Goal: Answer question/provide support: Share knowledge or assist other users

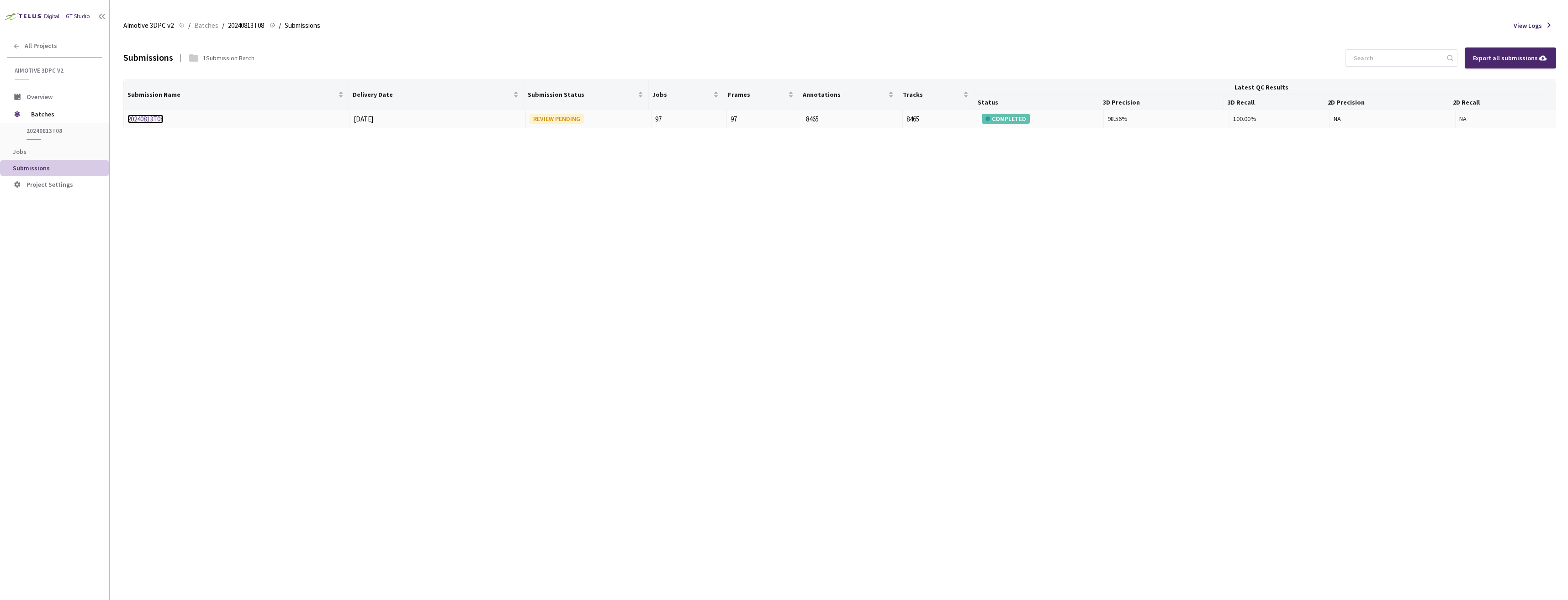
click at [156, 120] on link "20240813T08" at bounding box center [145, 119] width 36 height 9
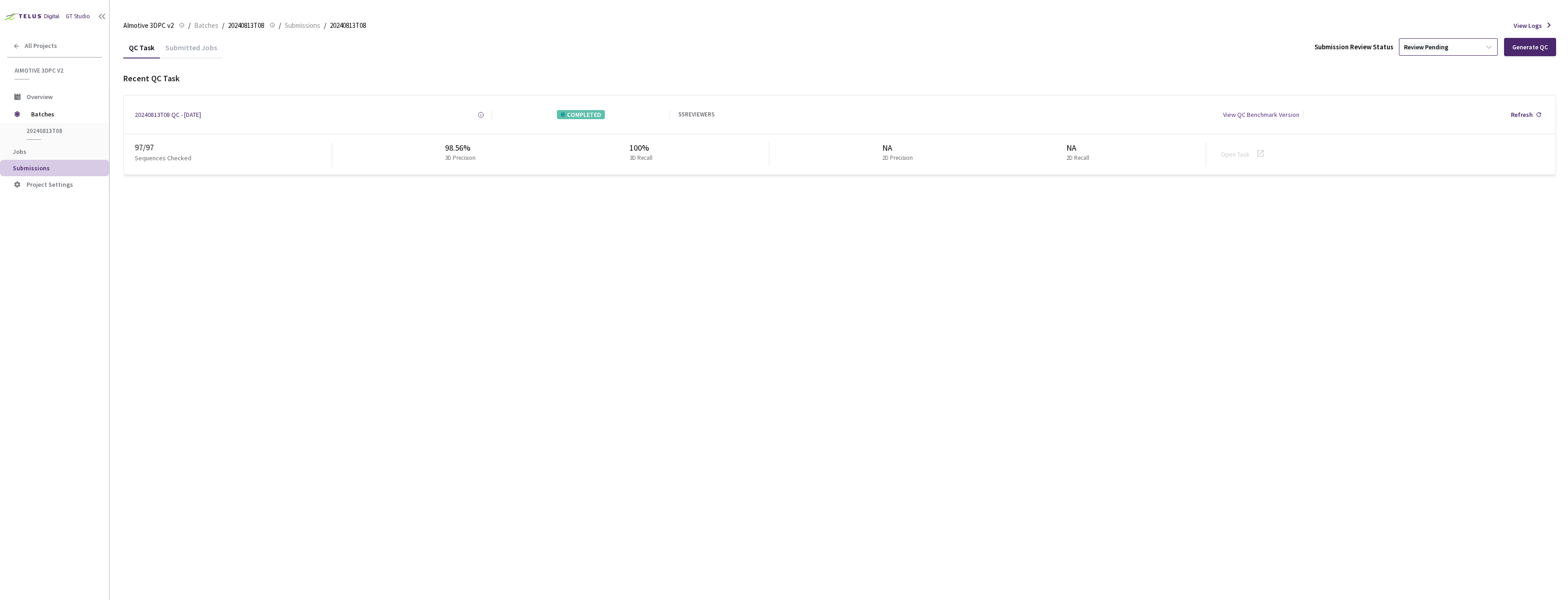
click at [1437, 45] on div "Review Pending" at bounding box center [1426, 47] width 44 height 9
click at [1437, 100] on p "Approve" at bounding box center [1450, 96] width 99 height 9
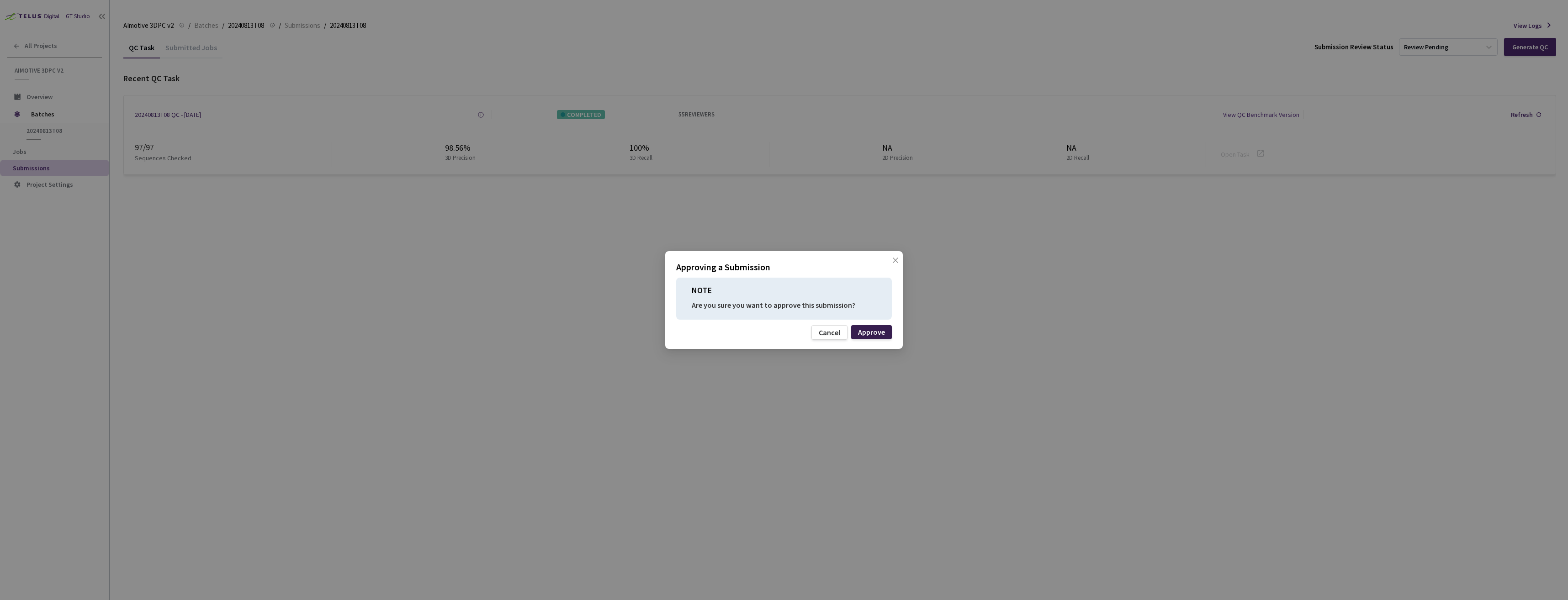
click at [869, 332] on div "Approve" at bounding box center [872, 332] width 27 height 7
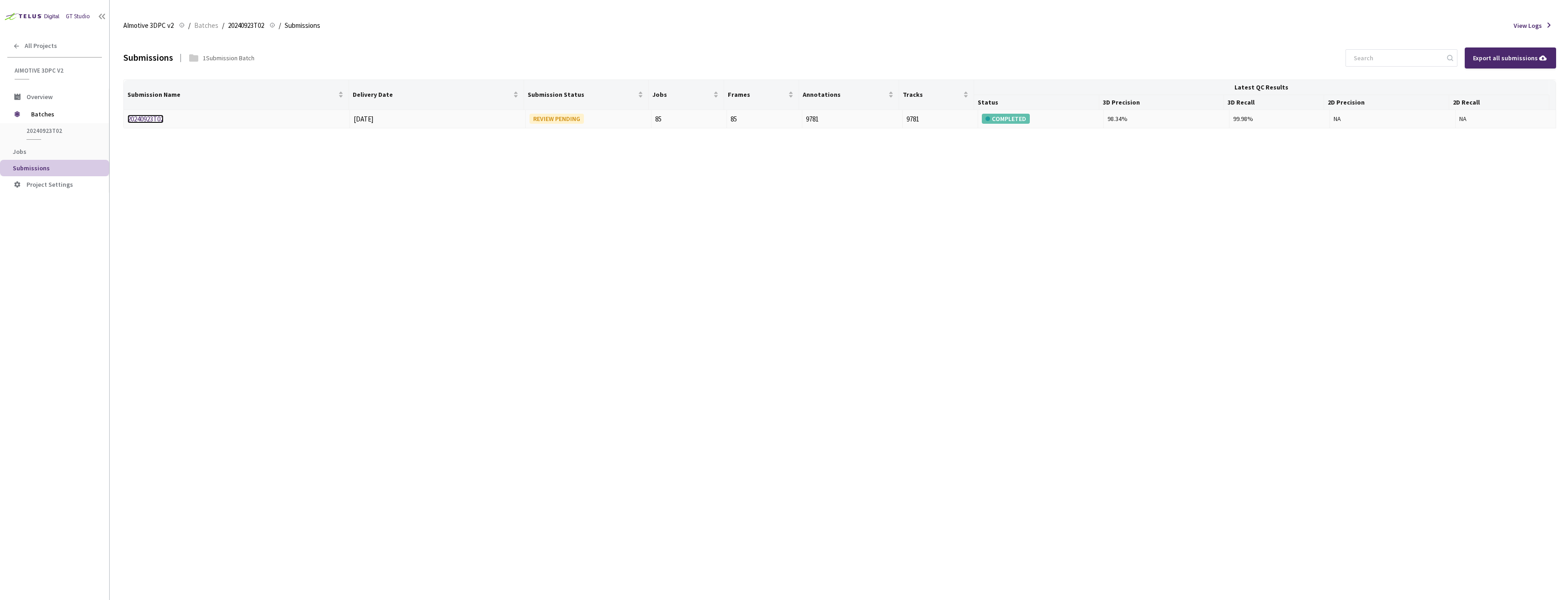
click at [153, 119] on link "20240923T02" at bounding box center [145, 119] width 36 height 9
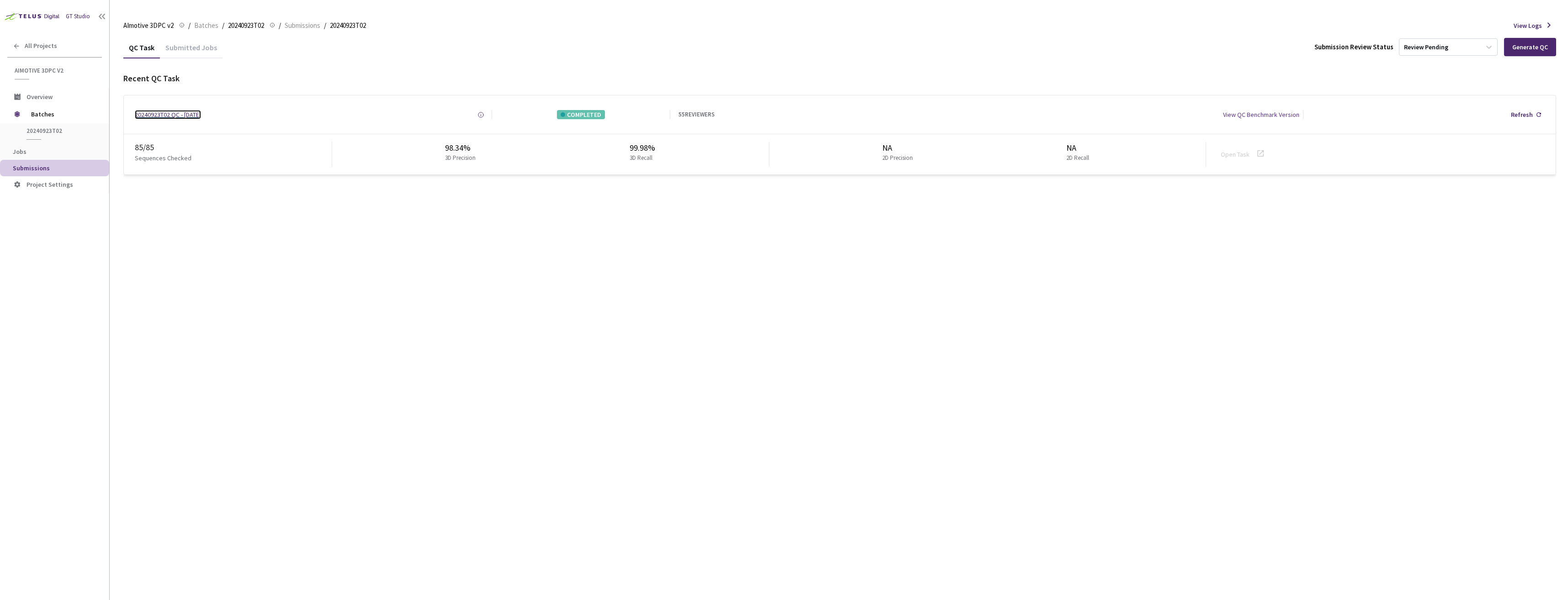
click at [173, 114] on div "20240923T02 QC - 11 Nov, 2024" at bounding box center [167, 114] width 66 height 9
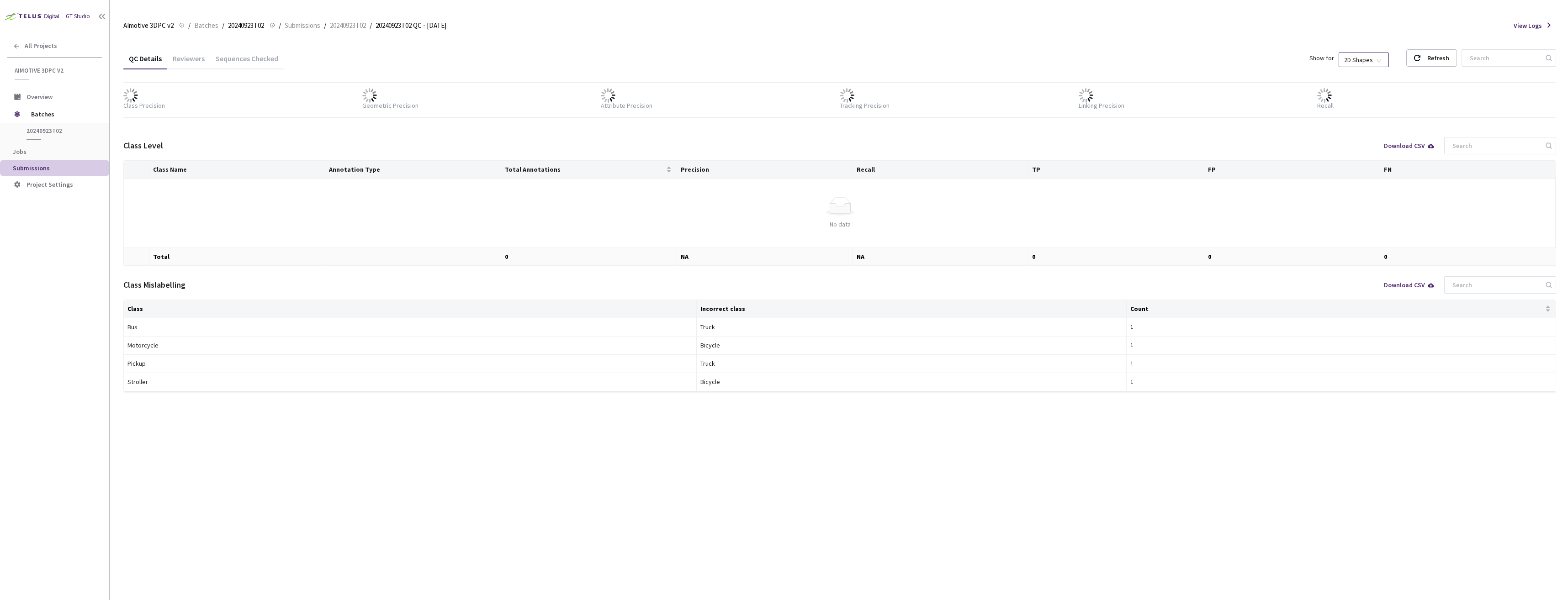
click at [1375, 60] on span "2D Shapes" at bounding box center [1363, 60] width 40 height 14
click at [1362, 74] on div "3D Shapes" at bounding box center [1373, 76] width 38 height 10
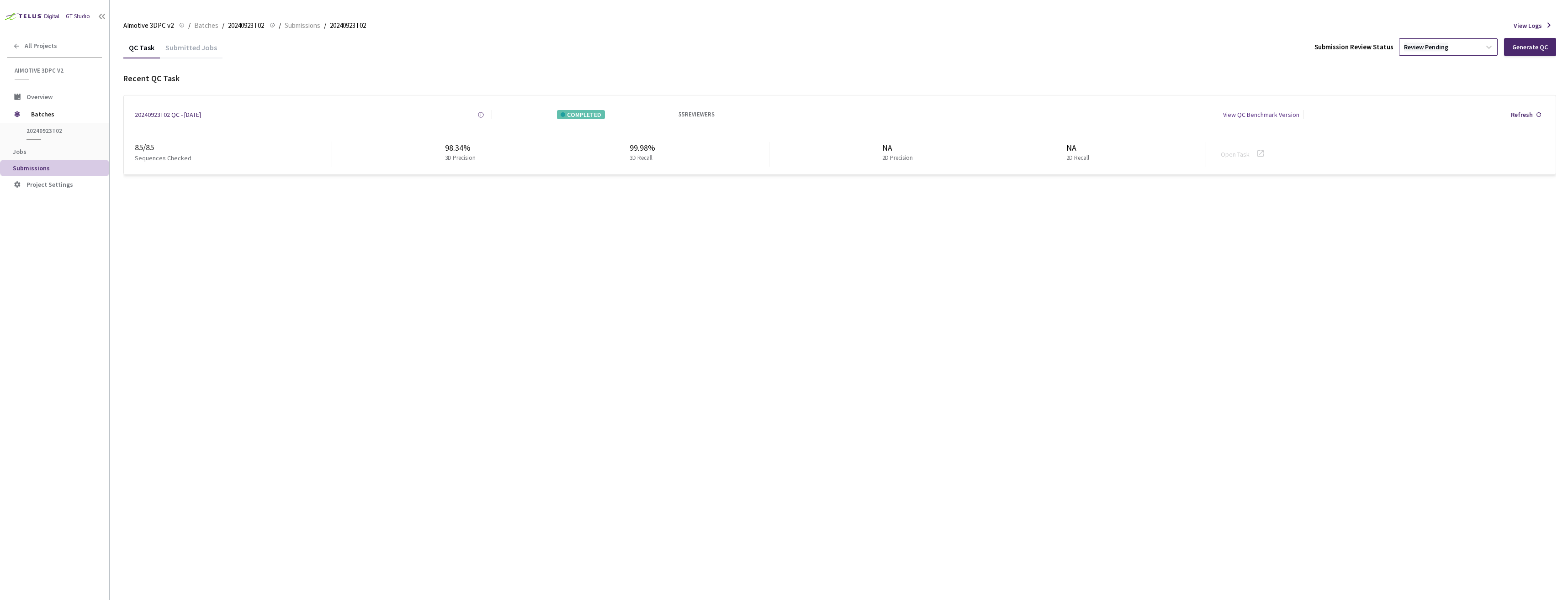
click at [1424, 46] on div "Review Pending" at bounding box center [1426, 47] width 44 height 9
click at [1427, 94] on p "Approve" at bounding box center [1450, 96] width 99 height 9
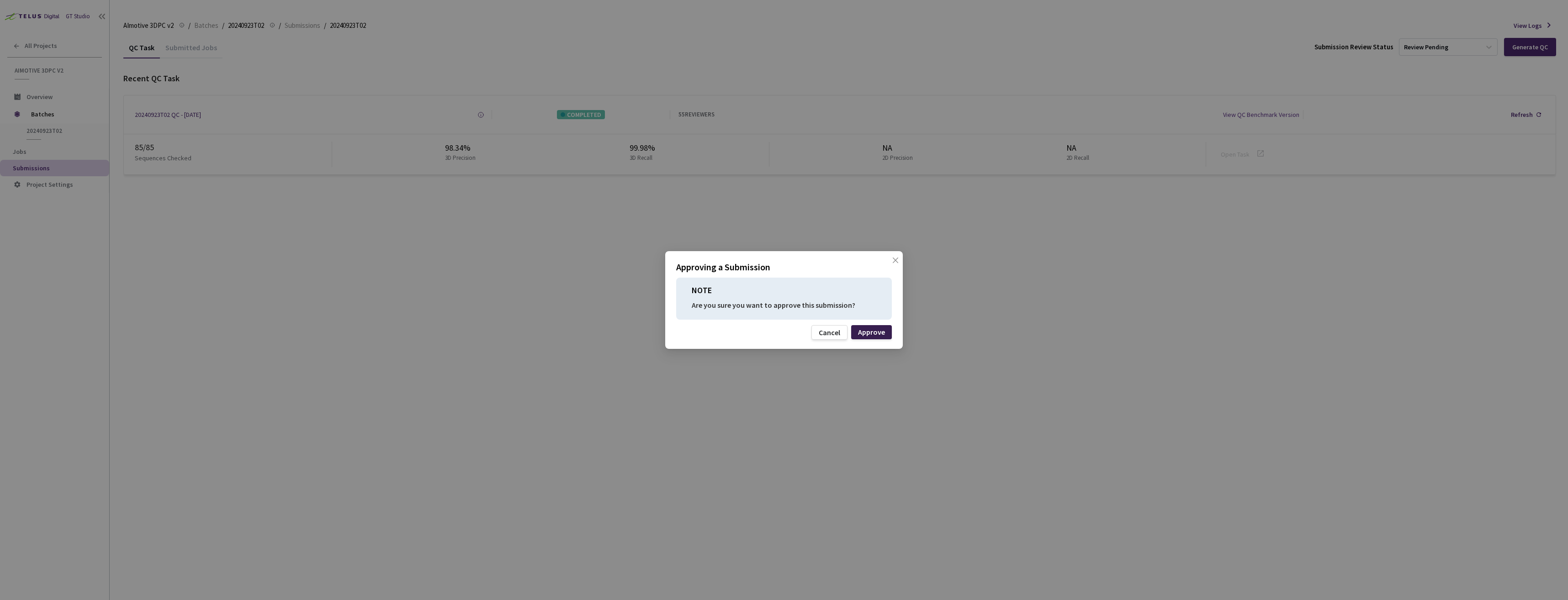
click at [866, 330] on div "Approve" at bounding box center [872, 332] width 27 height 7
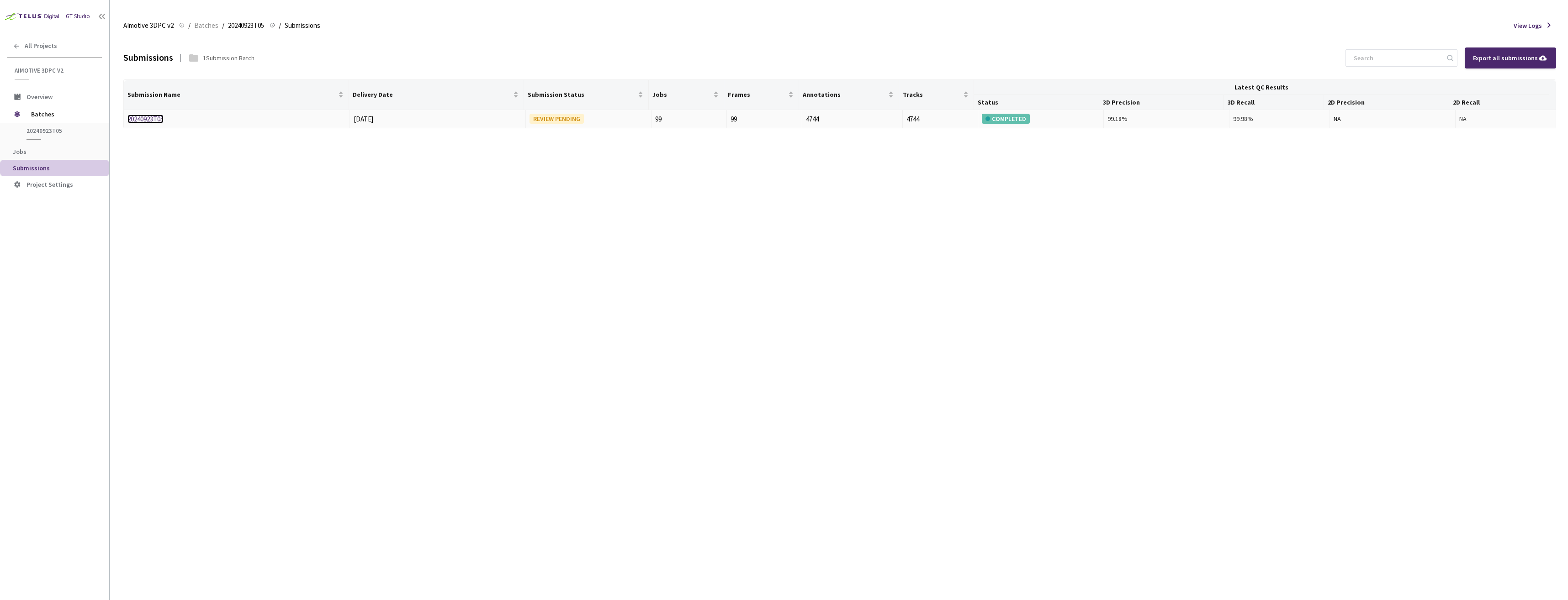
click at [141, 119] on link "20240923T05" at bounding box center [145, 119] width 36 height 9
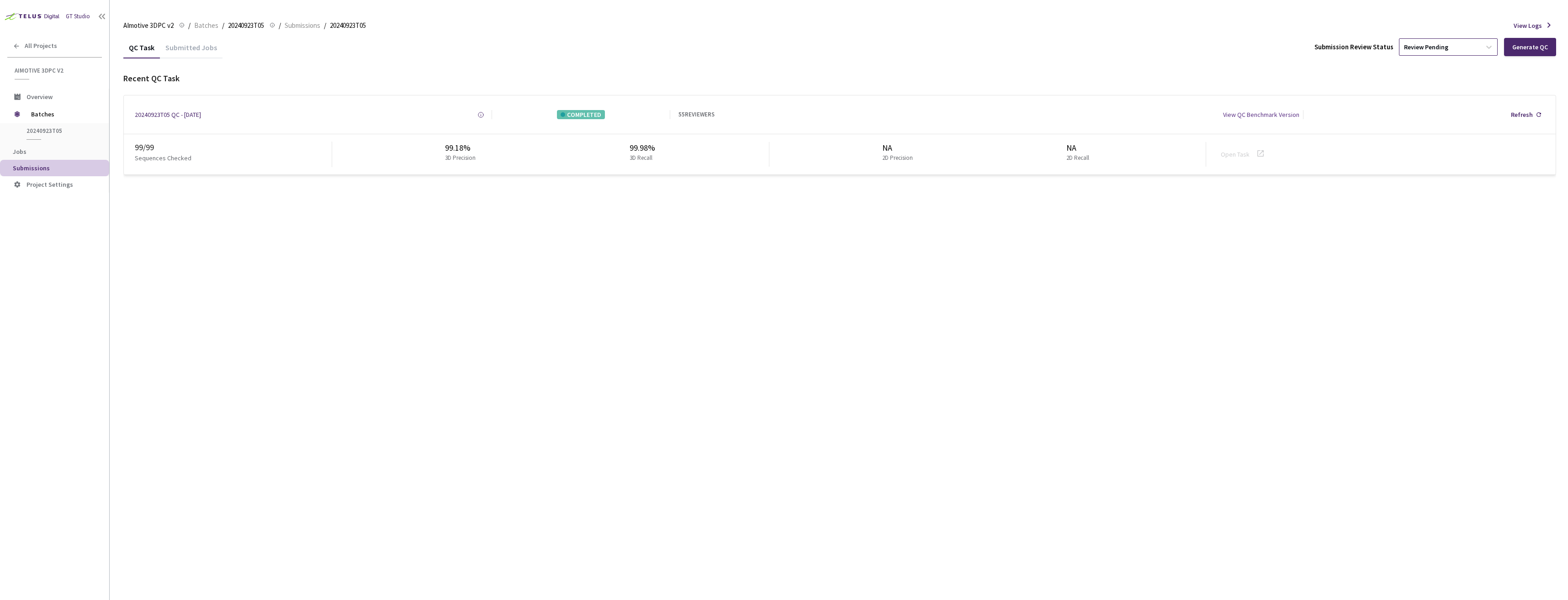
click at [1463, 41] on div "Review Pending" at bounding box center [1440, 47] width 82 height 15
click at [1432, 105] on div "Approve Approve submission batch for export." at bounding box center [1450, 104] width 99 height 25
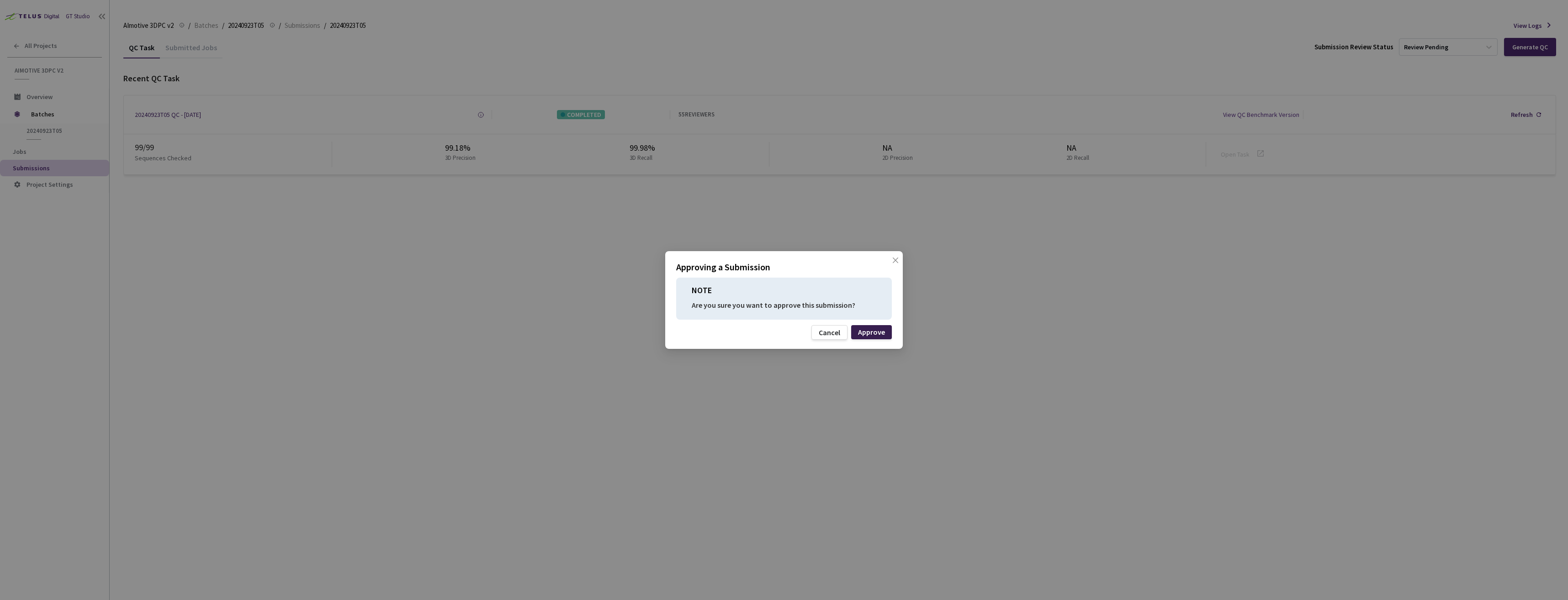
click at [877, 330] on div "Approve" at bounding box center [872, 332] width 27 height 7
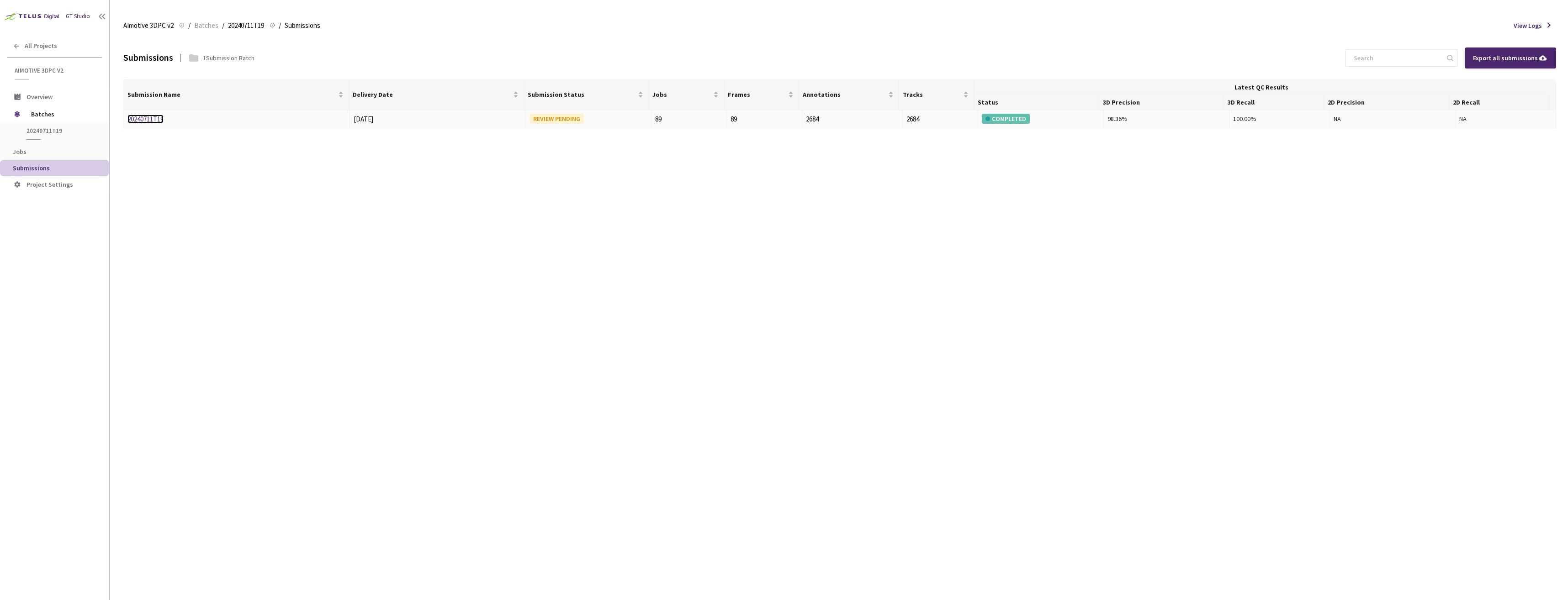
click at [157, 119] on link "20240711T19" at bounding box center [145, 119] width 36 height 9
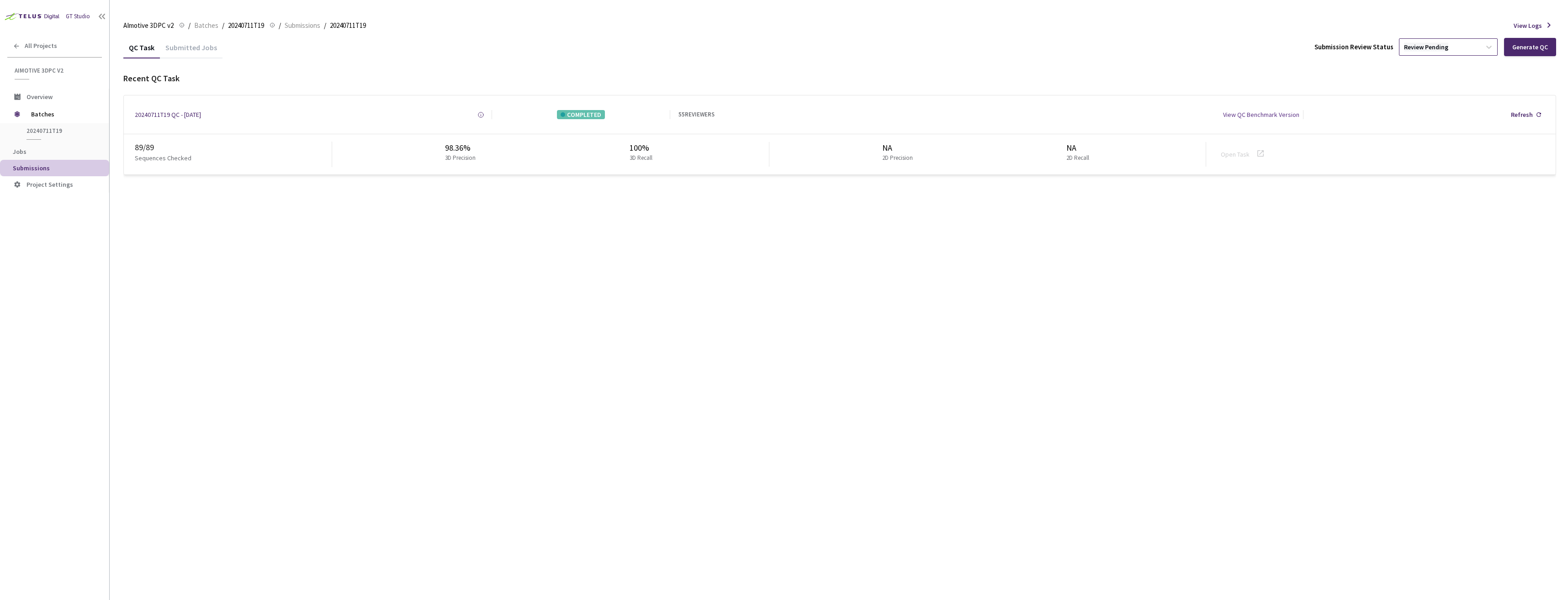
click at [1441, 46] on div "Review Pending" at bounding box center [1426, 47] width 44 height 9
click at [1435, 98] on p "Approve" at bounding box center [1450, 96] width 99 height 9
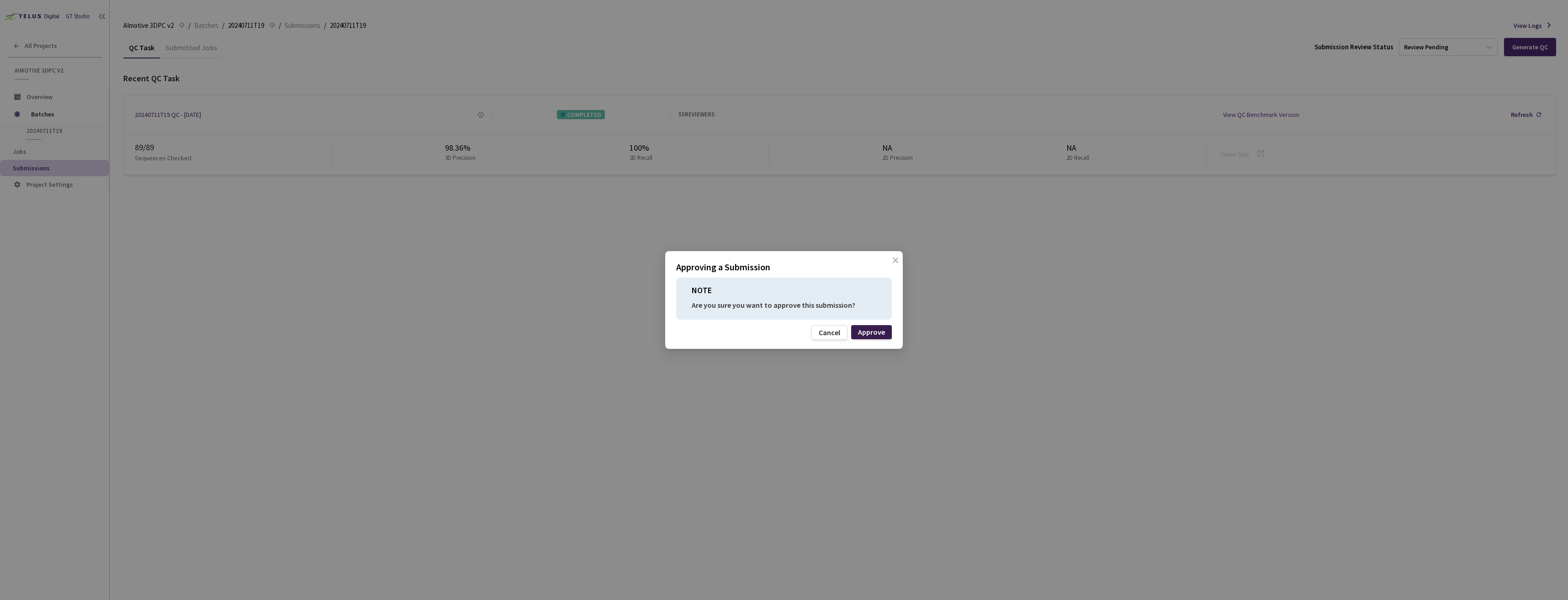
click at [875, 333] on div "Approve" at bounding box center [872, 332] width 27 height 7
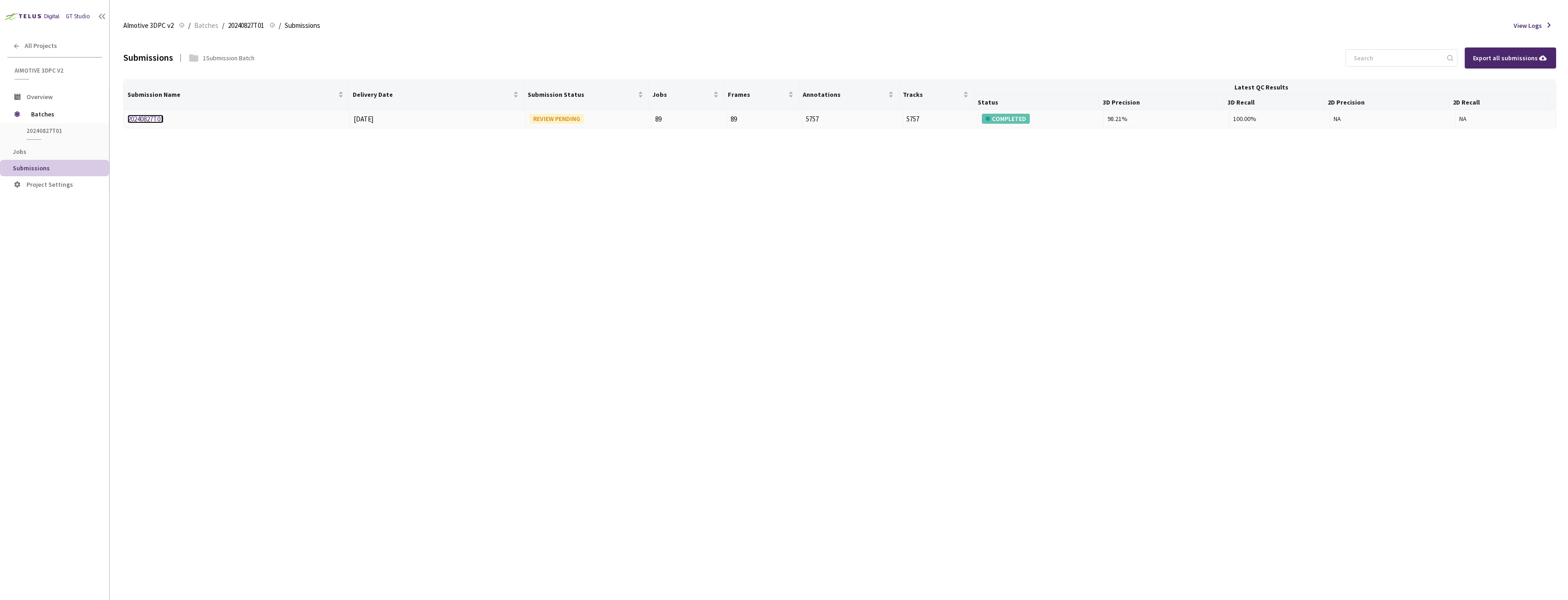
click at [139, 121] on link "20240827T01" at bounding box center [145, 119] width 36 height 9
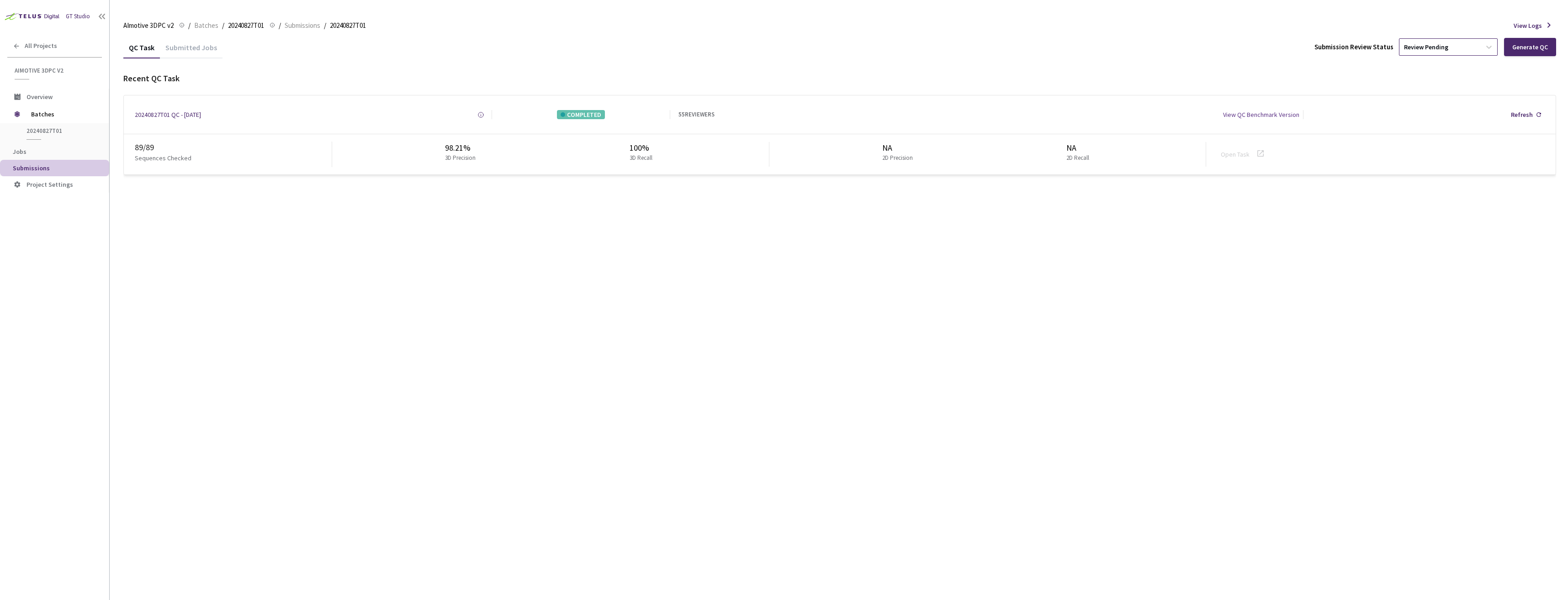
click at [1466, 45] on div "Review Pending" at bounding box center [1440, 47] width 82 height 15
click at [1449, 100] on p "Approve" at bounding box center [1450, 96] width 99 height 9
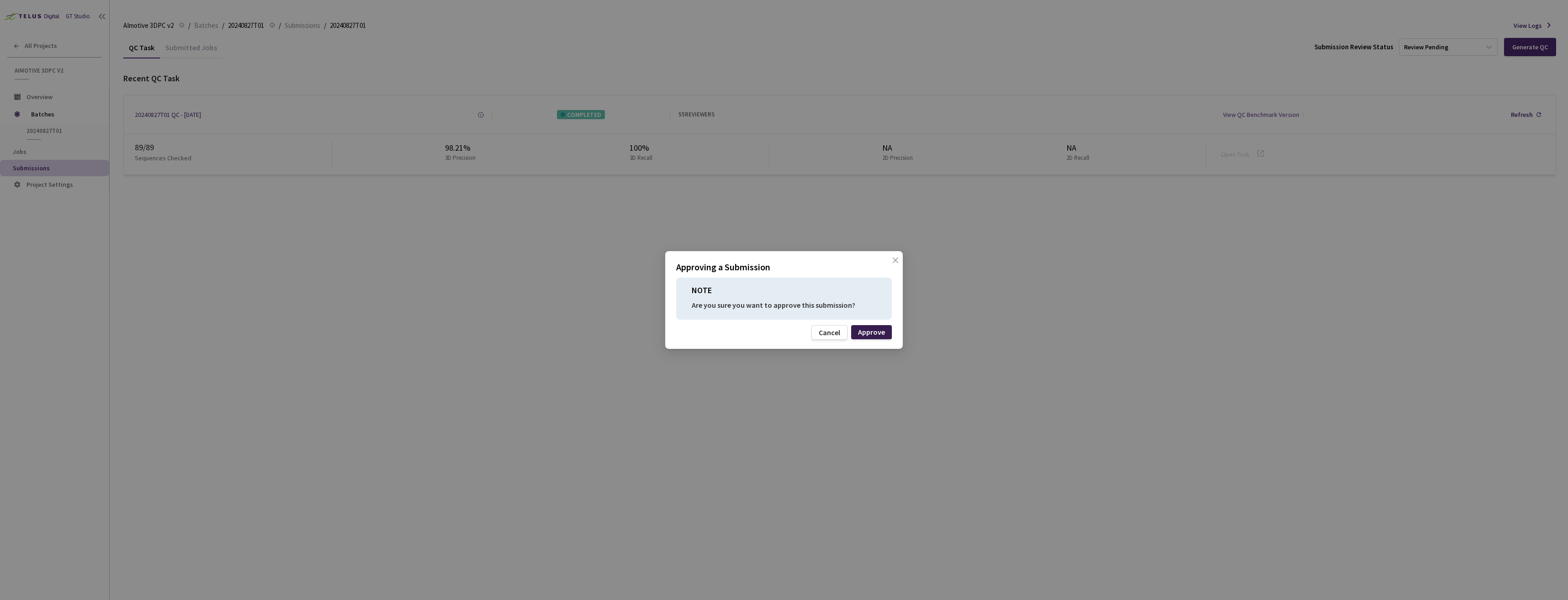
click at [877, 330] on div "Approve" at bounding box center [872, 332] width 27 height 7
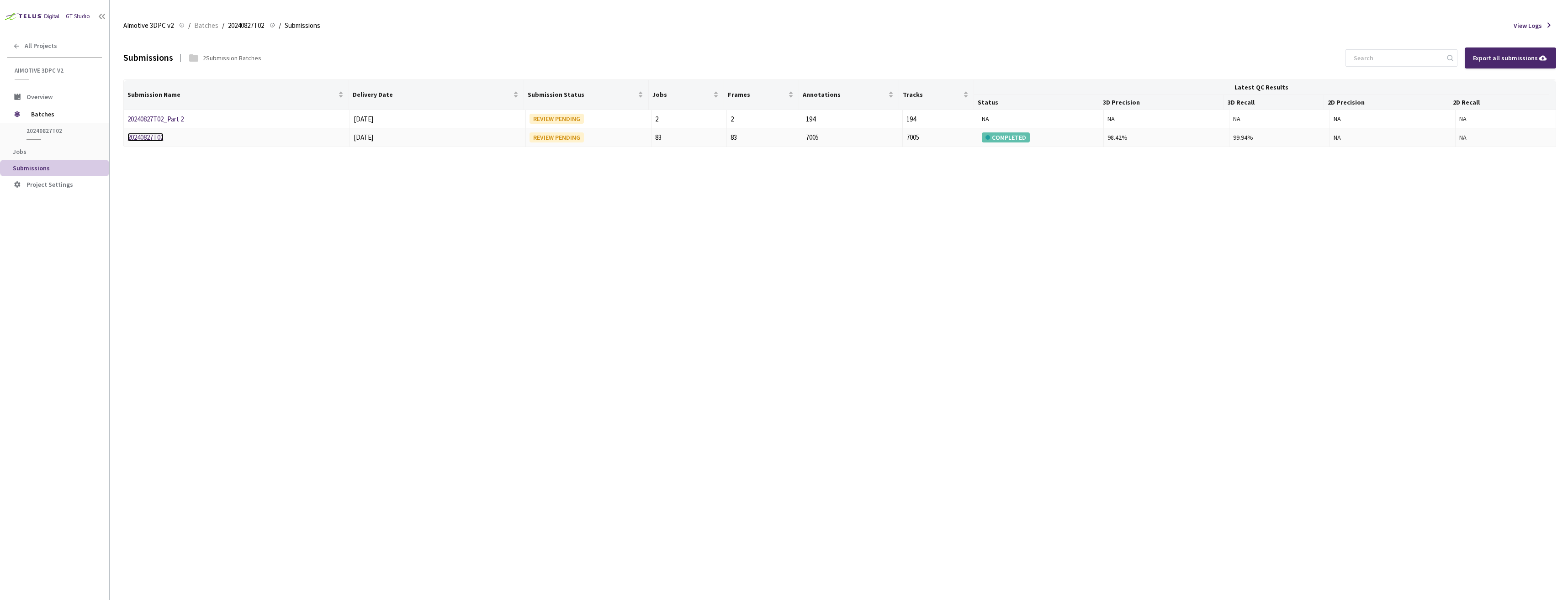
click at [158, 139] on link "20240827T02" at bounding box center [145, 137] width 36 height 9
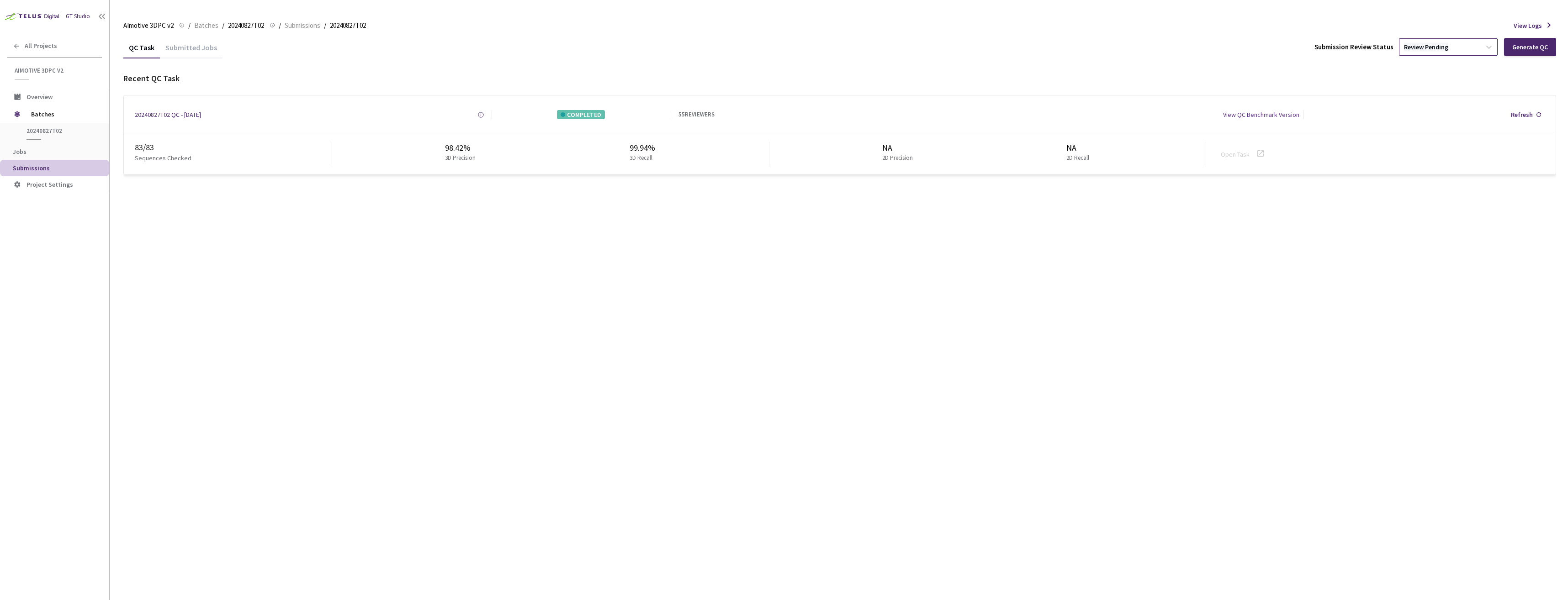
click at [1407, 44] on div "Review Pending" at bounding box center [1426, 47] width 44 height 9
click at [1428, 105] on p "Approve submission batch for export." at bounding box center [1450, 108] width 99 height 6
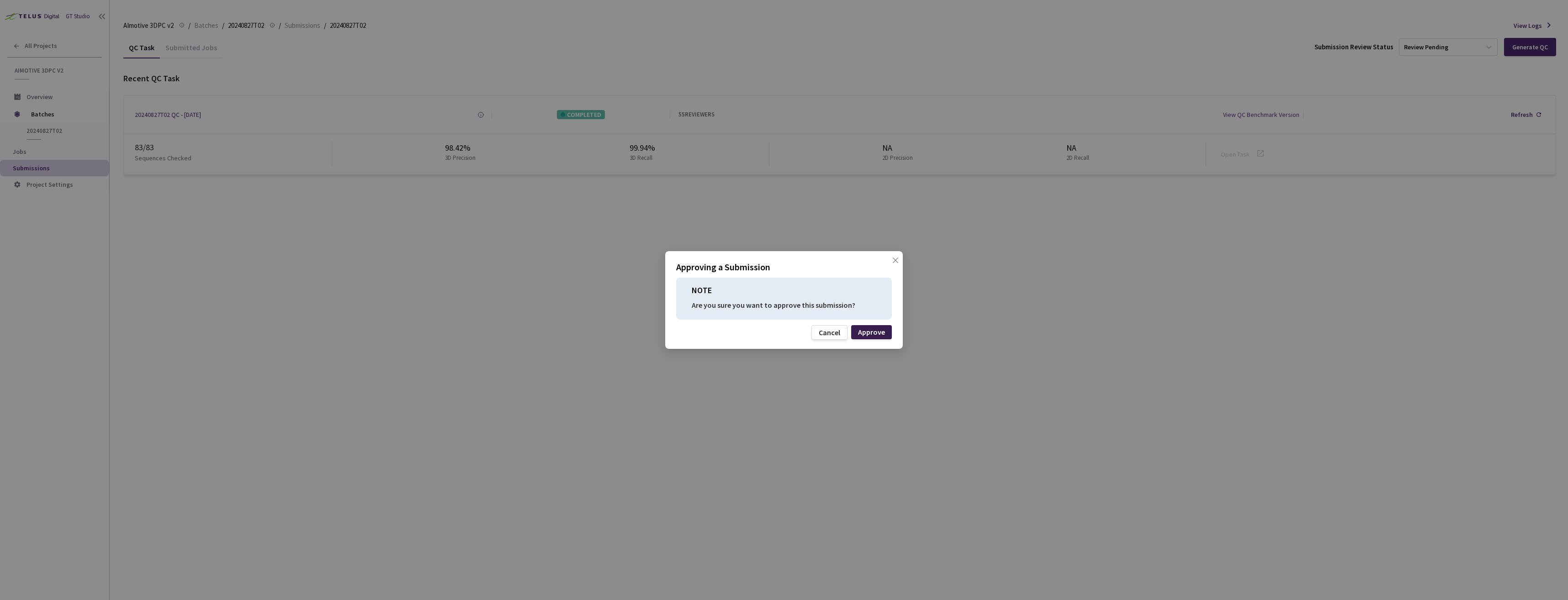
click at [864, 332] on div "Approve" at bounding box center [872, 332] width 27 height 7
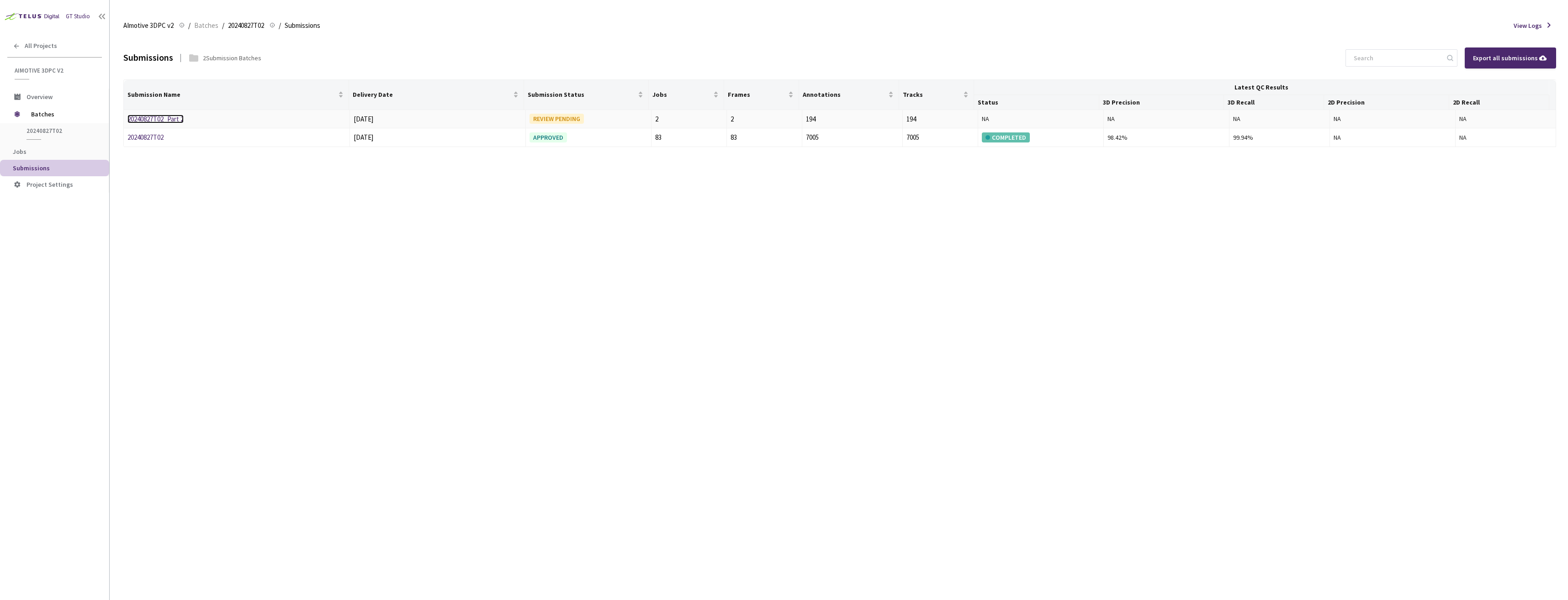
click at [164, 118] on link "20240827T02_Part 2" at bounding box center [155, 119] width 56 height 9
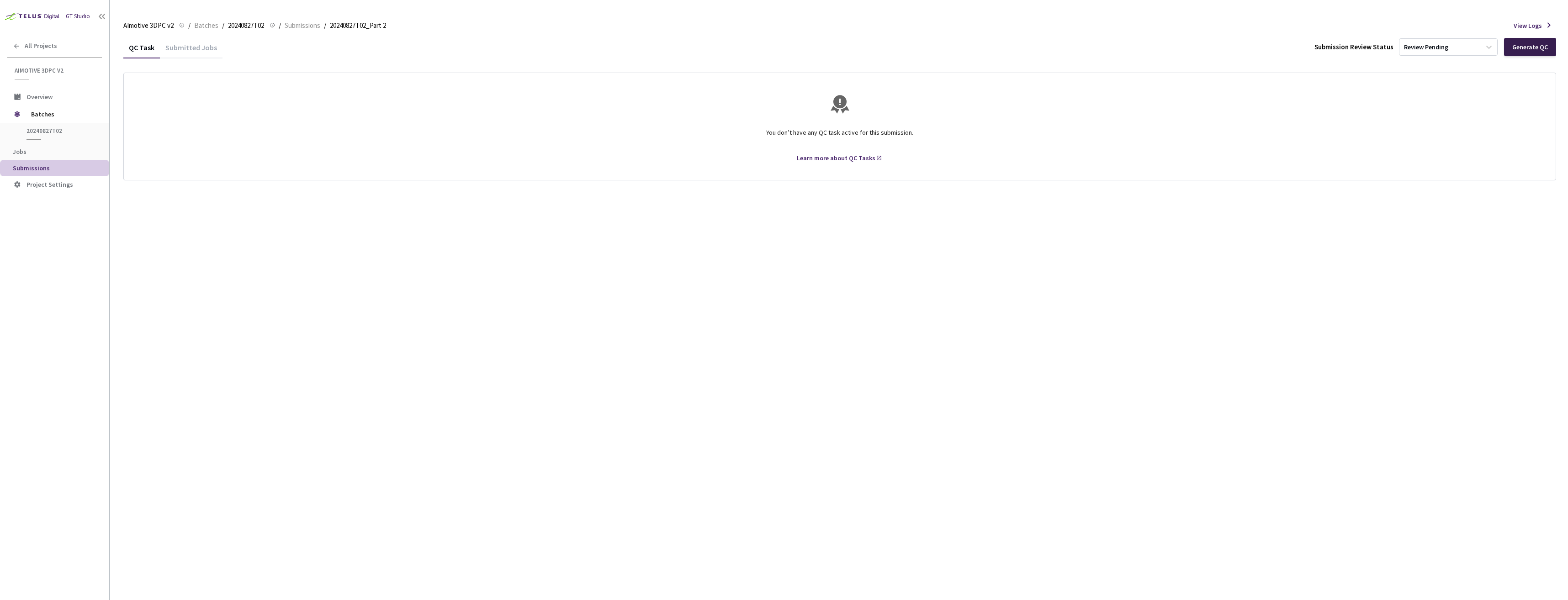
click at [1521, 46] on div "Generate QC" at bounding box center [1530, 47] width 36 height 7
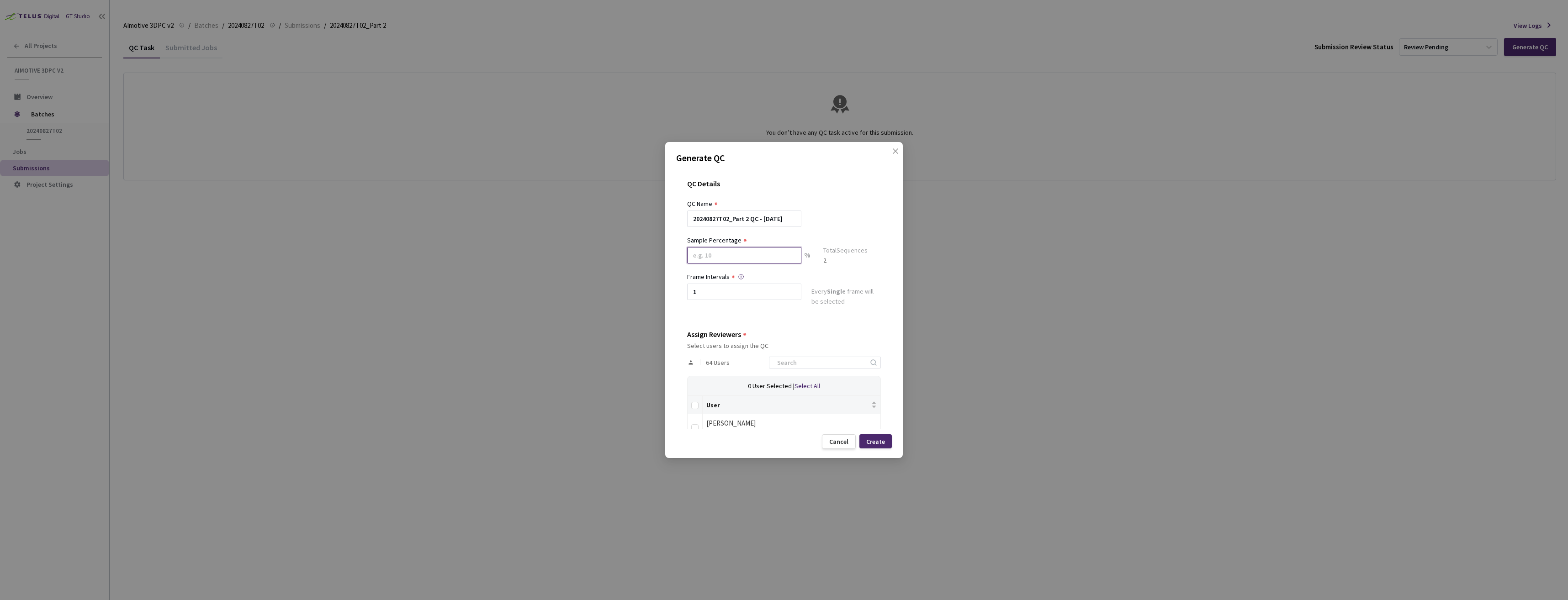
click at [719, 256] on input at bounding box center [744, 255] width 114 height 16
type input "100"
click at [695, 410] on input "Select all" at bounding box center [695, 410] width 7 height 7
checkbox input "true"
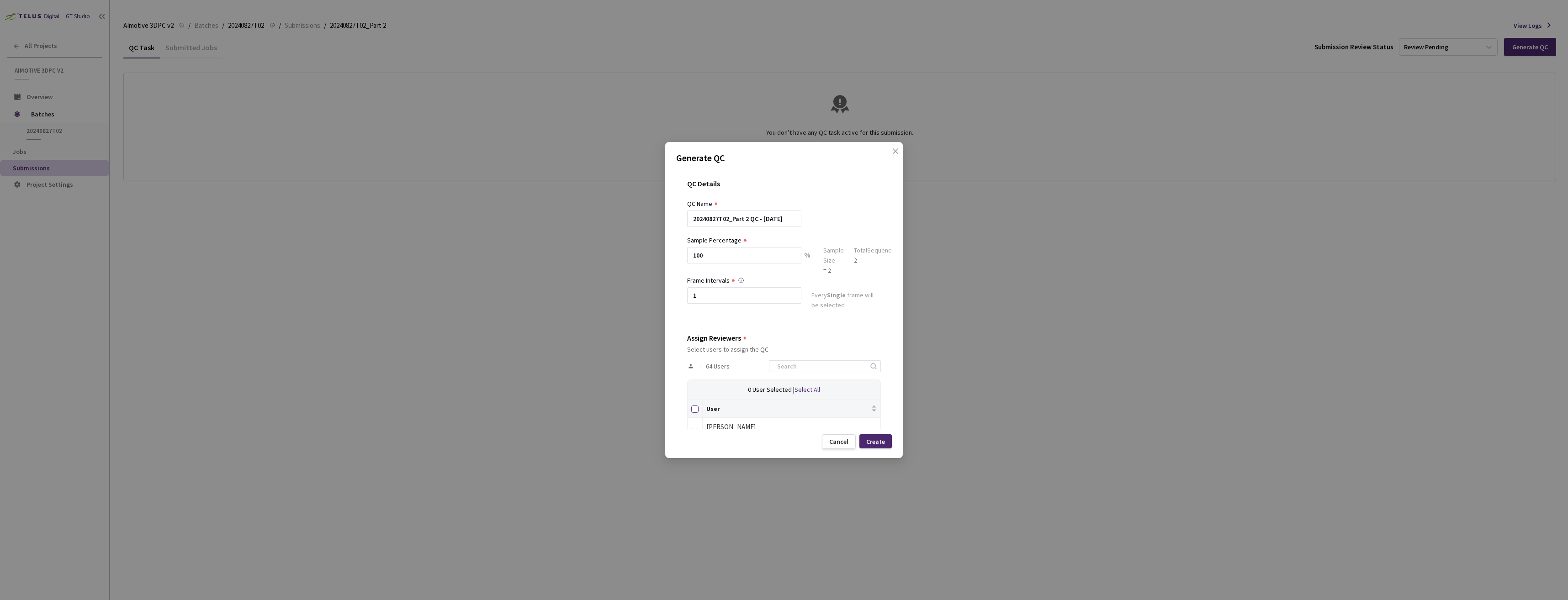
checkbox input "true"
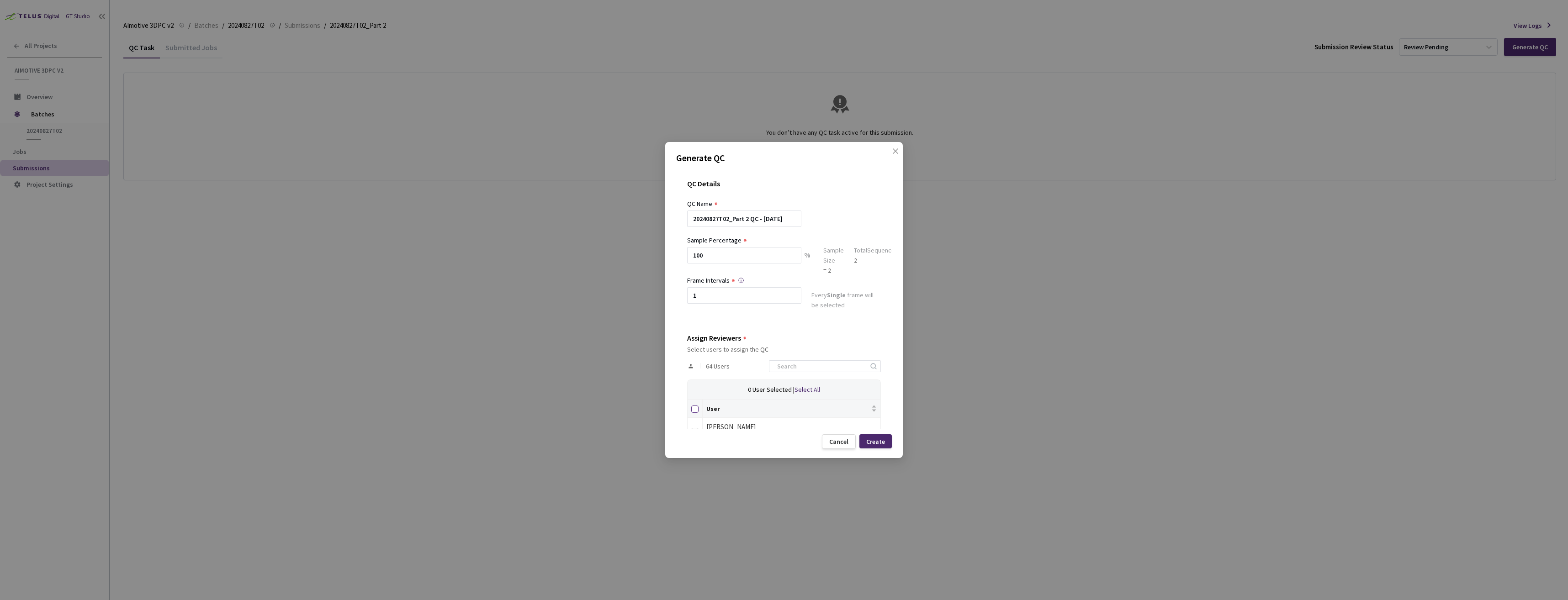
checkbox input "true"
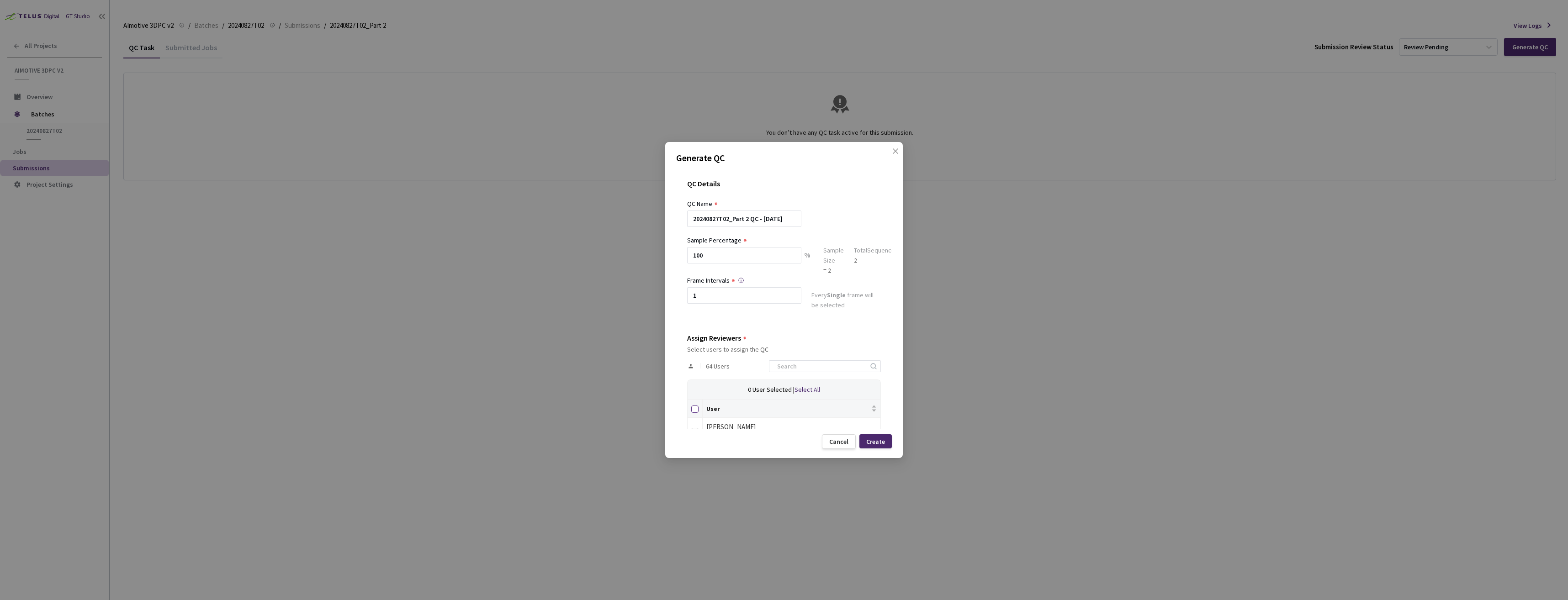
checkbox input "true"
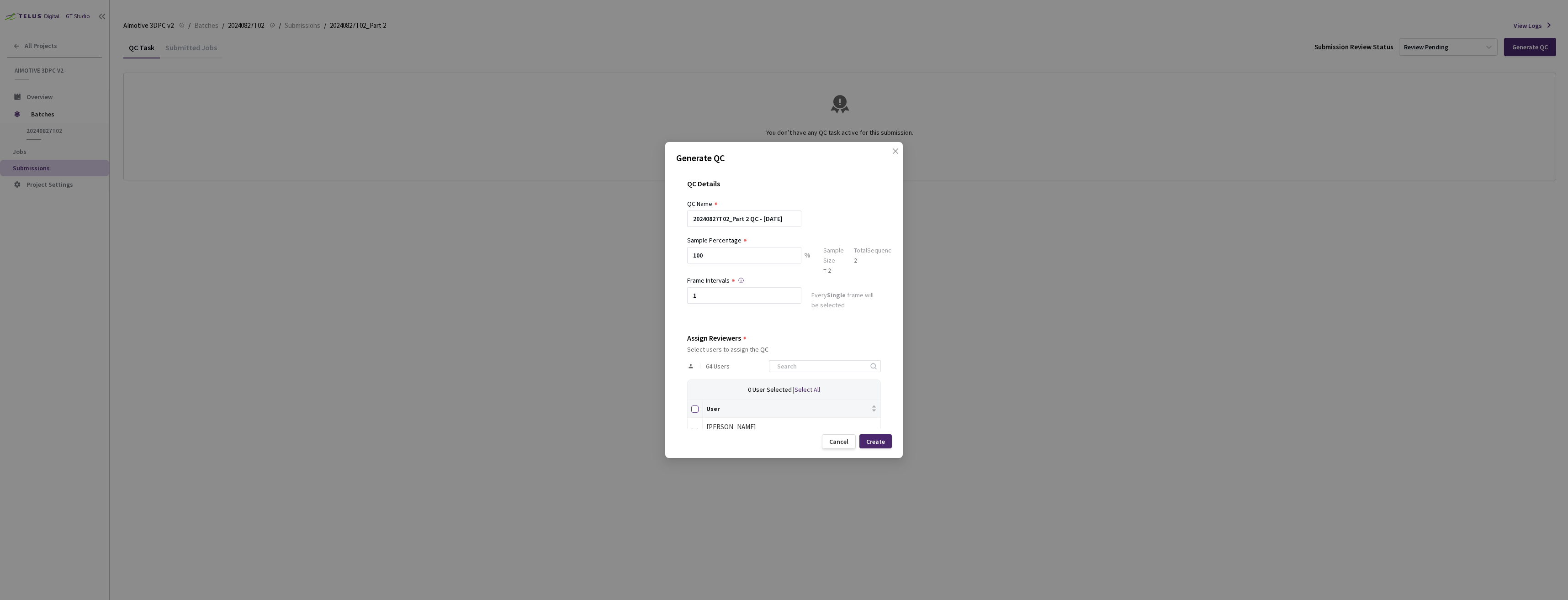
checkbox input "true"
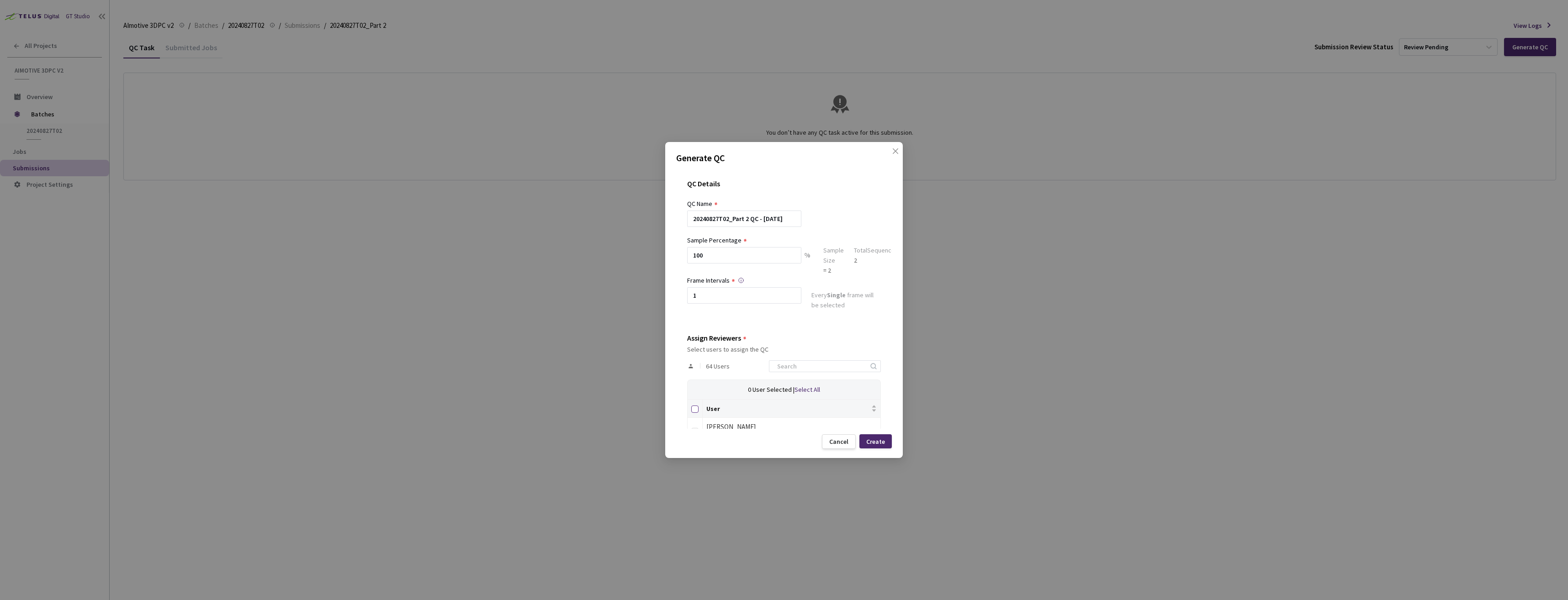
checkbox input "true"
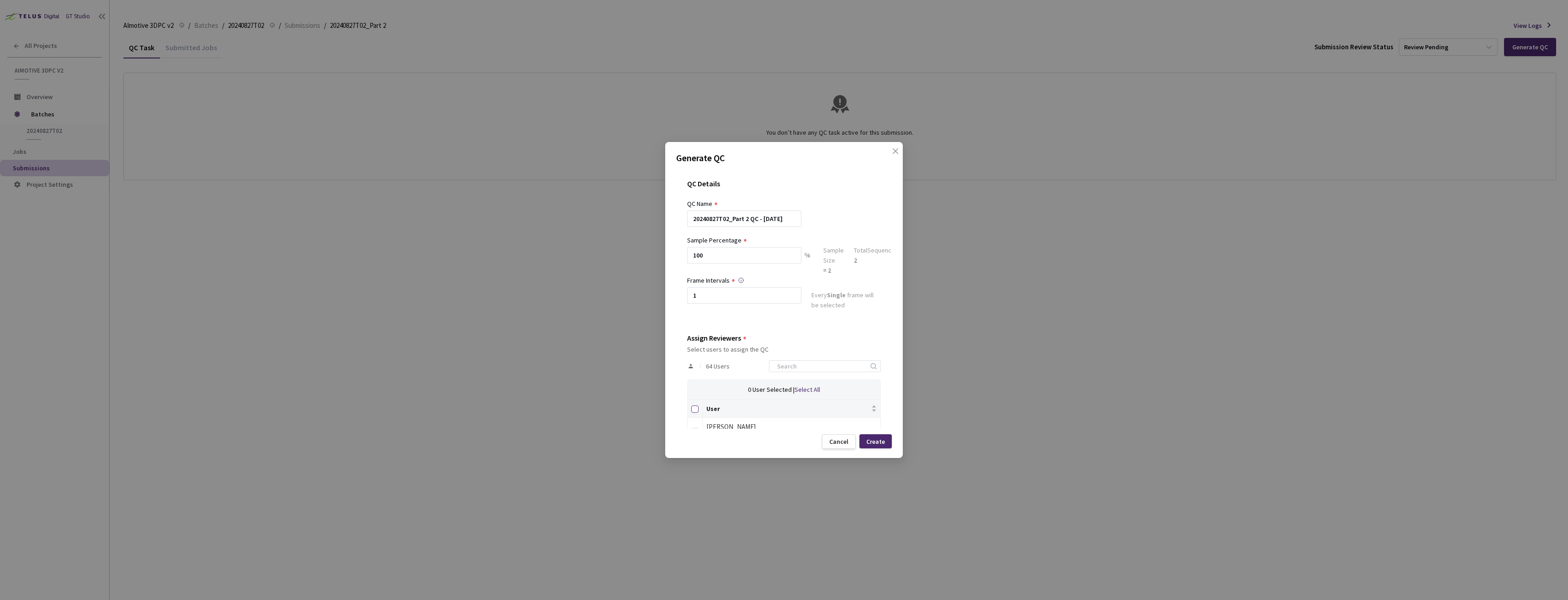
checkbox input "true"
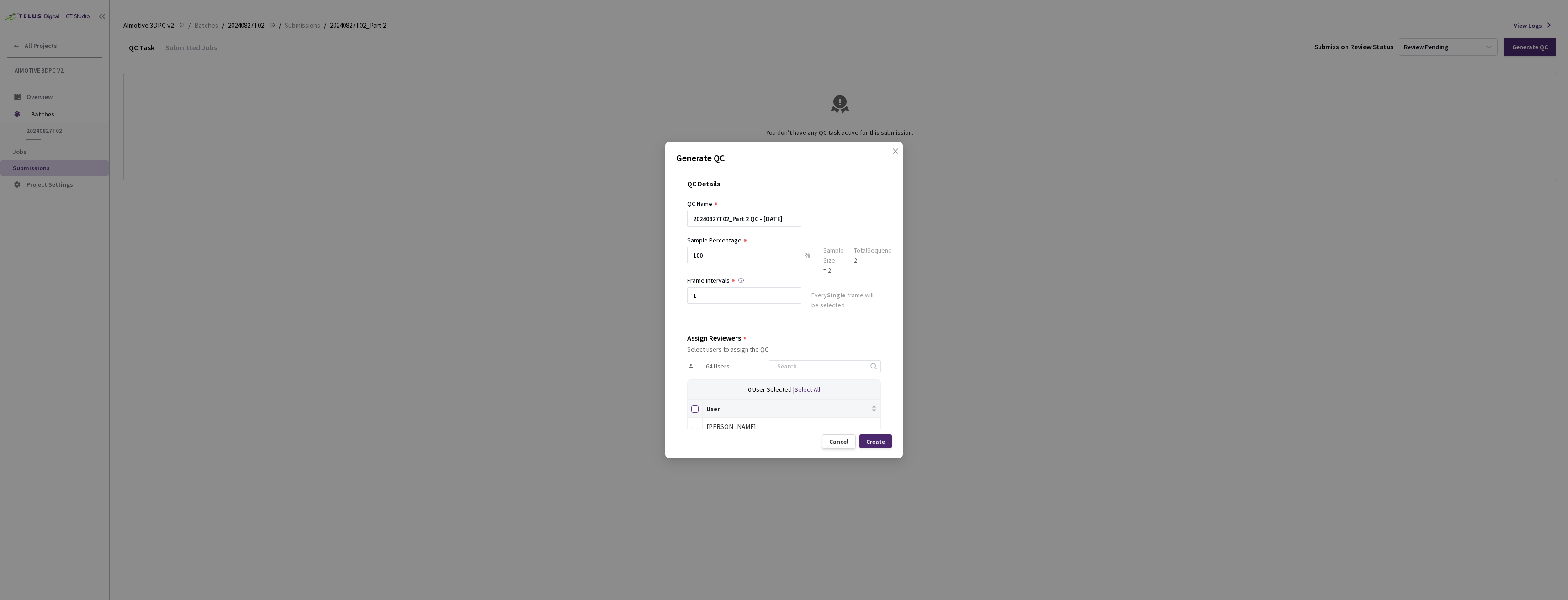
checkbox input "true"
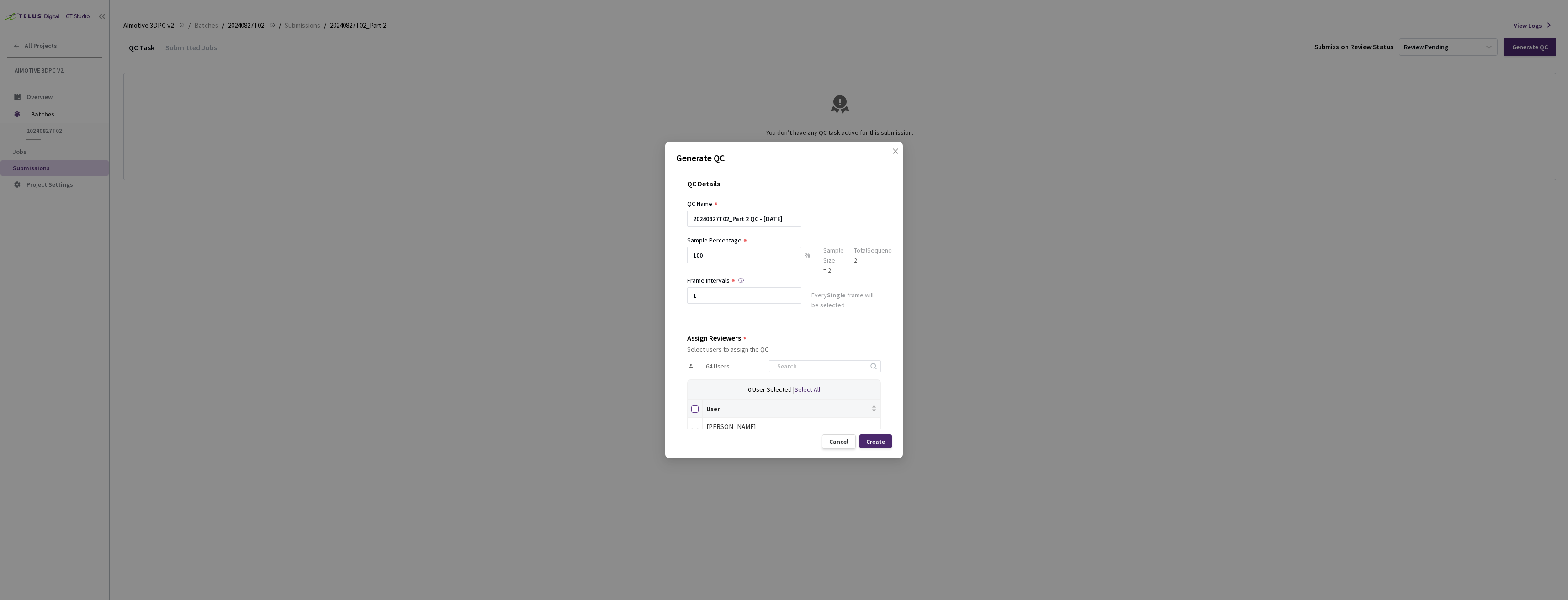
checkbox input "true"
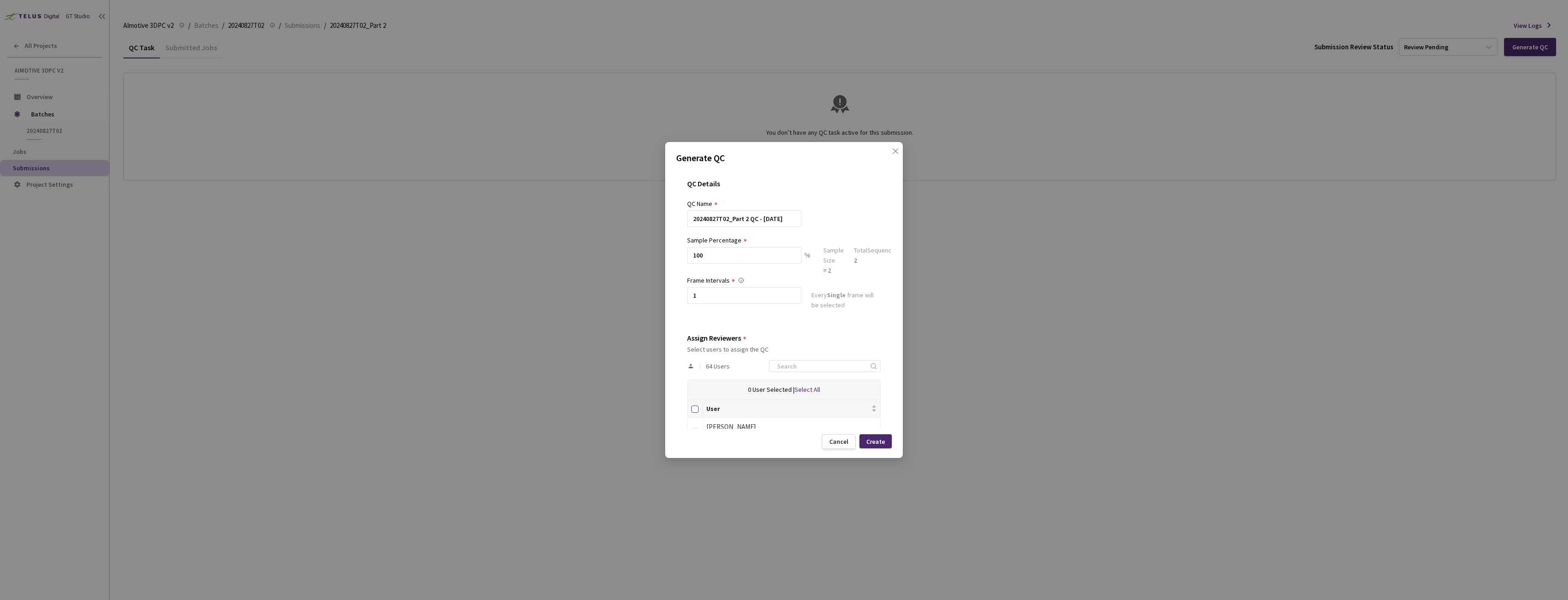
checkbox input "true"
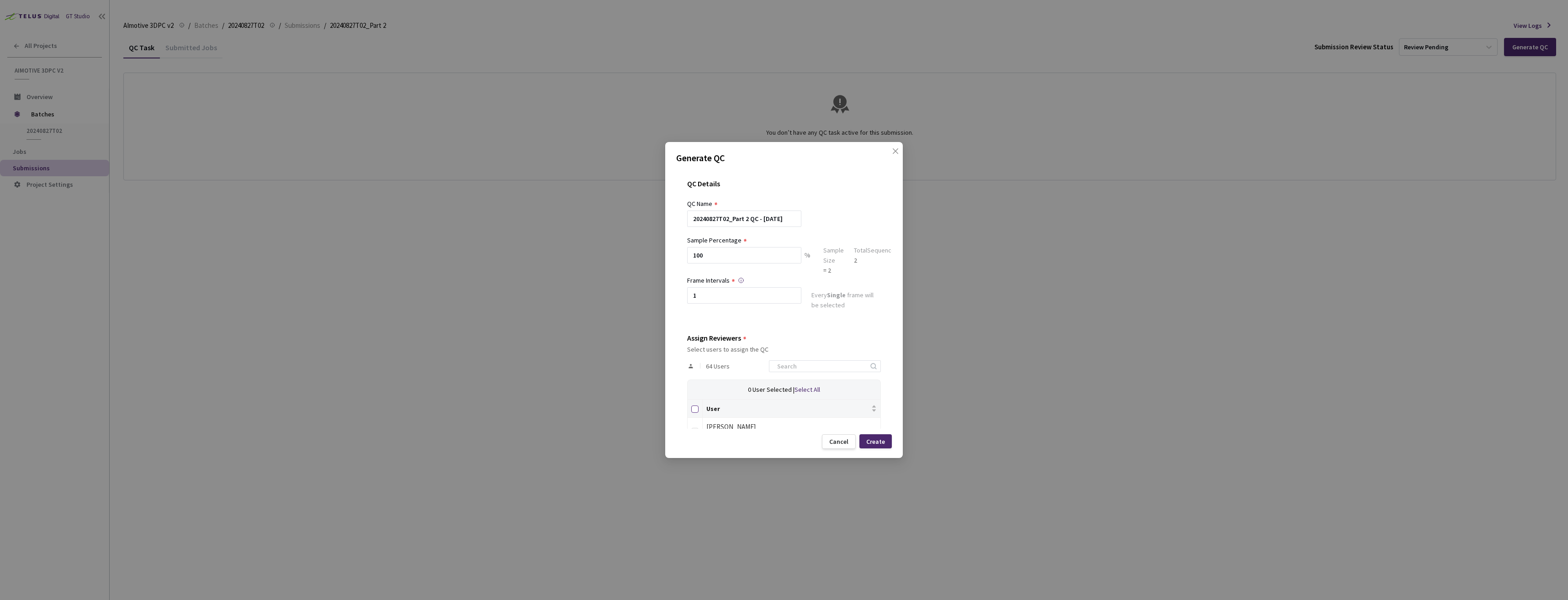
checkbox input "true"
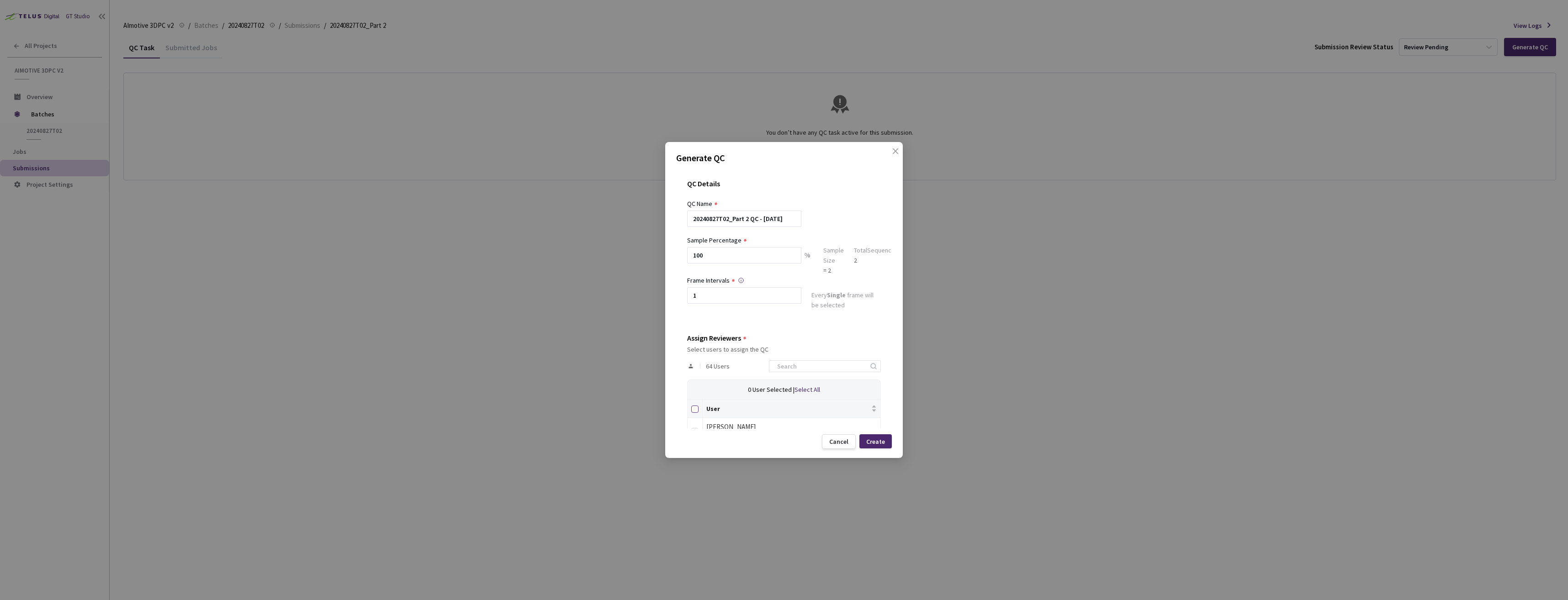
checkbox input "true"
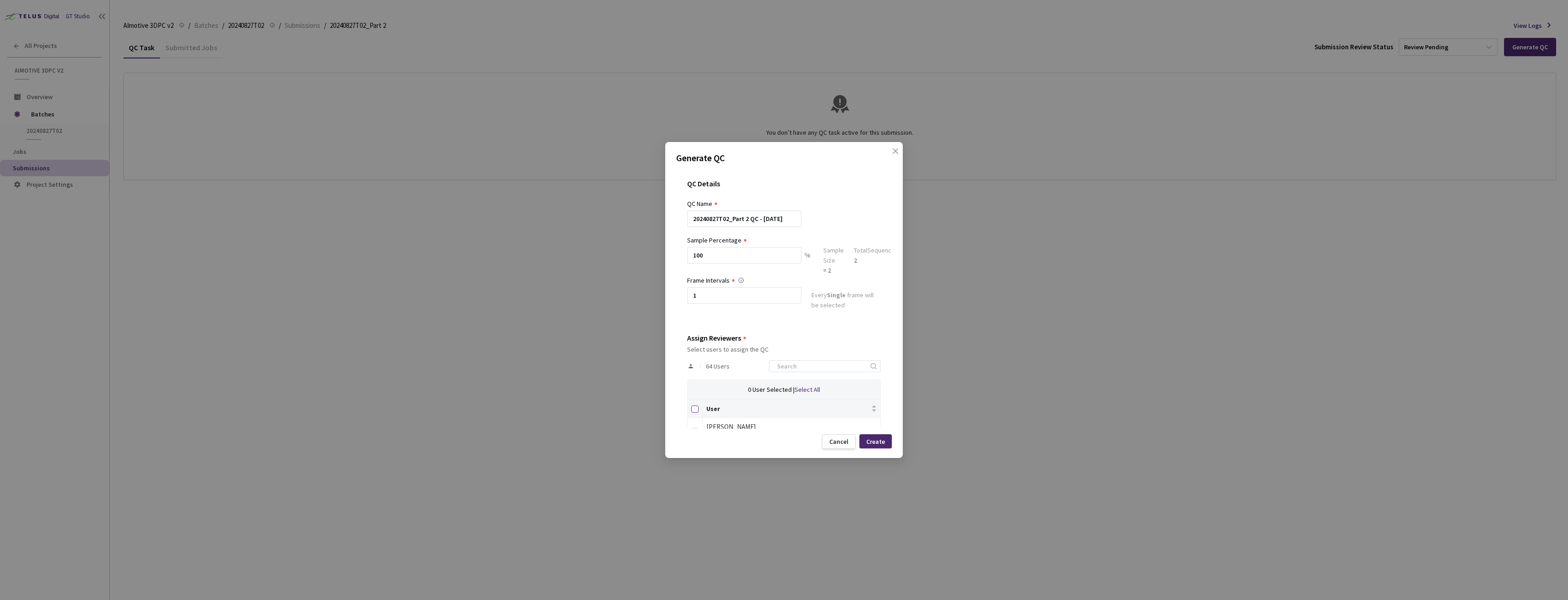
checkbox input "true"
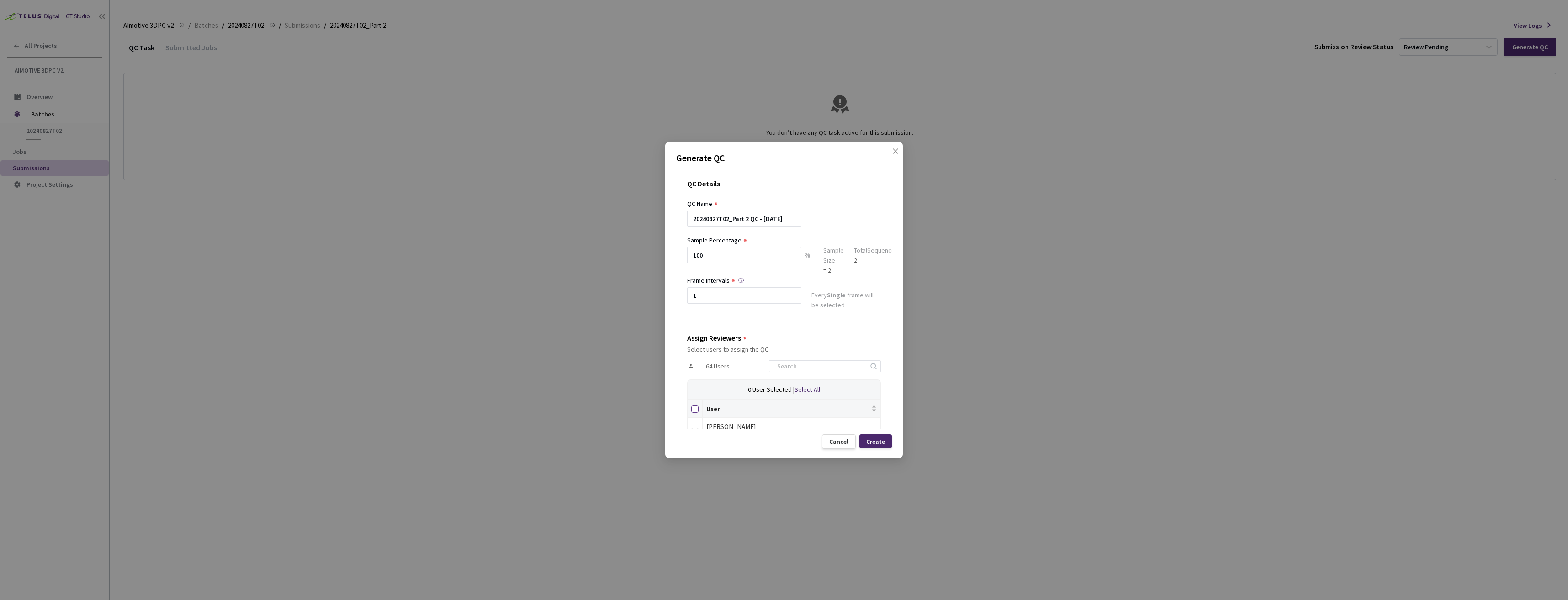
checkbox input "true"
click at [879, 441] on div "Create" at bounding box center [875, 442] width 19 height 7
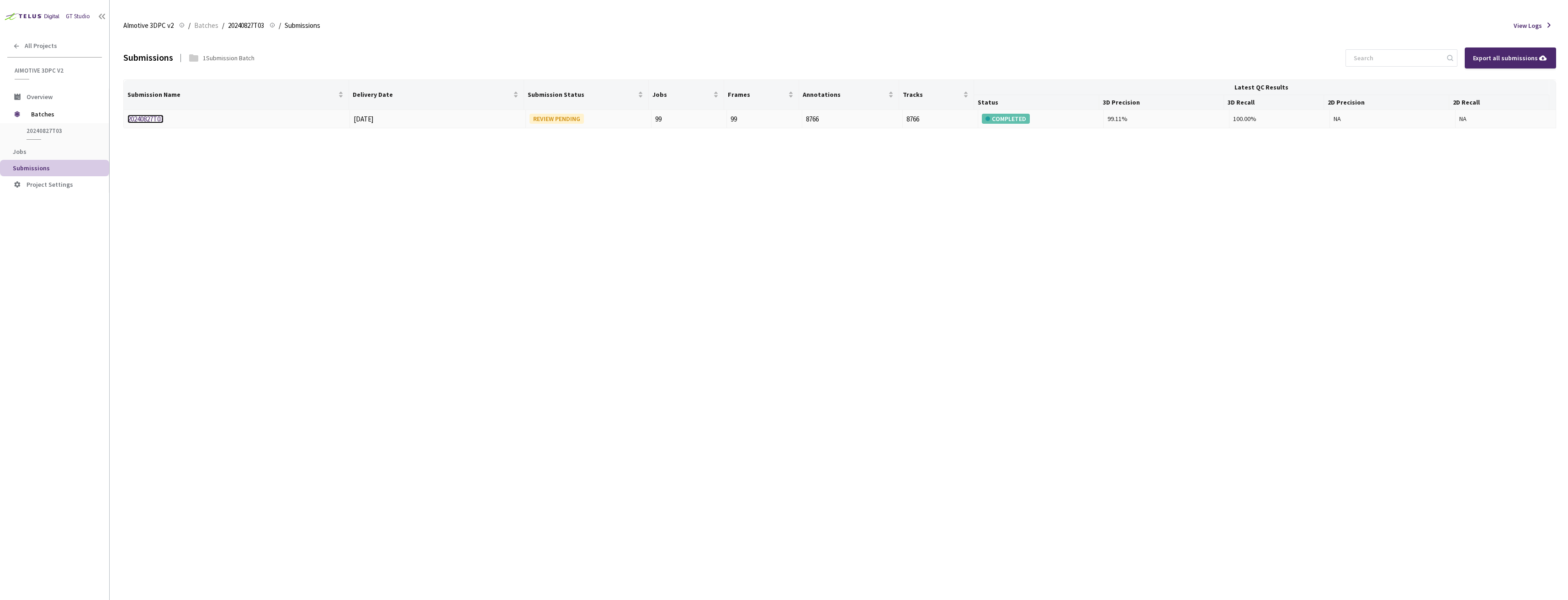
click at [149, 120] on link "20240827T03" at bounding box center [145, 119] width 36 height 9
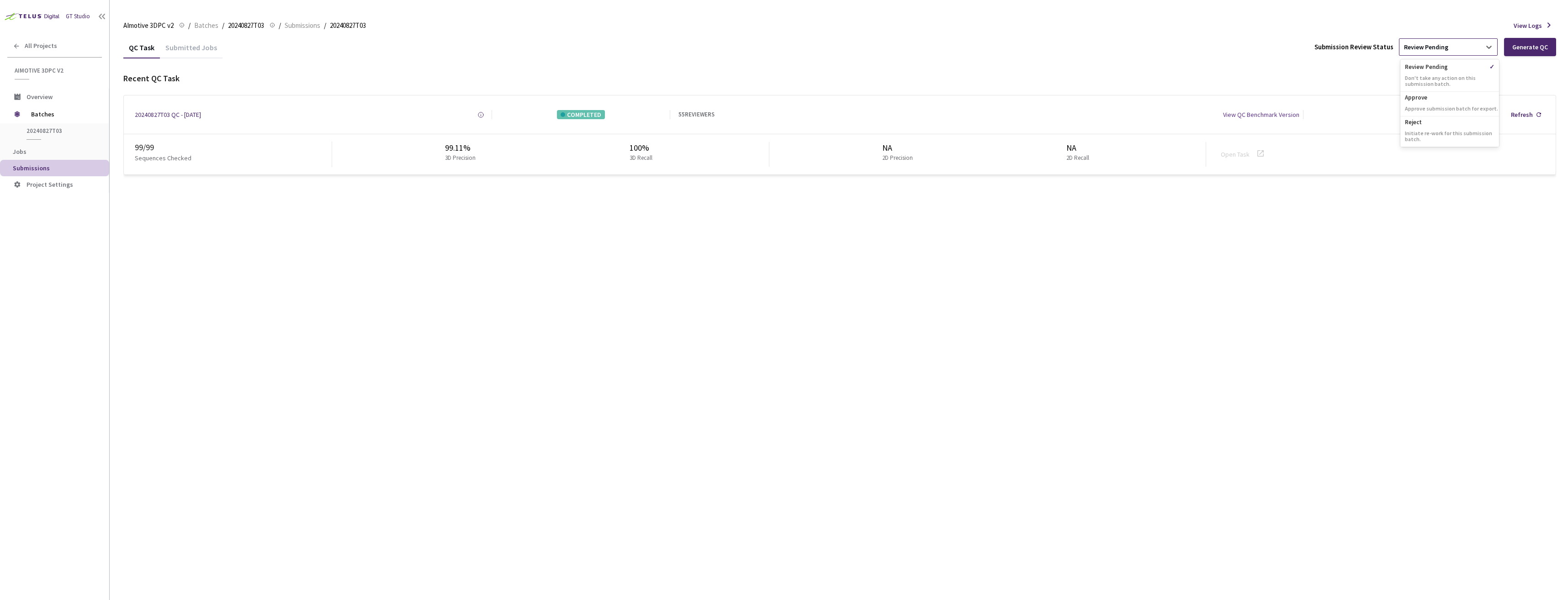
click at [1455, 48] on div "Review Pending" at bounding box center [1440, 47] width 82 height 15
click at [1440, 102] on div "Approve Approve submission batch for export." at bounding box center [1450, 104] width 99 height 25
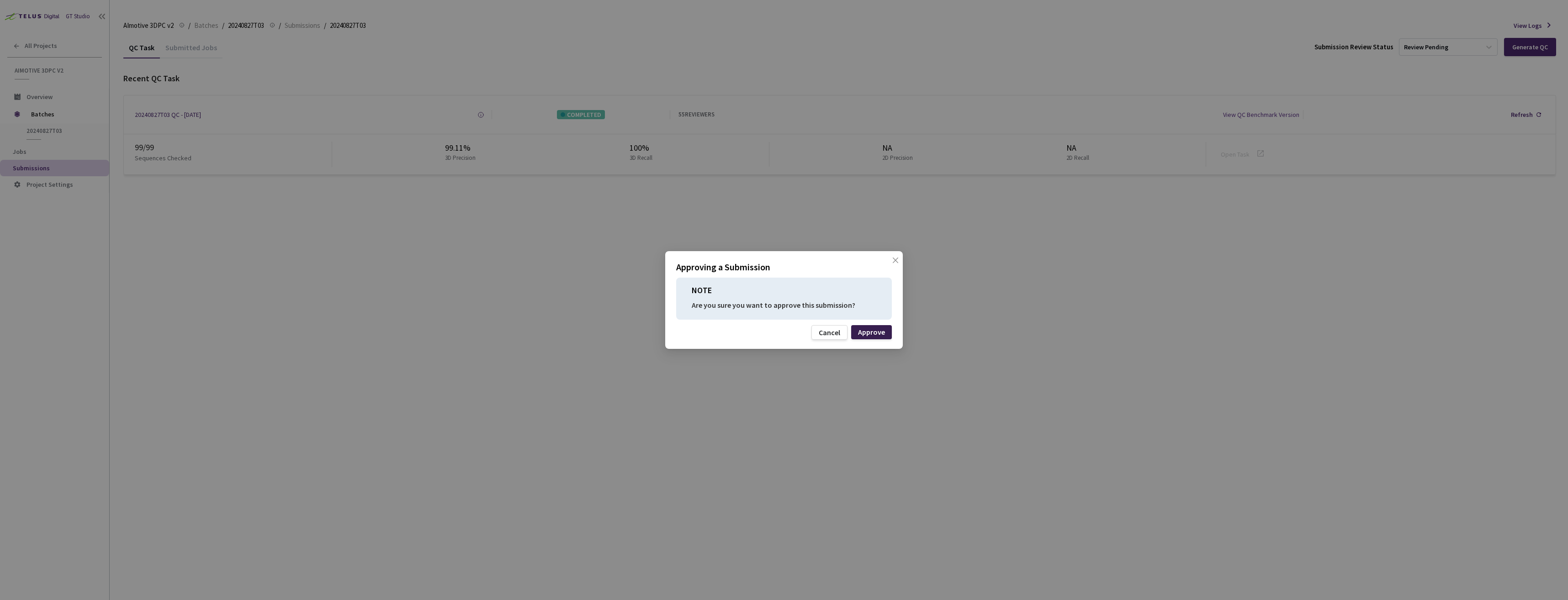
click at [883, 331] on div "Approve" at bounding box center [872, 332] width 27 height 7
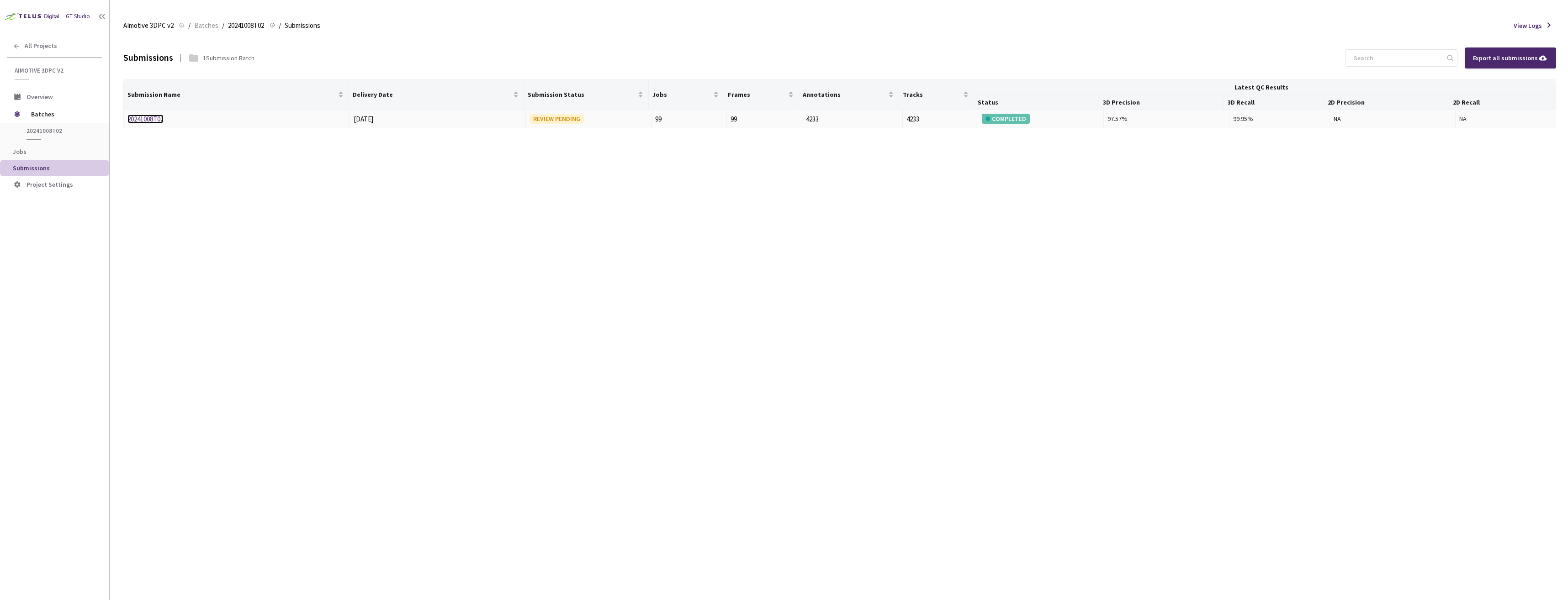
click at [145, 120] on link "20241008T02" at bounding box center [145, 119] width 36 height 9
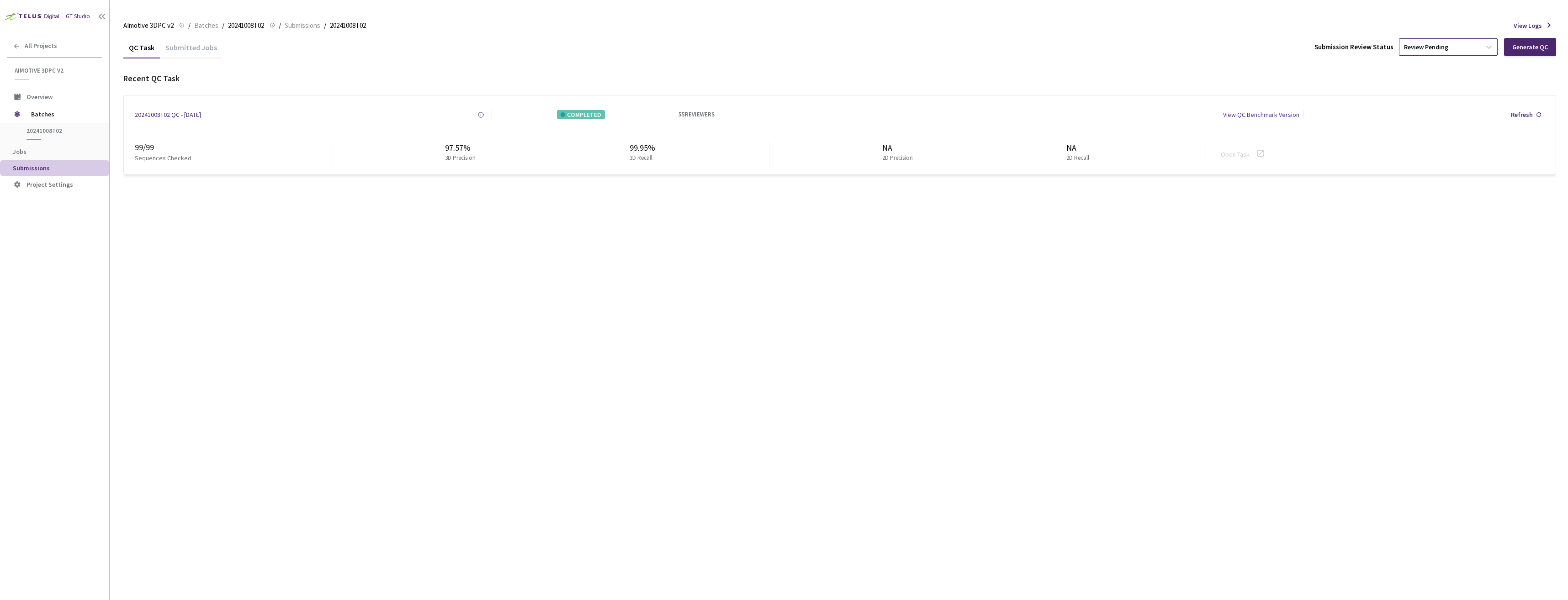
click at [1440, 52] on div "Review Pending" at bounding box center [1440, 47] width 82 height 15
click at [1426, 100] on p "Approve" at bounding box center [1450, 96] width 99 height 9
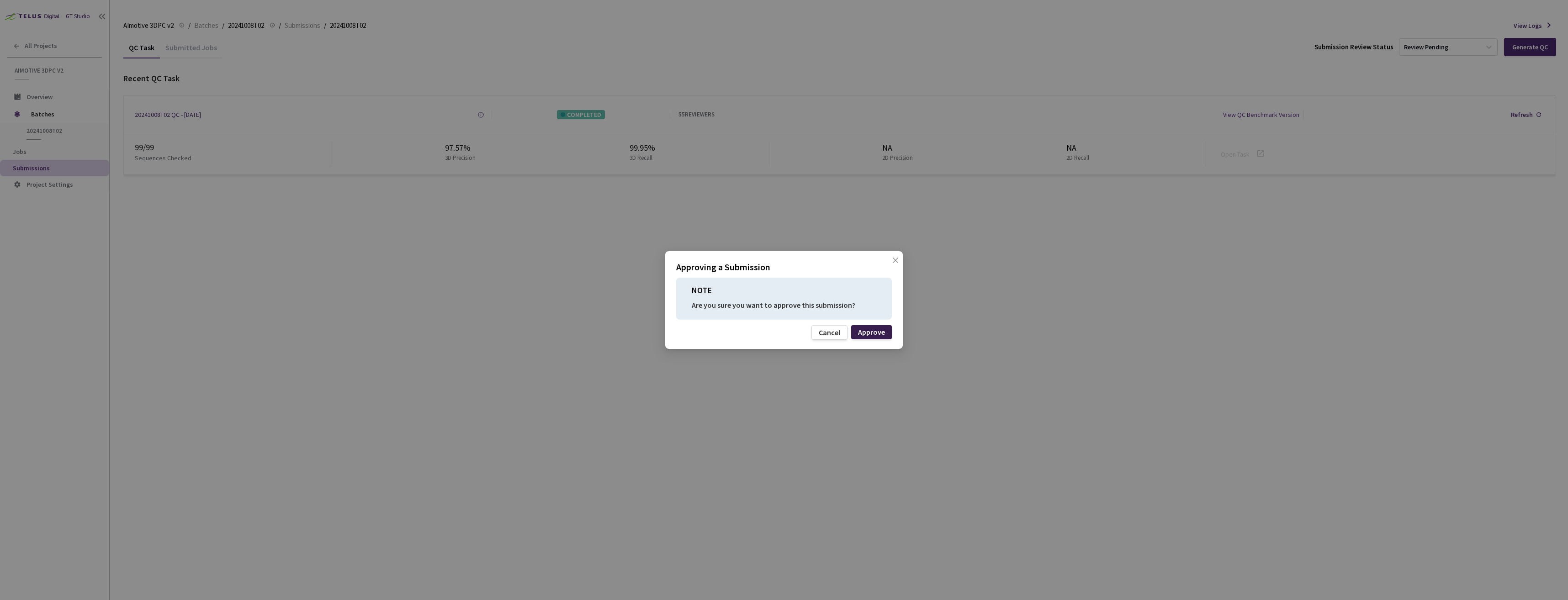
click at [876, 334] on div "Approve" at bounding box center [872, 332] width 27 height 7
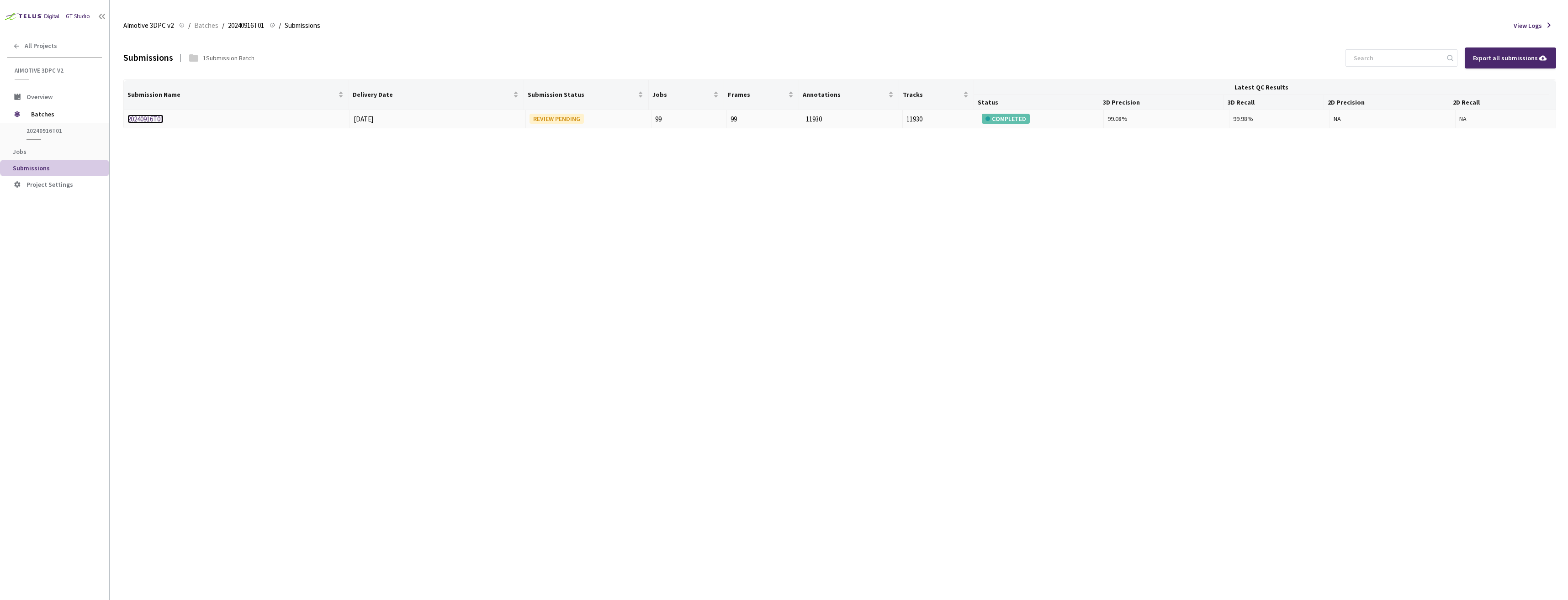
click at [140, 120] on link "20240916T01" at bounding box center [145, 119] width 36 height 9
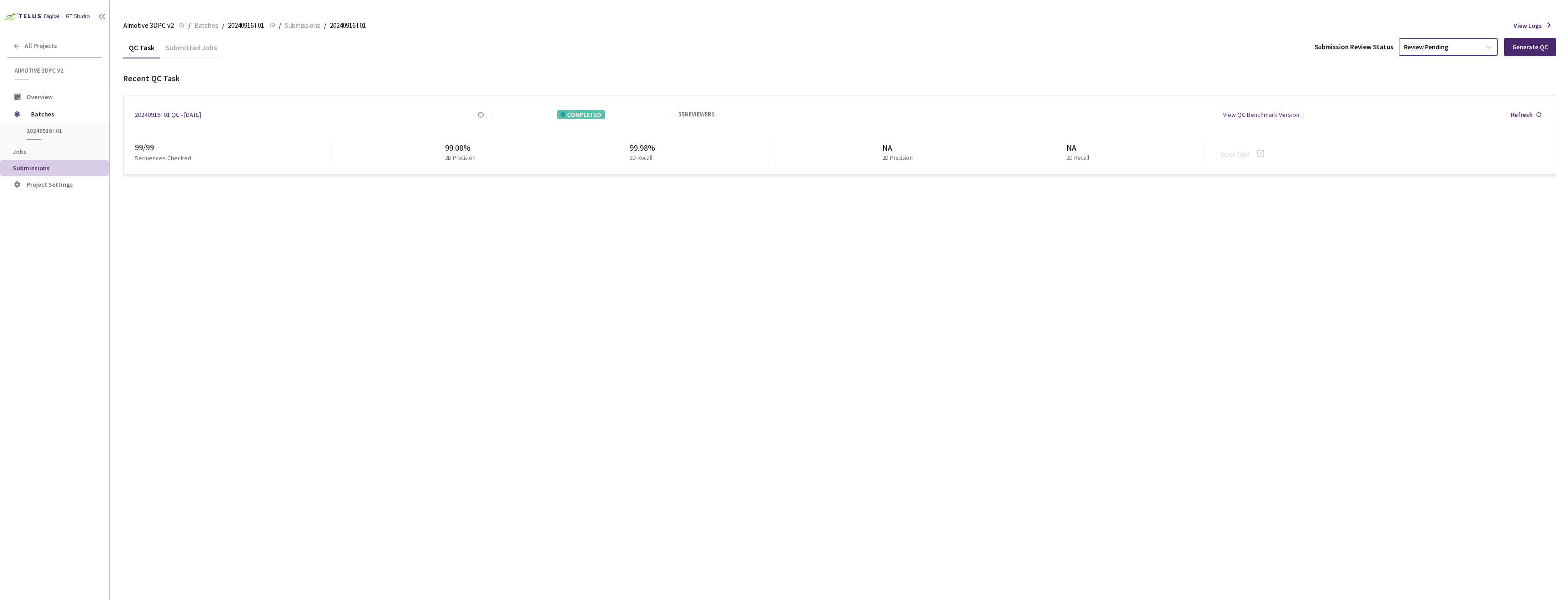
click at [1440, 51] on div "Review Pending" at bounding box center [1426, 47] width 44 height 9
click at [1433, 100] on p "Approve" at bounding box center [1450, 96] width 99 height 9
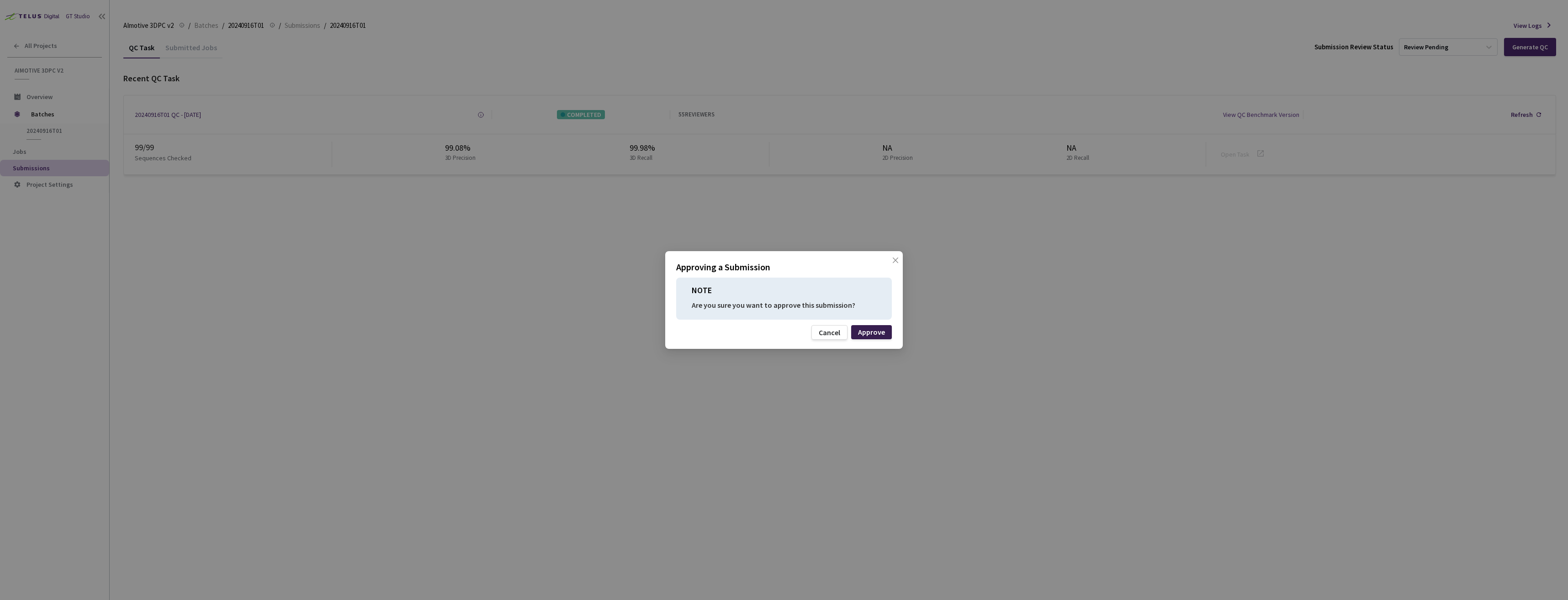
click at [867, 329] on div "Approve" at bounding box center [872, 332] width 27 height 7
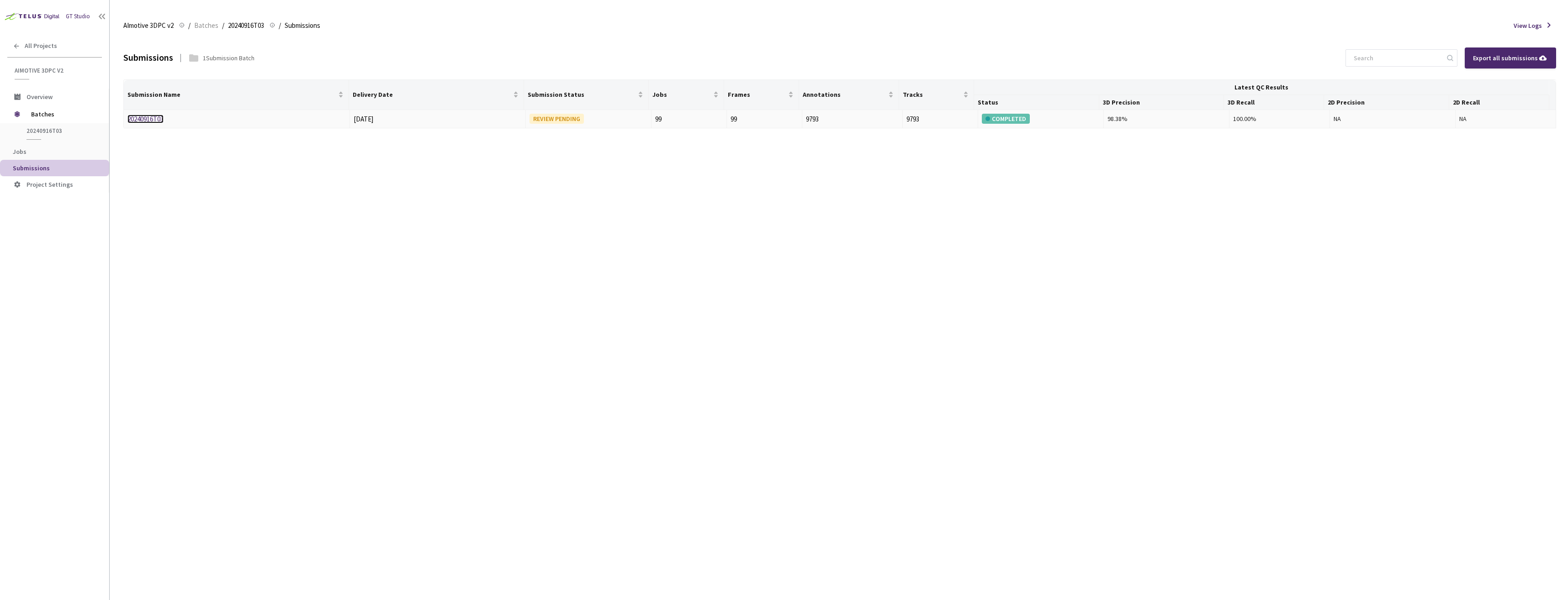
click at [156, 120] on link "20240916T03" at bounding box center [145, 119] width 36 height 9
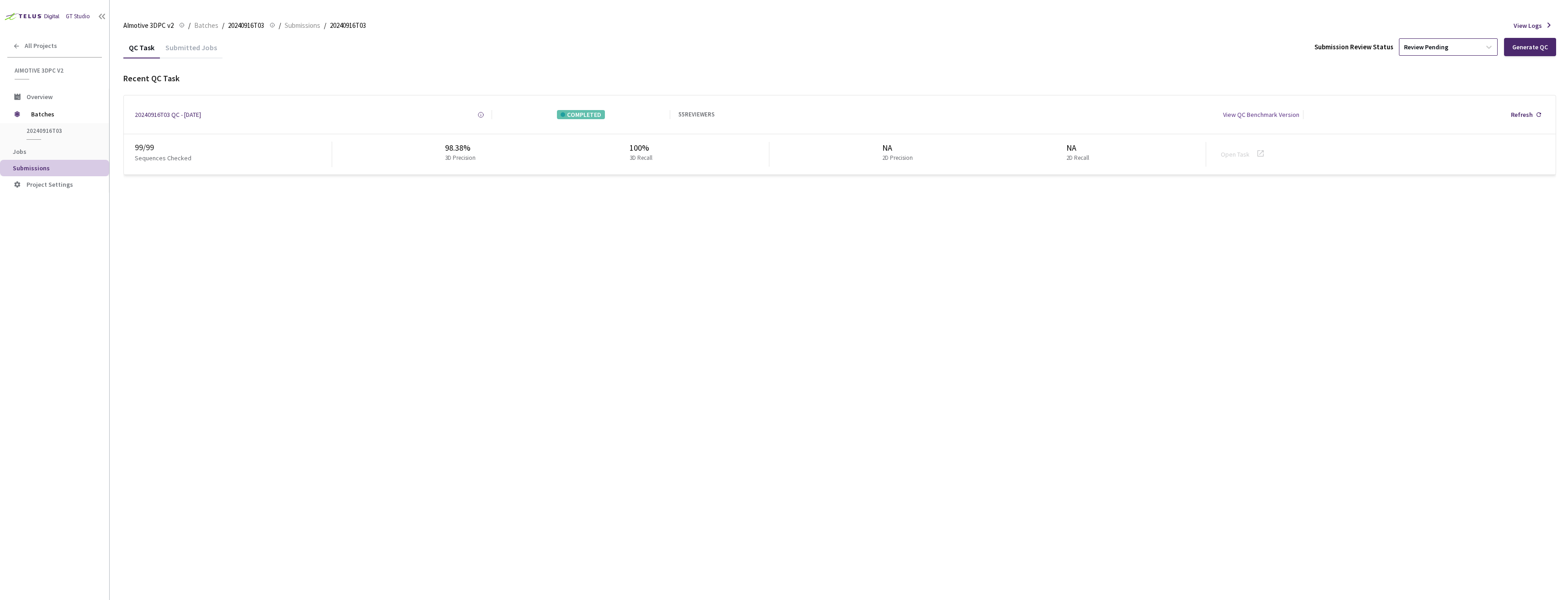
click at [1462, 51] on div "Review Pending" at bounding box center [1440, 47] width 82 height 15
click at [1439, 98] on p "Approve" at bounding box center [1450, 96] width 99 height 9
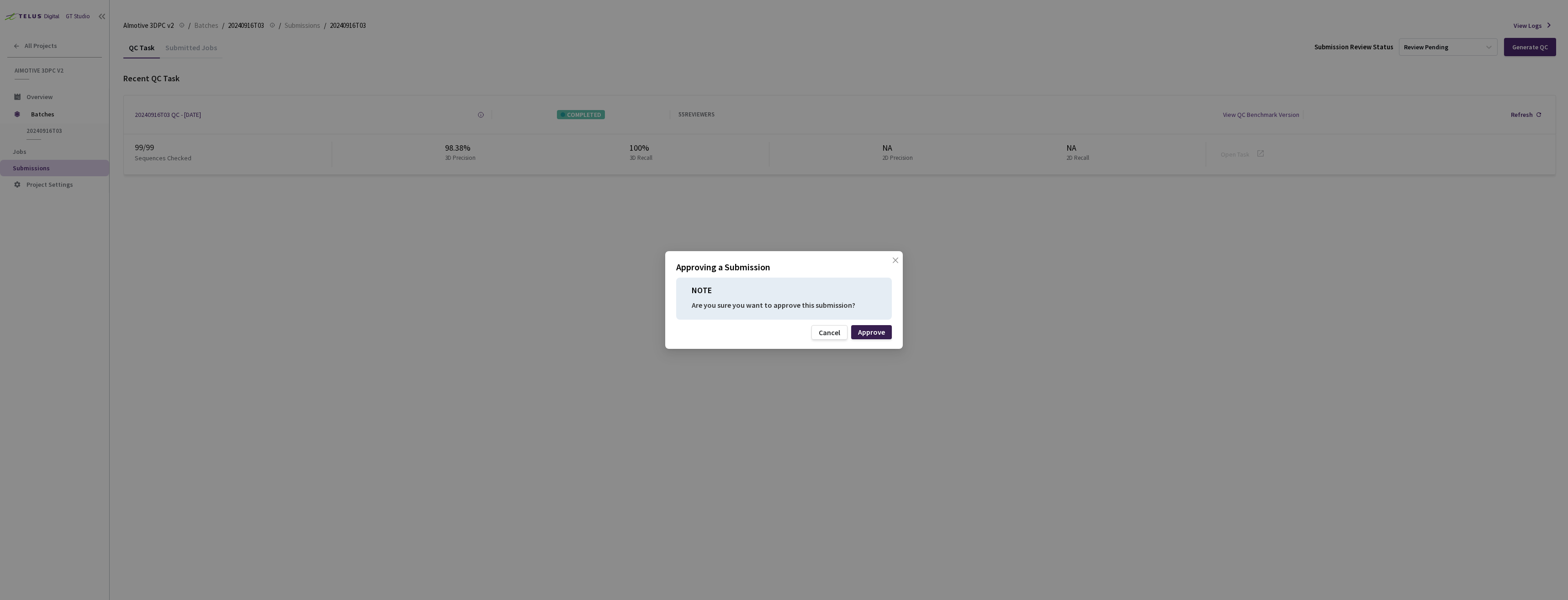
click at [866, 330] on div "Approve" at bounding box center [872, 332] width 27 height 7
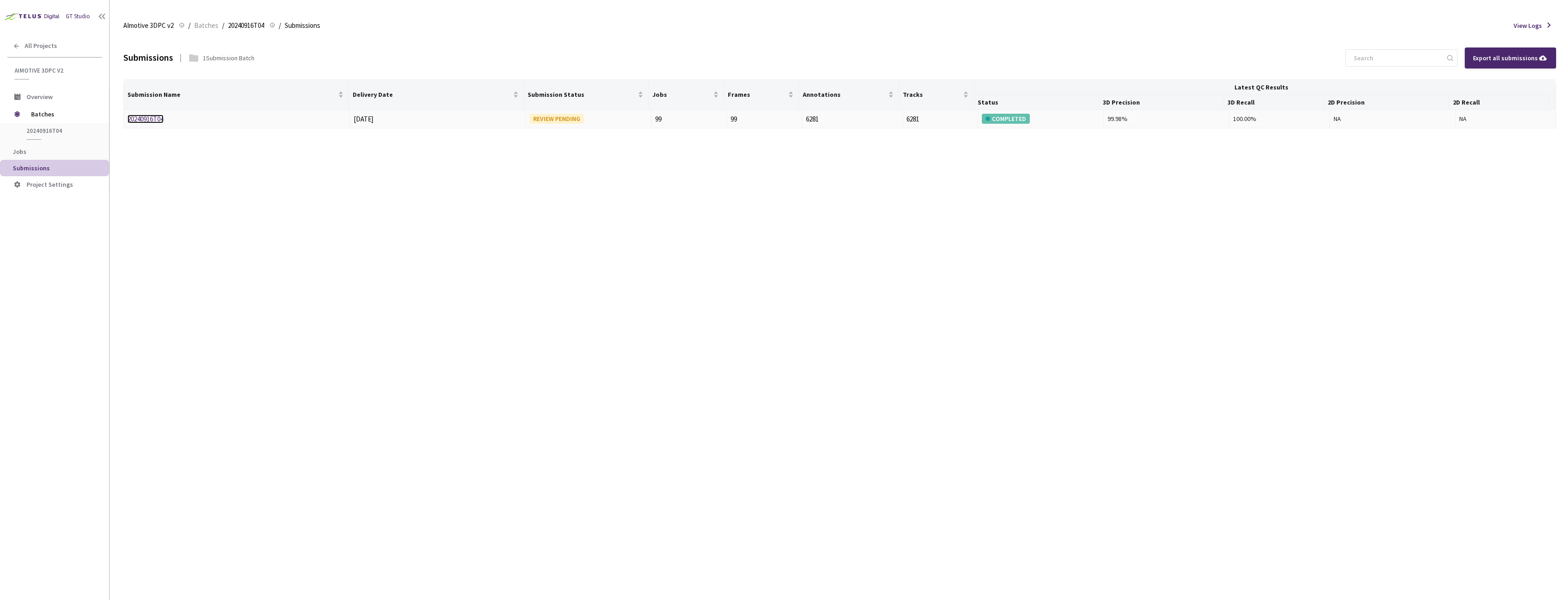
click at [143, 118] on link "20240916T04" at bounding box center [145, 119] width 36 height 9
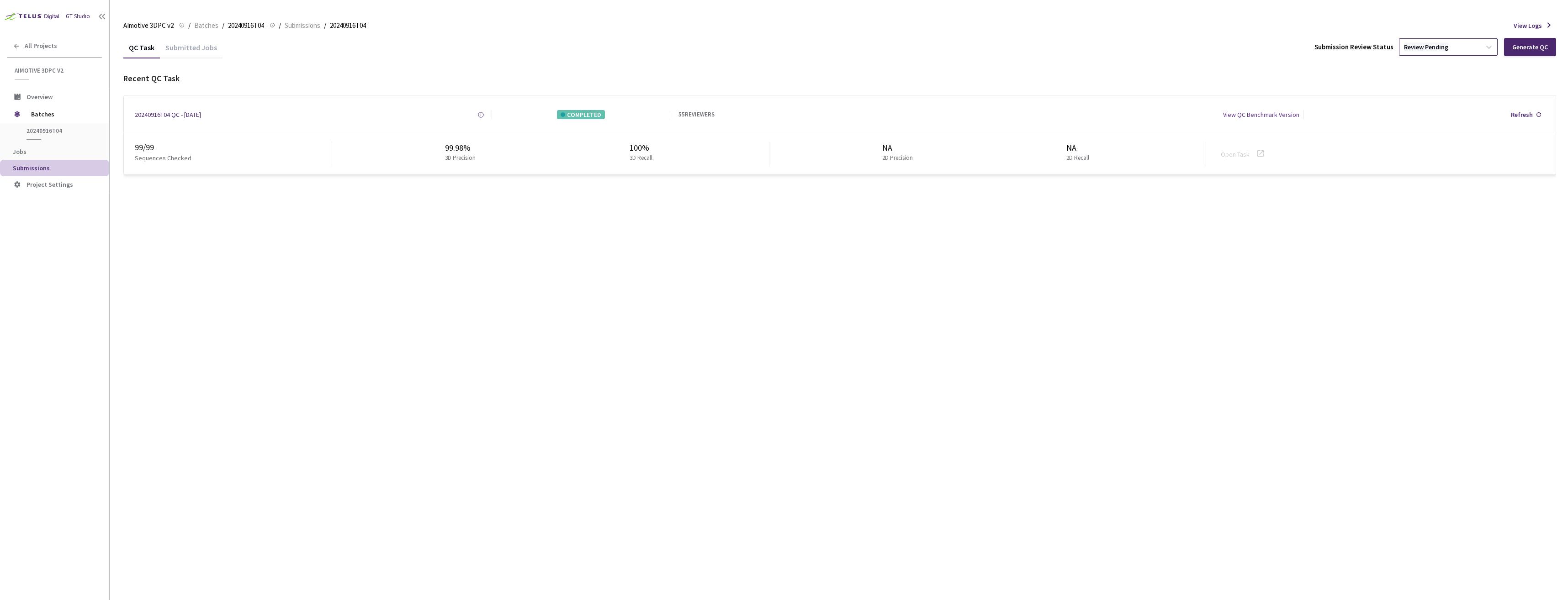
click at [1430, 47] on div "Review Pending" at bounding box center [1426, 47] width 44 height 9
click at [1435, 102] on div "Approve Approve submission batch for export." at bounding box center [1450, 104] width 99 height 25
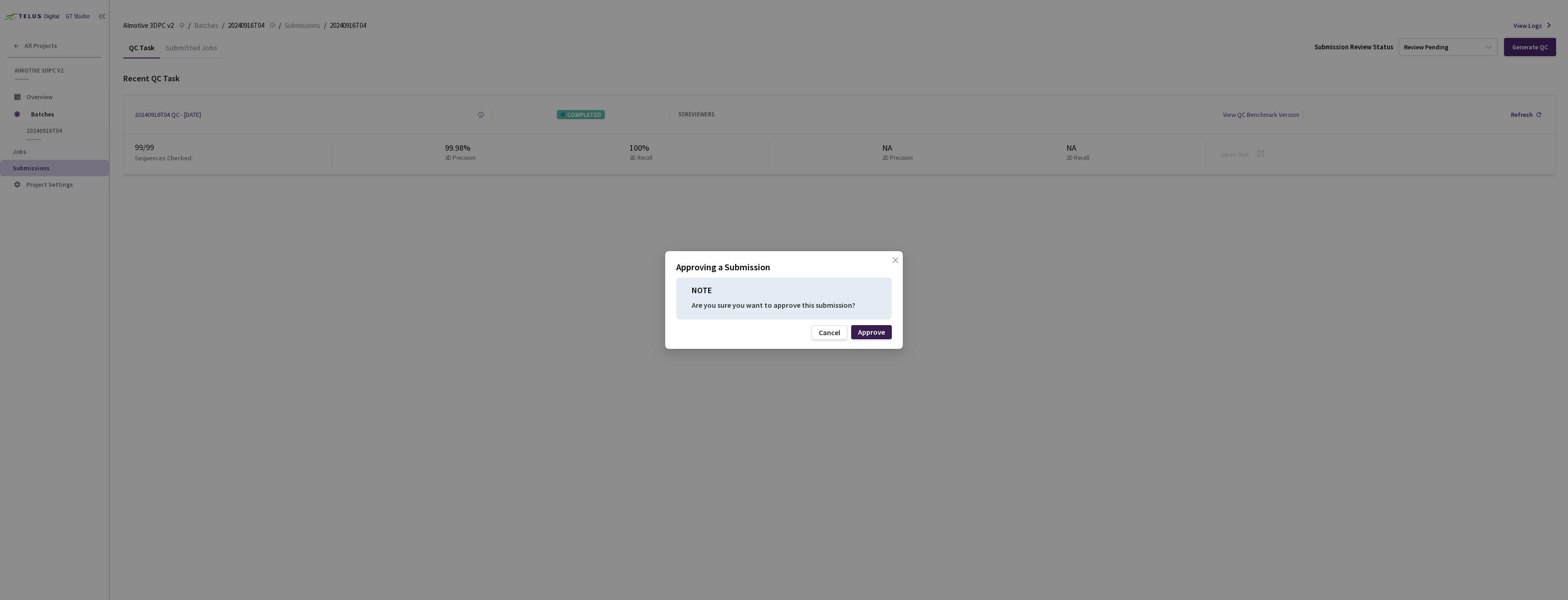
click at [868, 333] on div "Approve" at bounding box center [872, 332] width 27 height 7
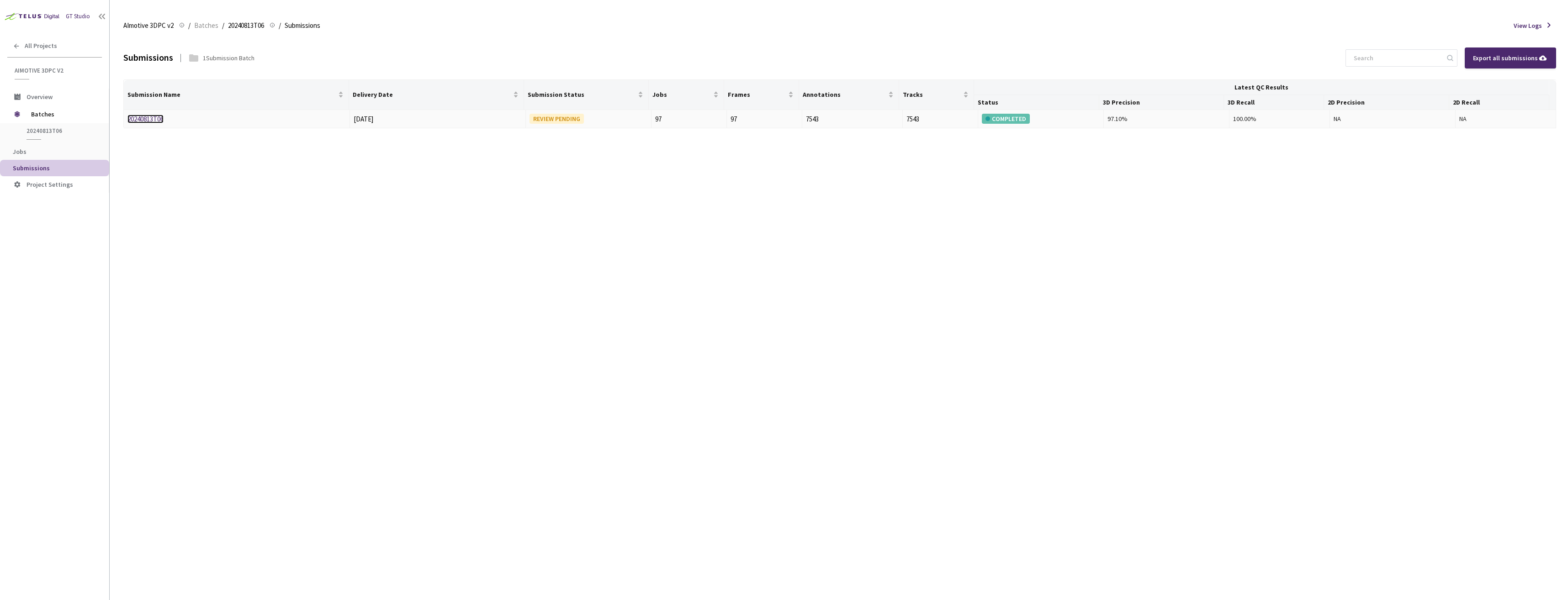
click at [153, 121] on link "20240813T06" at bounding box center [145, 119] width 36 height 9
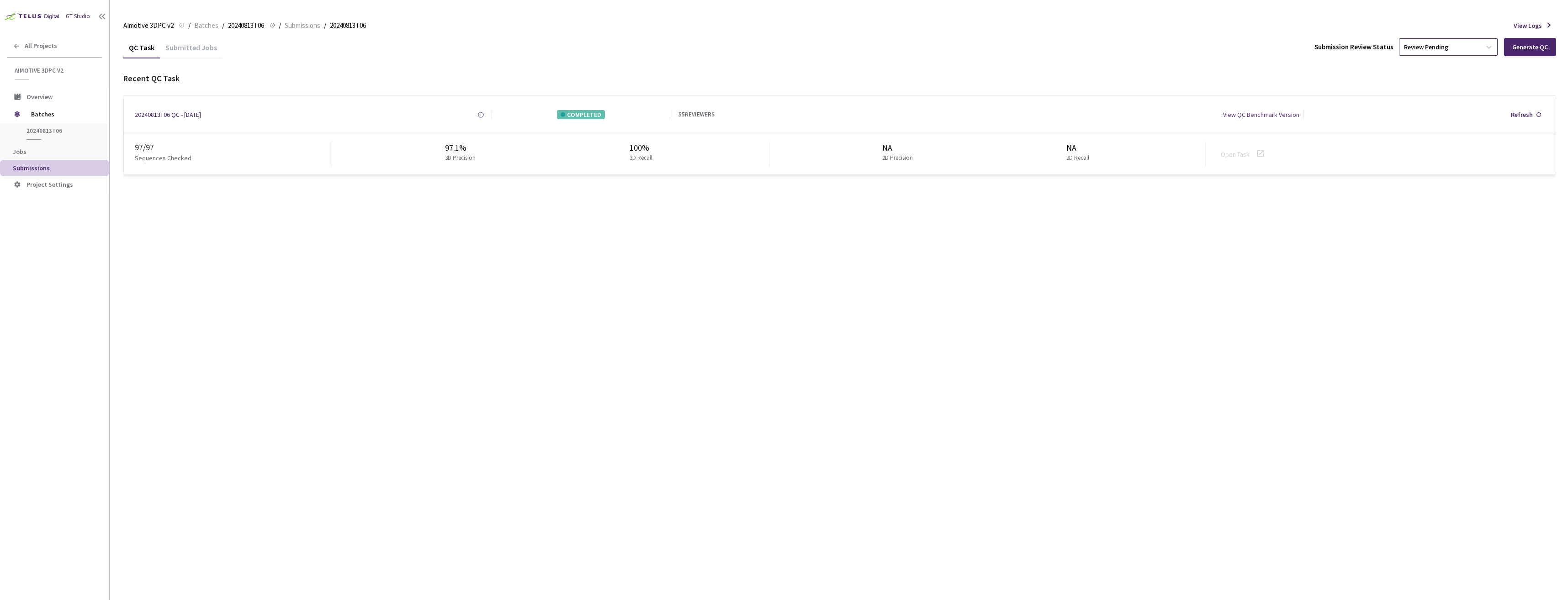
click at [1476, 50] on div "Review Pending" at bounding box center [1440, 47] width 82 height 15
click at [1439, 100] on p "Approve" at bounding box center [1450, 96] width 99 height 9
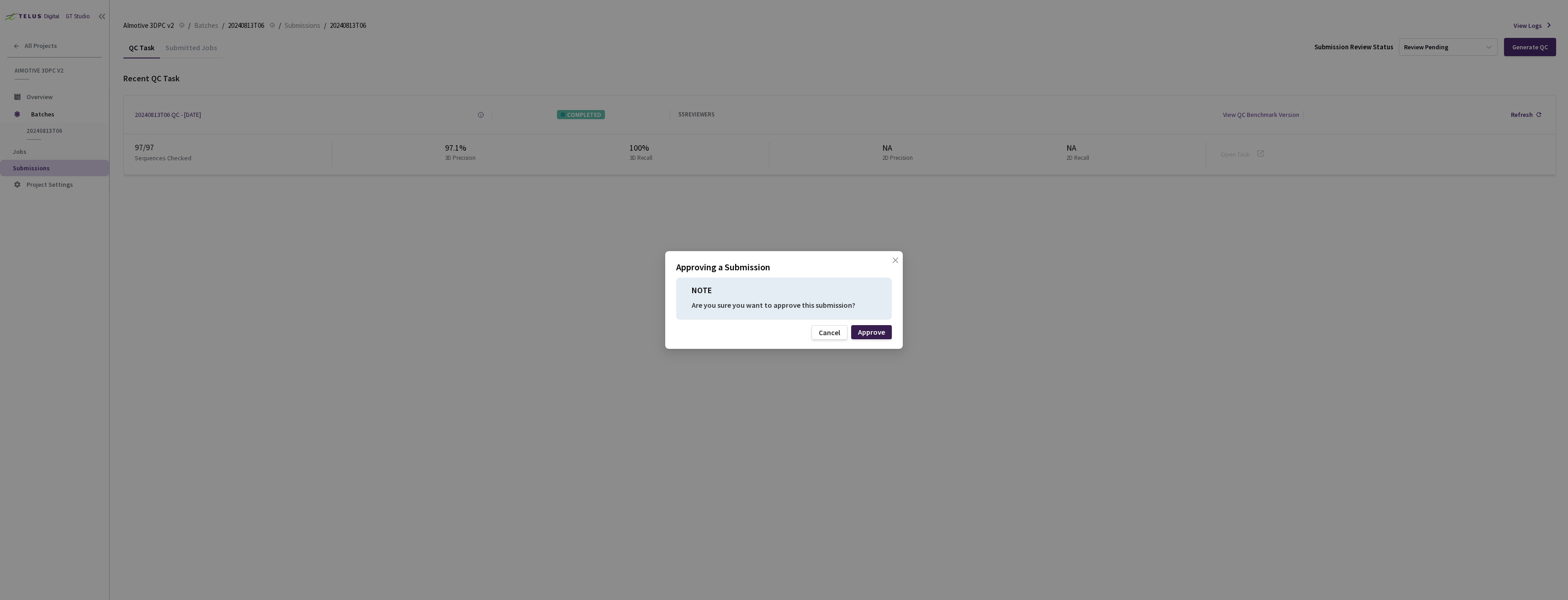
click at [879, 331] on div "Approve" at bounding box center [872, 332] width 27 height 7
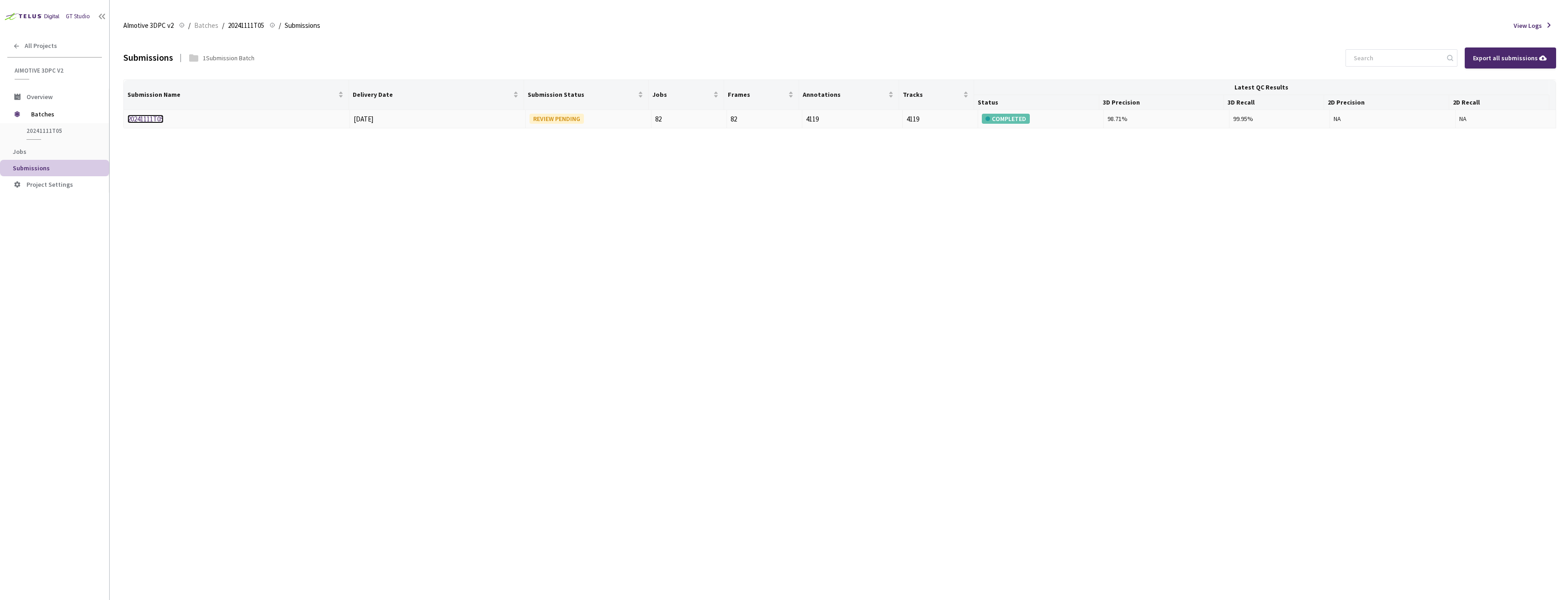
click at [141, 120] on link "20241111T05" at bounding box center [145, 119] width 36 height 9
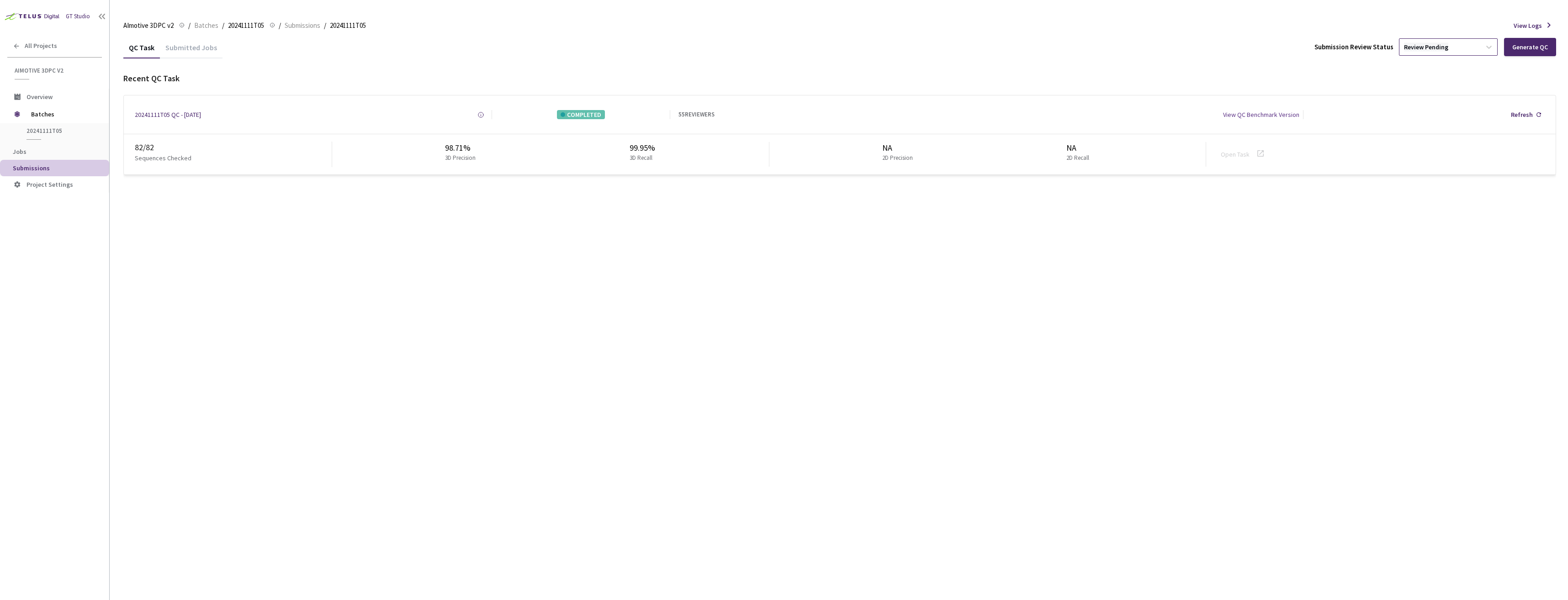
click at [1424, 44] on div "Review Pending" at bounding box center [1426, 47] width 44 height 9
click at [1419, 102] on div "Approve Approve submission batch for export." at bounding box center [1450, 104] width 99 height 25
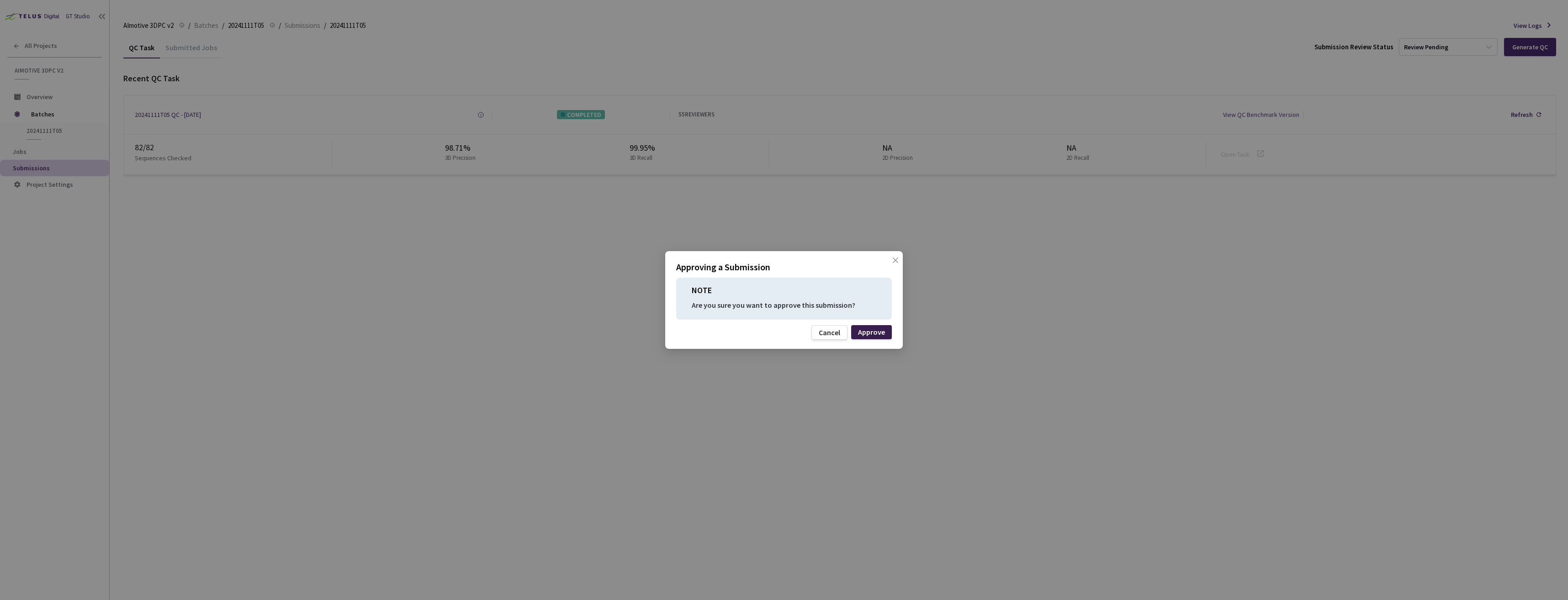
click at [870, 332] on div "Approve" at bounding box center [872, 332] width 27 height 7
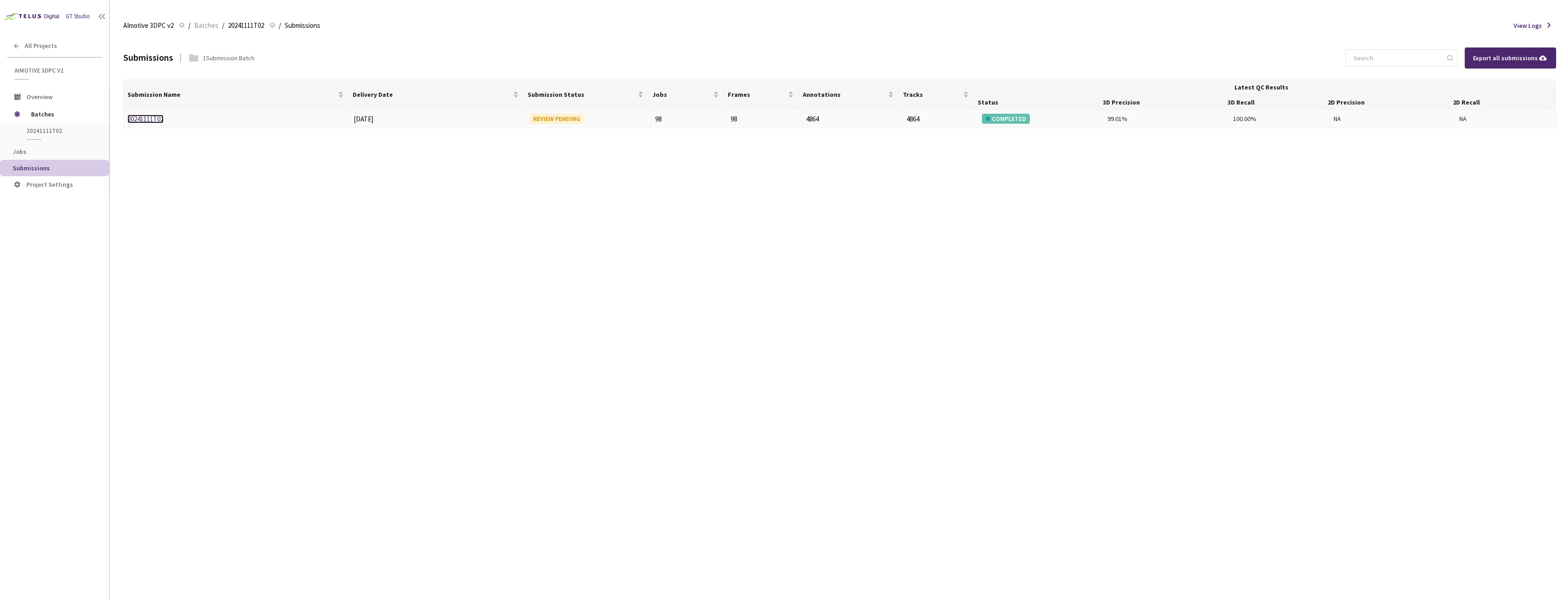
click at [135, 117] on link "20241111T02" at bounding box center [145, 119] width 36 height 9
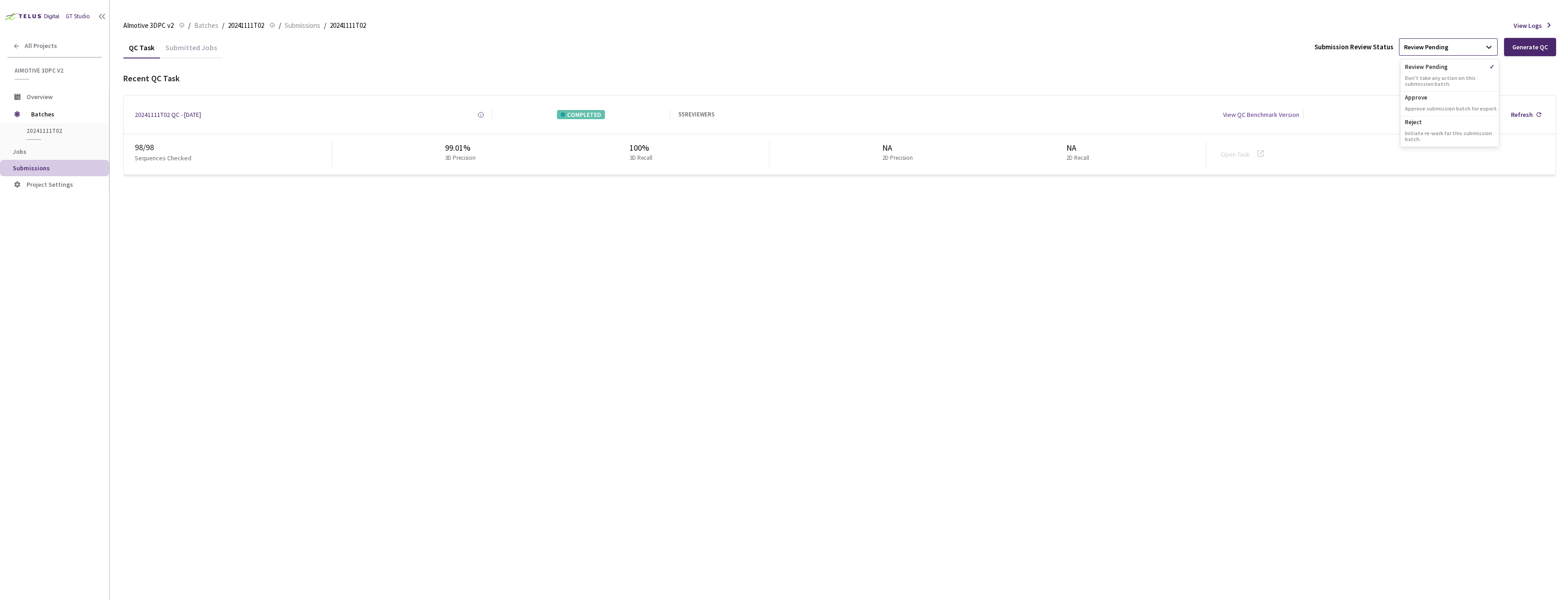
click at [1490, 52] on div at bounding box center [1489, 47] width 16 height 16
click at [1450, 104] on div "Approve Approve submission batch for export." at bounding box center [1450, 104] width 99 height 25
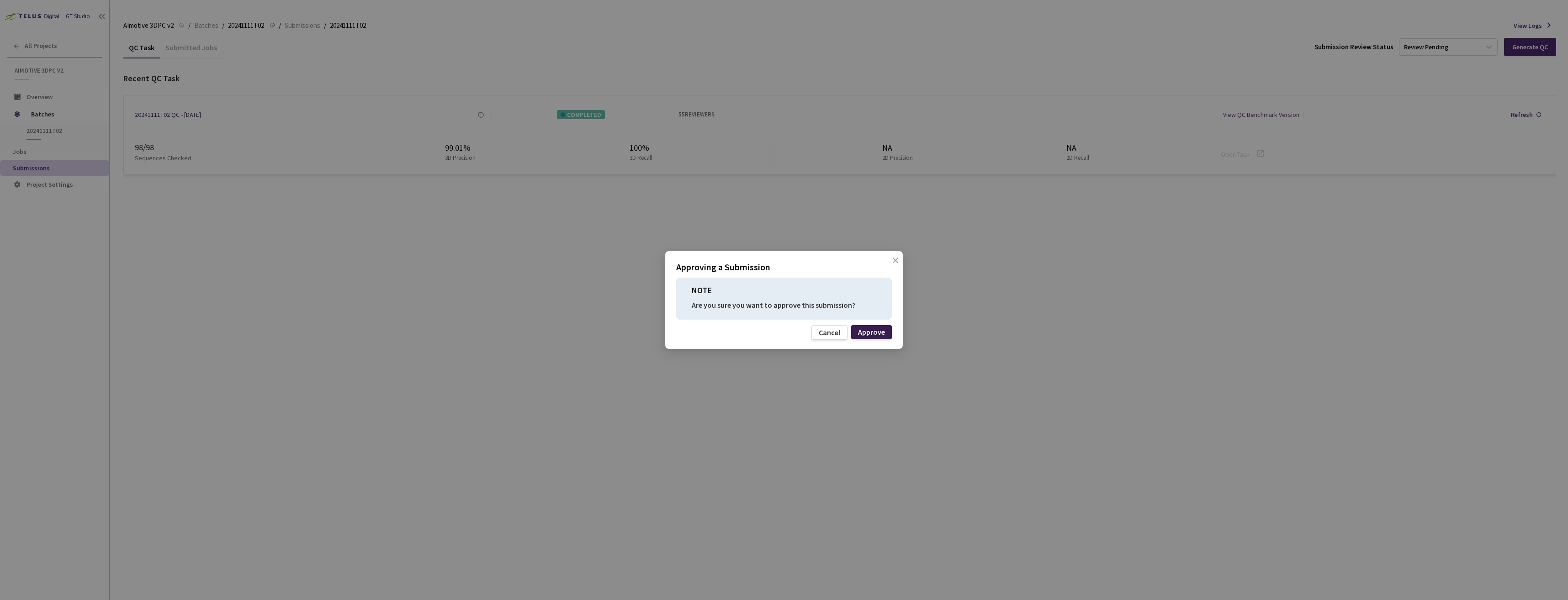
click at [859, 333] on div "Approve" at bounding box center [872, 332] width 27 height 7
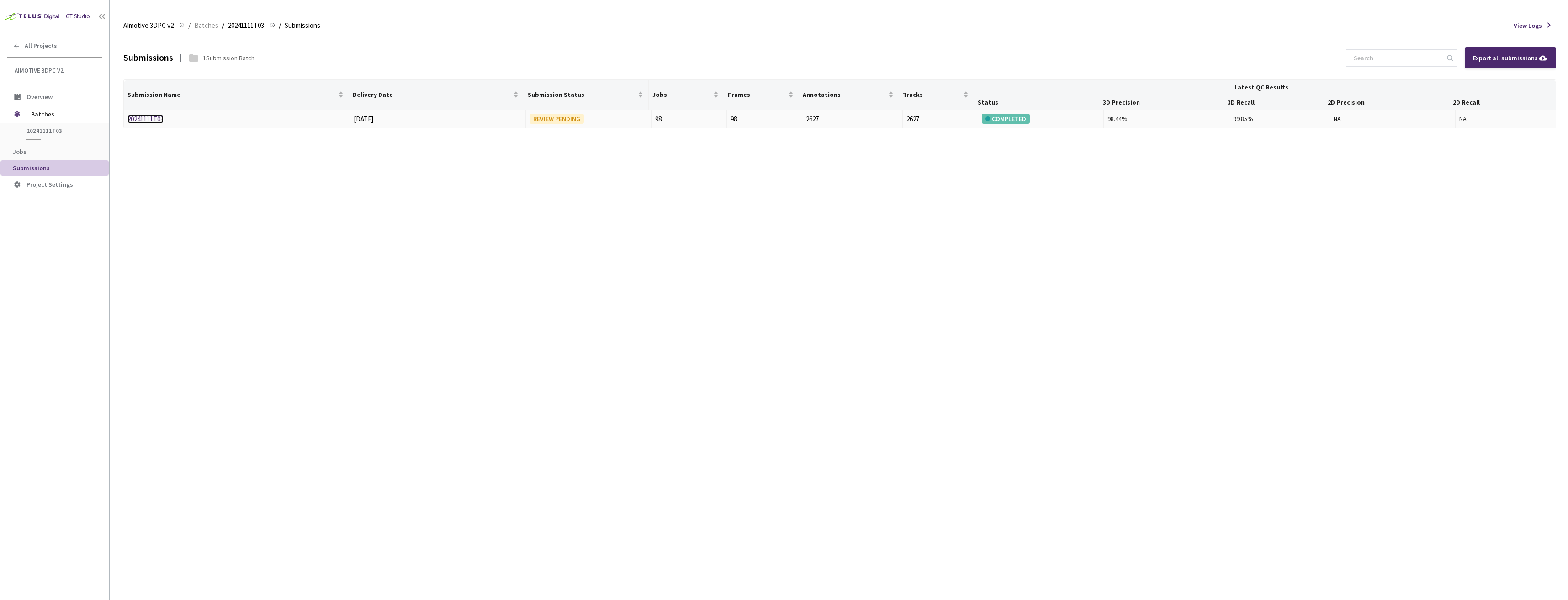
click at [144, 120] on link "20241111T03" at bounding box center [145, 119] width 36 height 9
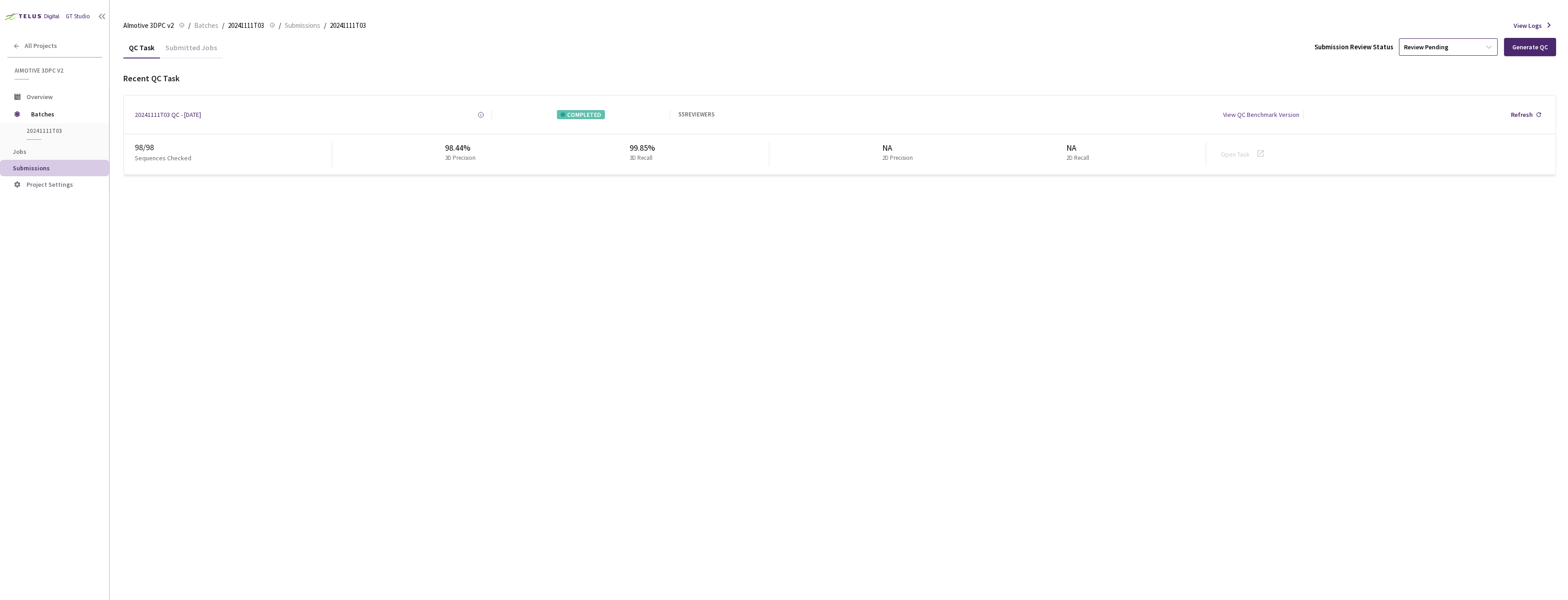
click at [1439, 42] on div "Review Pending" at bounding box center [1440, 47] width 82 height 15
click at [1428, 100] on p "Approve" at bounding box center [1450, 96] width 99 height 9
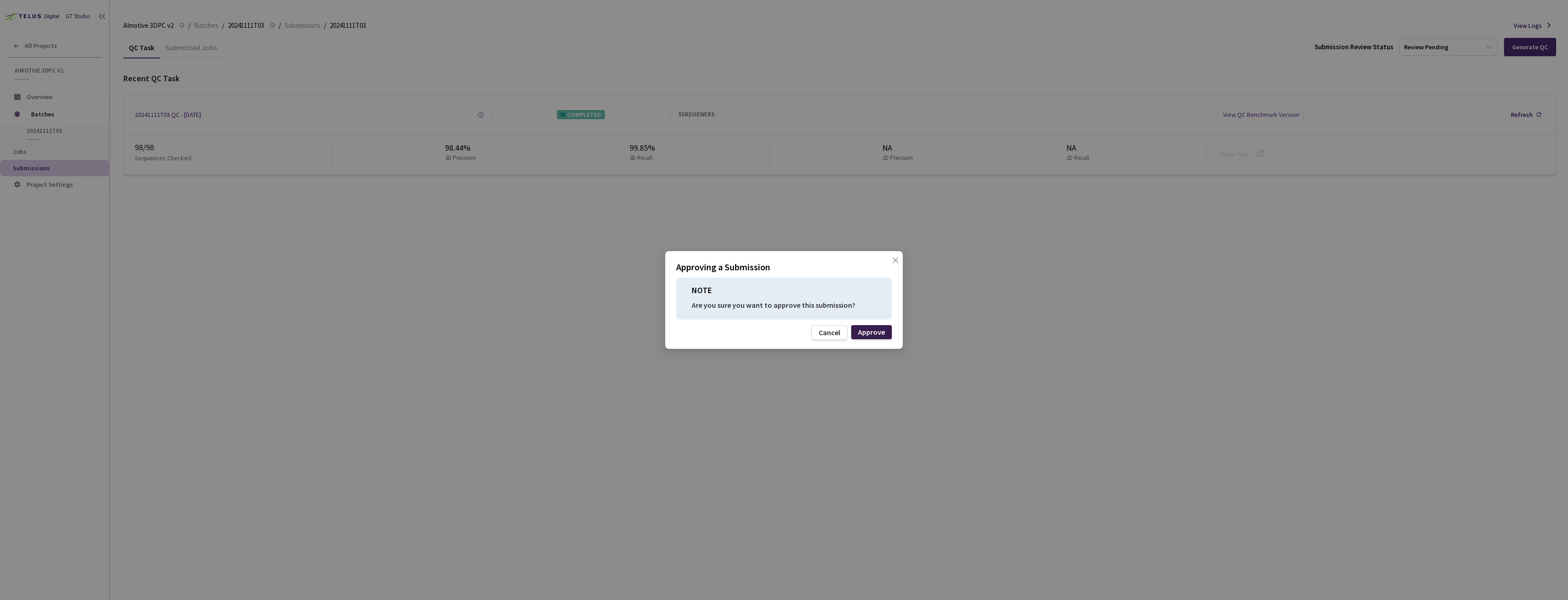
click at [877, 330] on div "Approve" at bounding box center [872, 332] width 27 height 7
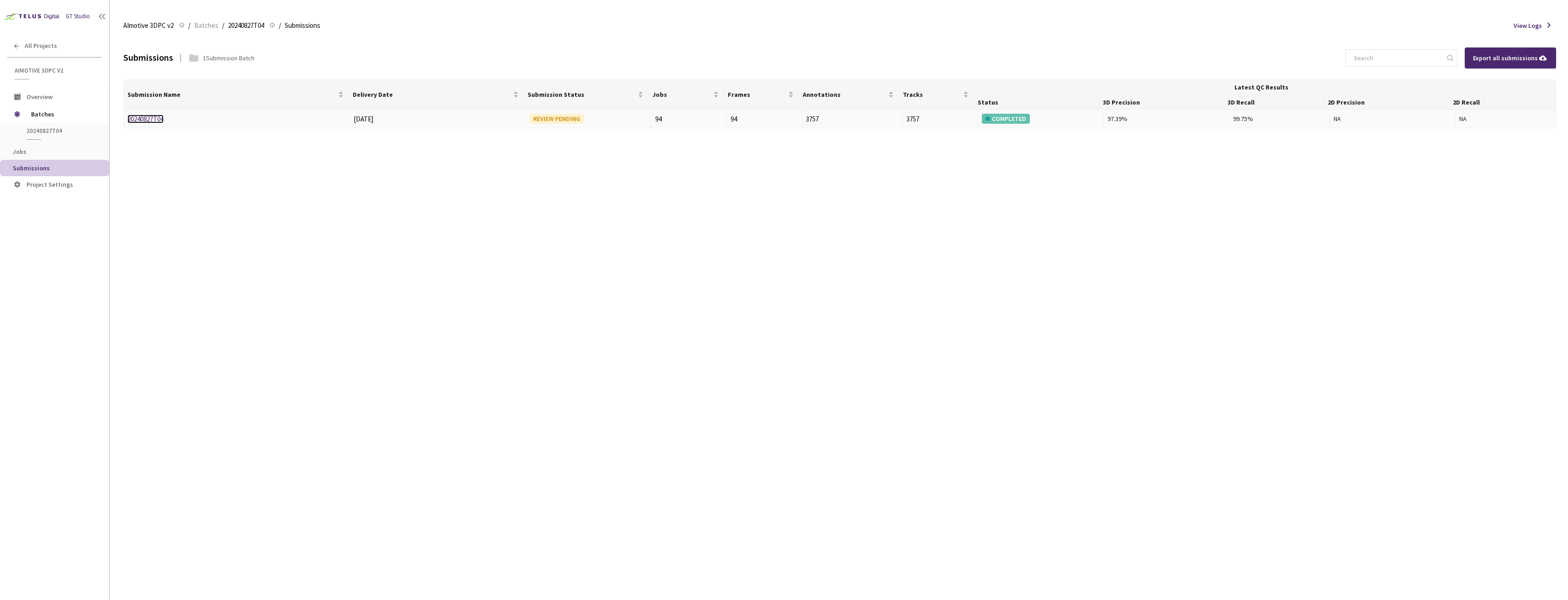
click at [145, 116] on link "20240827T04" at bounding box center [145, 119] width 36 height 9
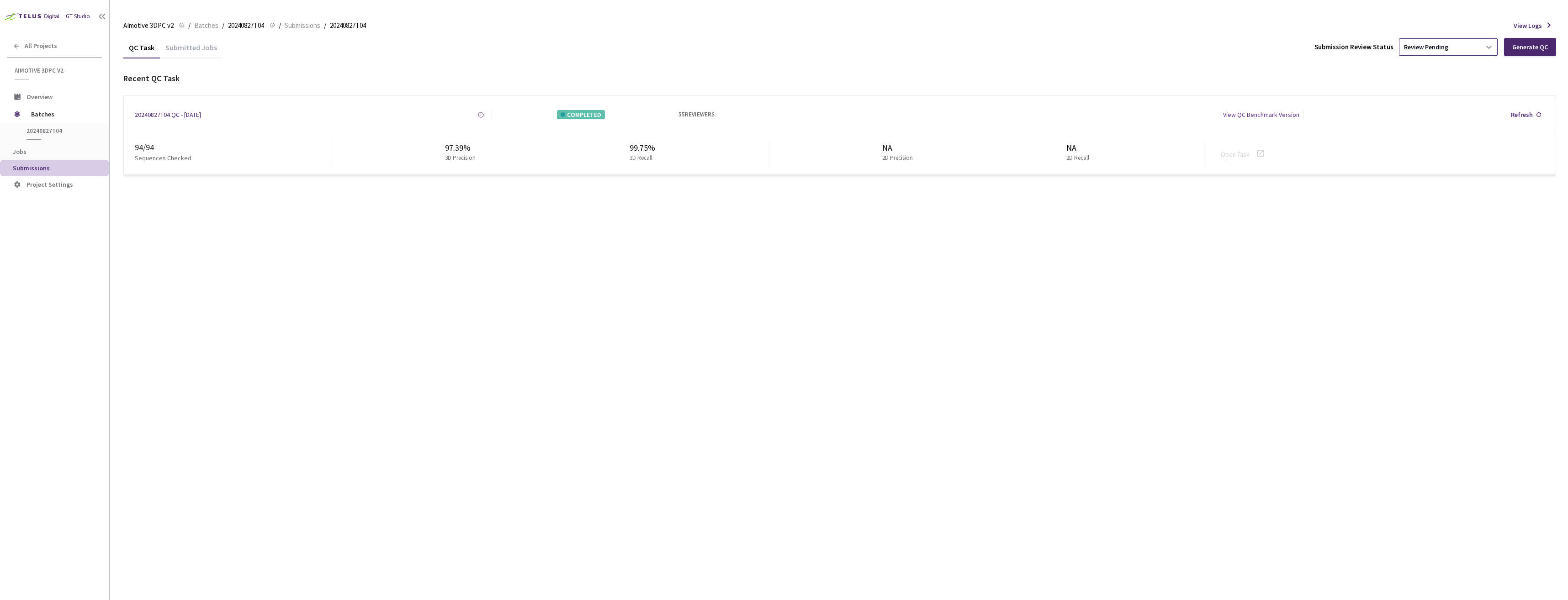
click at [1486, 49] on icon at bounding box center [1489, 47] width 9 height 9
click at [1452, 96] on p "Approve" at bounding box center [1450, 96] width 99 height 9
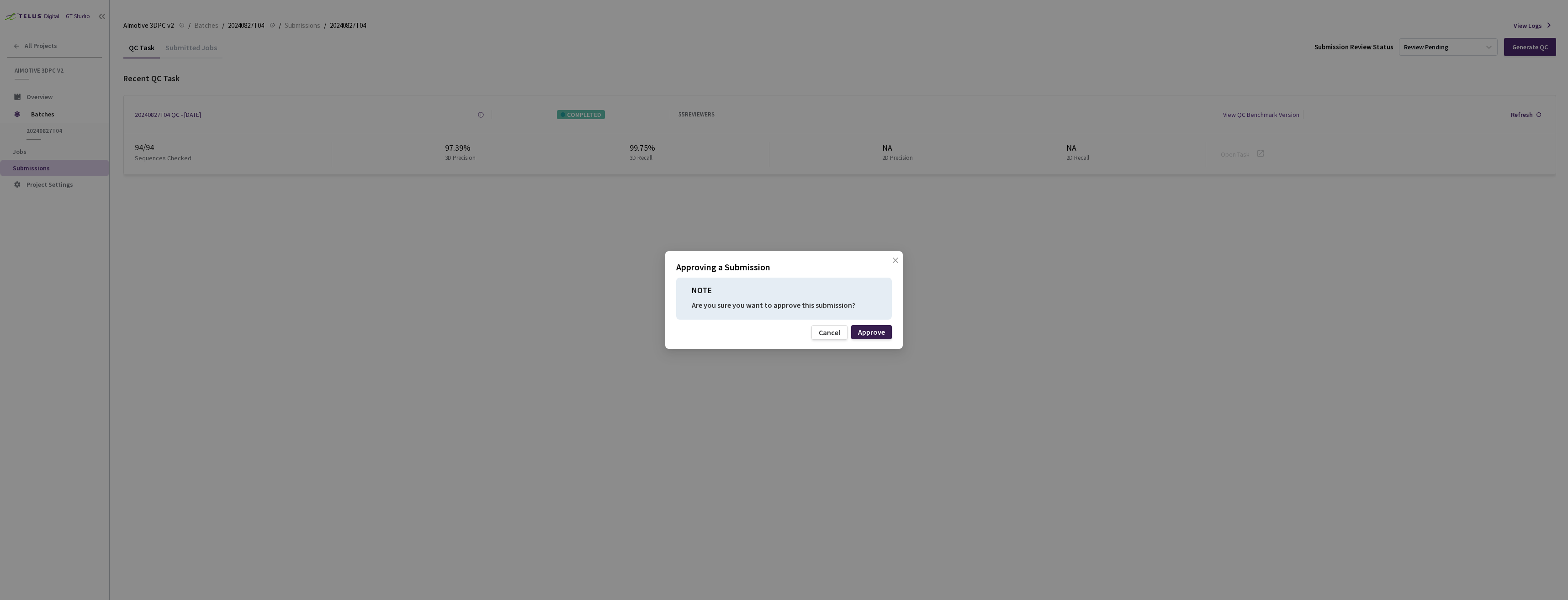
click at [884, 327] on div "Approve" at bounding box center [871, 332] width 41 height 14
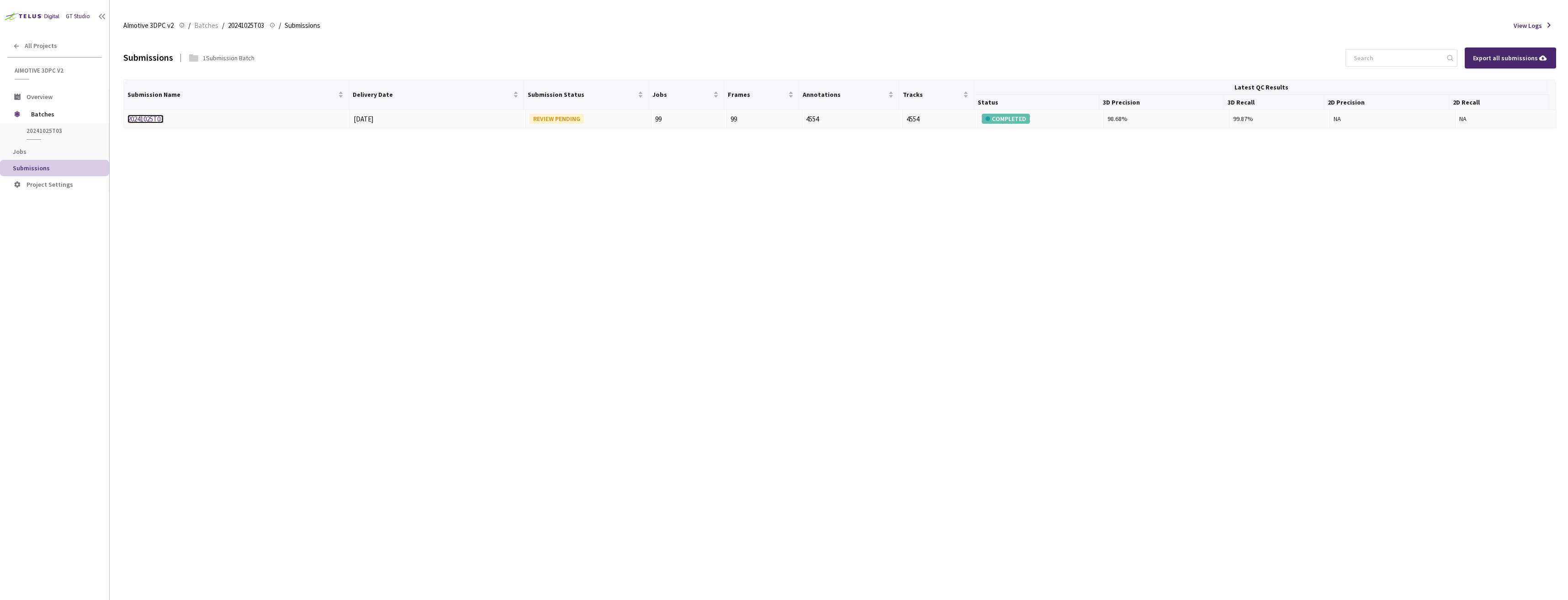
click at [142, 120] on link "20241025T03" at bounding box center [145, 119] width 36 height 9
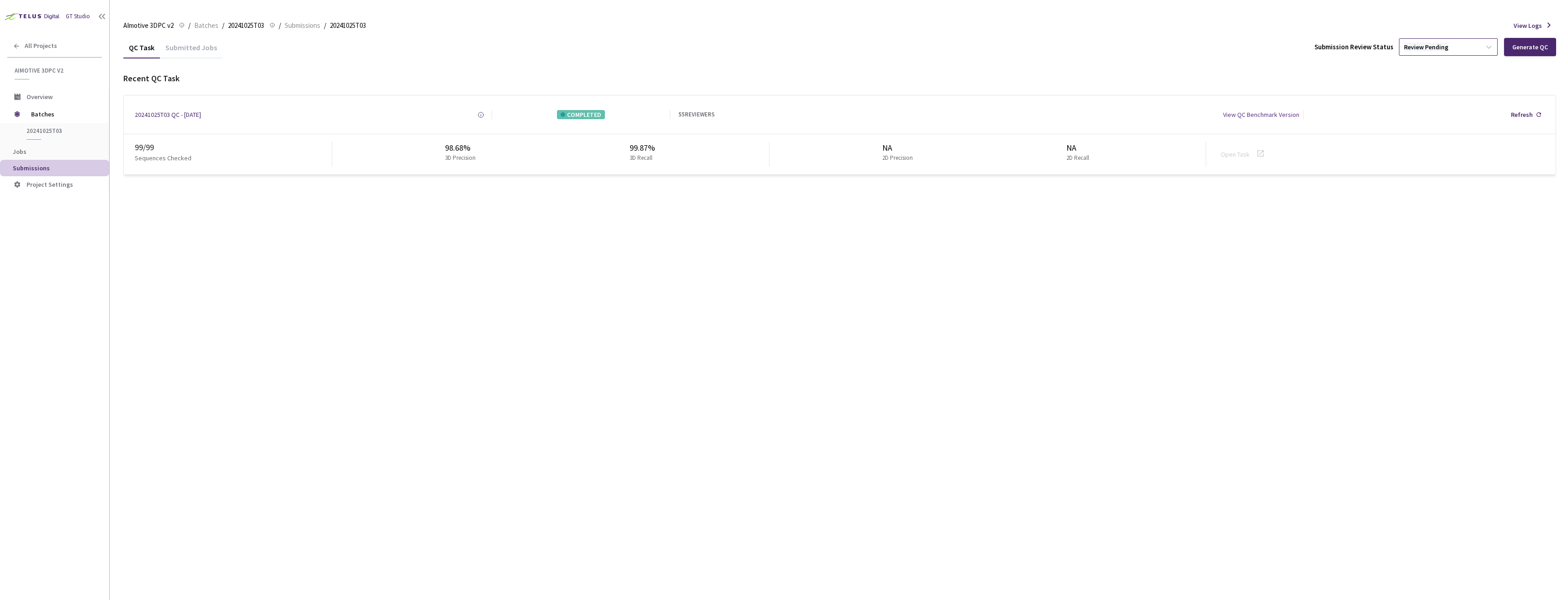
click at [1433, 46] on div "Review Pending" at bounding box center [1426, 47] width 44 height 9
click at [1424, 105] on p "Approve submission batch for export." at bounding box center [1450, 108] width 99 height 6
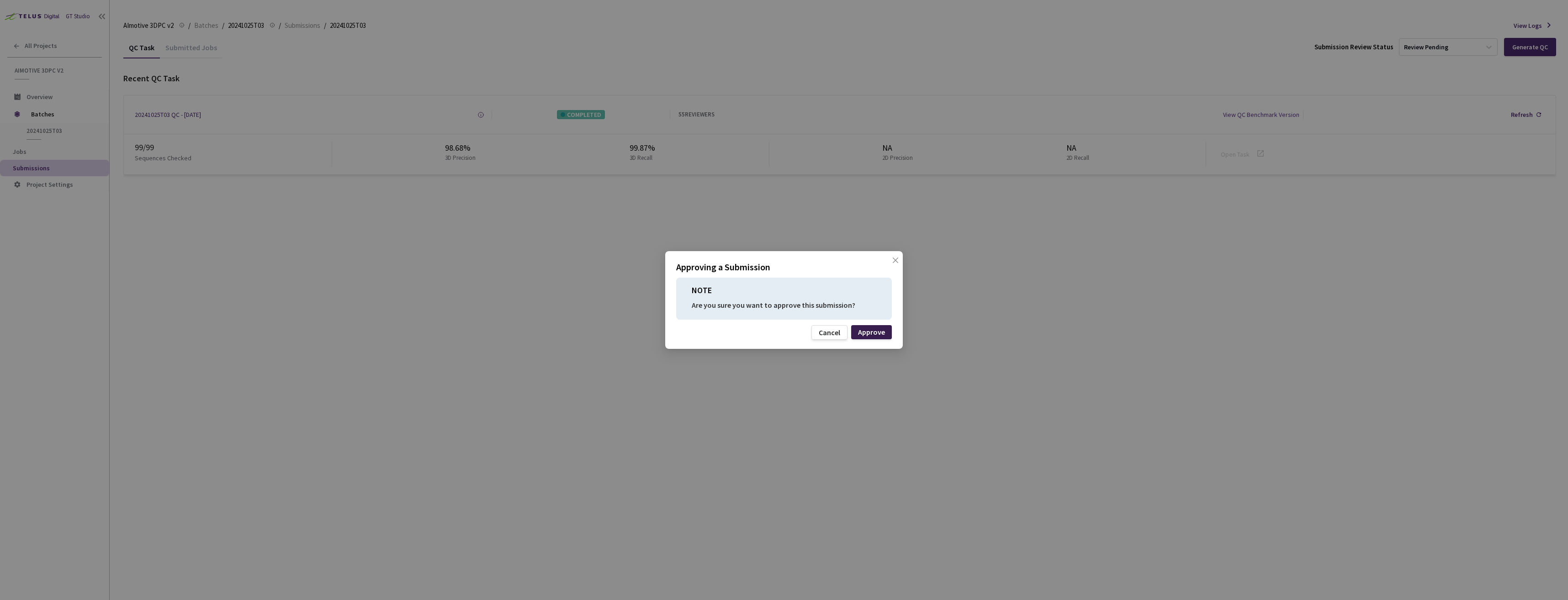
click at [880, 332] on div "Approve" at bounding box center [872, 332] width 27 height 7
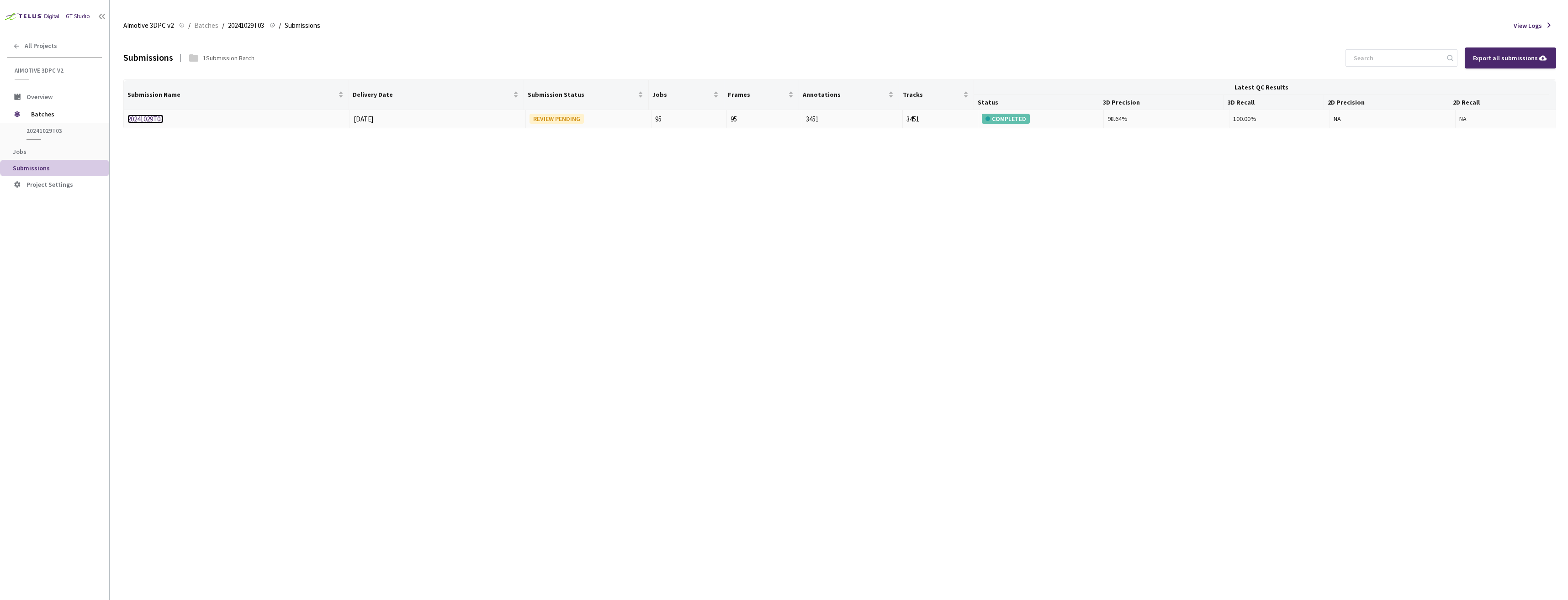
click at [157, 116] on link "20241029T03" at bounding box center [145, 119] width 36 height 9
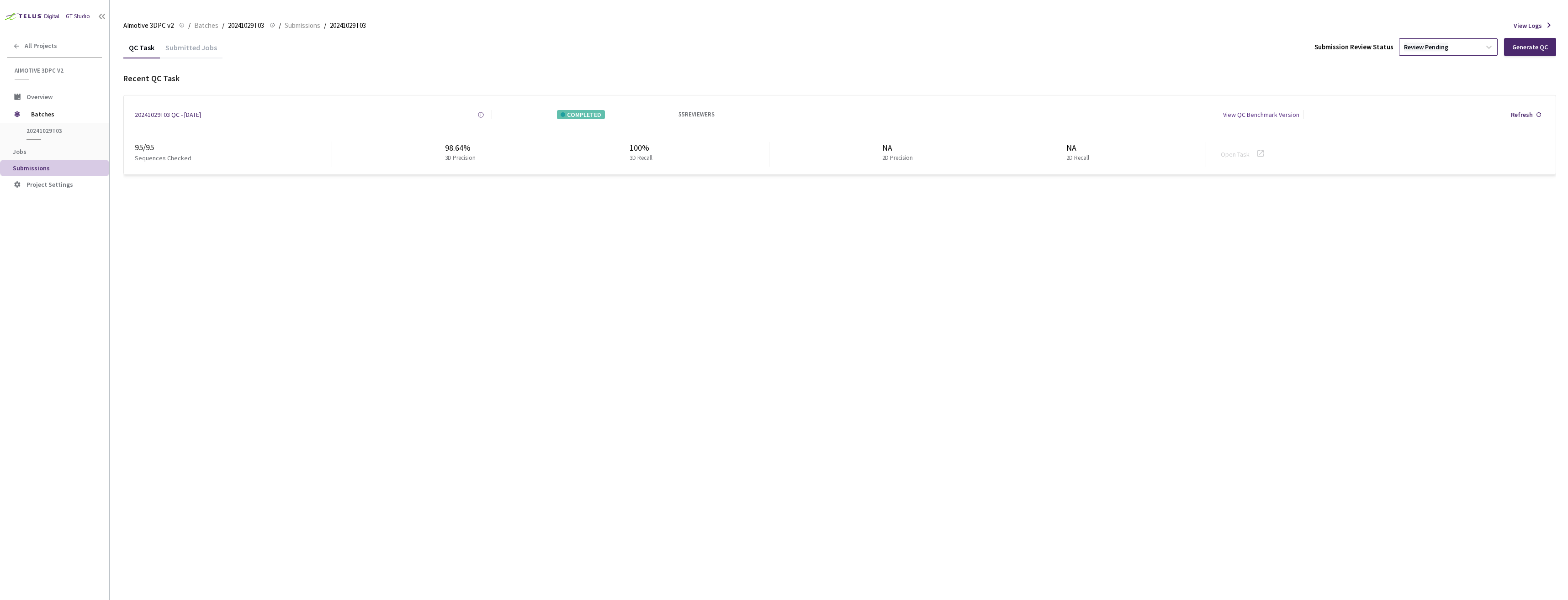
click at [1444, 43] on div "Review Pending" at bounding box center [1426, 47] width 44 height 9
click at [1444, 97] on p "Approve" at bounding box center [1450, 96] width 99 height 9
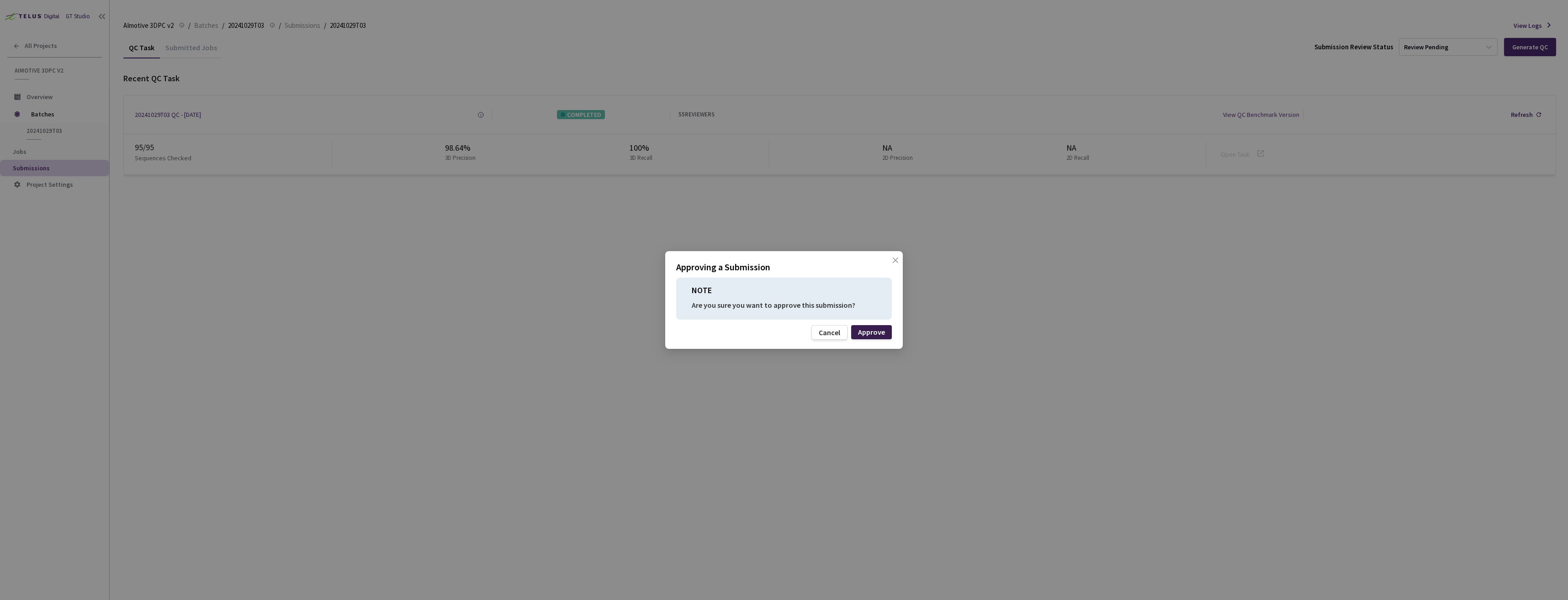
click at [885, 332] on div "Approve" at bounding box center [871, 332] width 41 height 14
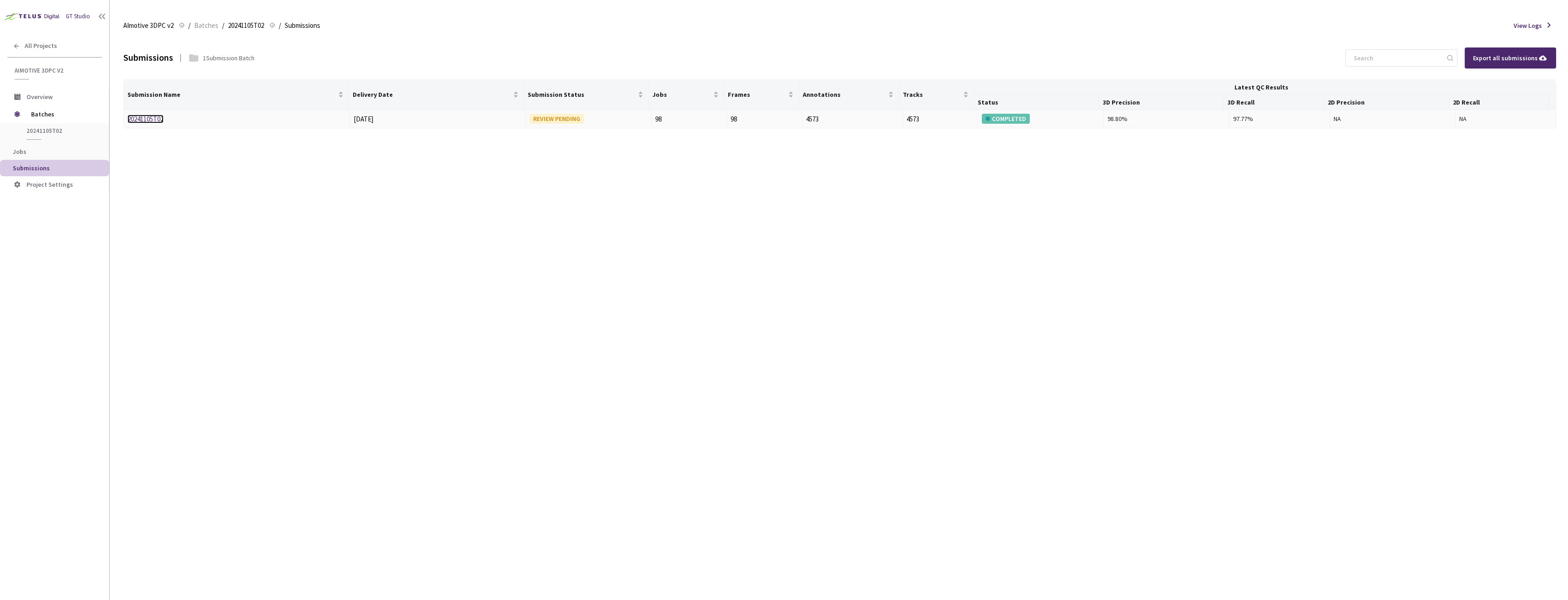
click at [157, 119] on link "20241105T02" at bounding box center [145, 119] width 36 height 9
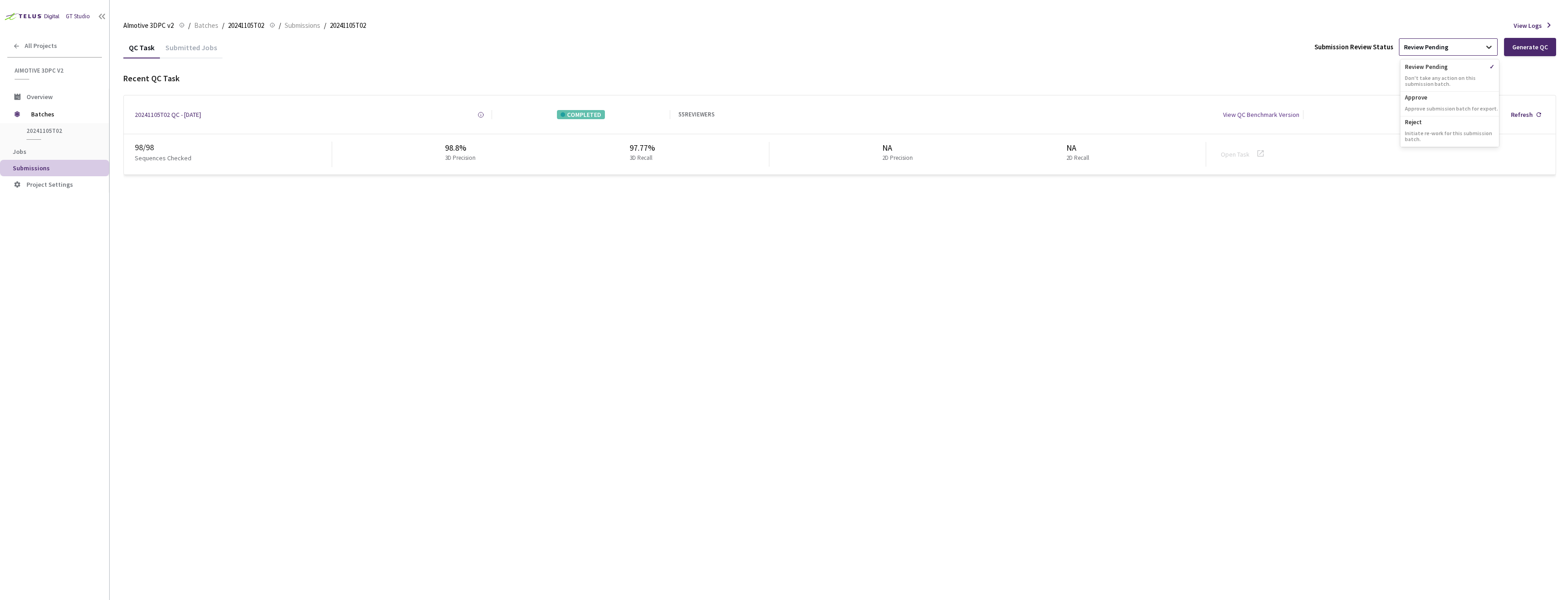
click at [1486, 47] on icon at bounding box center [1489, 47] width 9 height 9
click at [1433, 105] on div "Approve Approve submission batch for export." at bounding box center [1450, 104] width 99 height 25
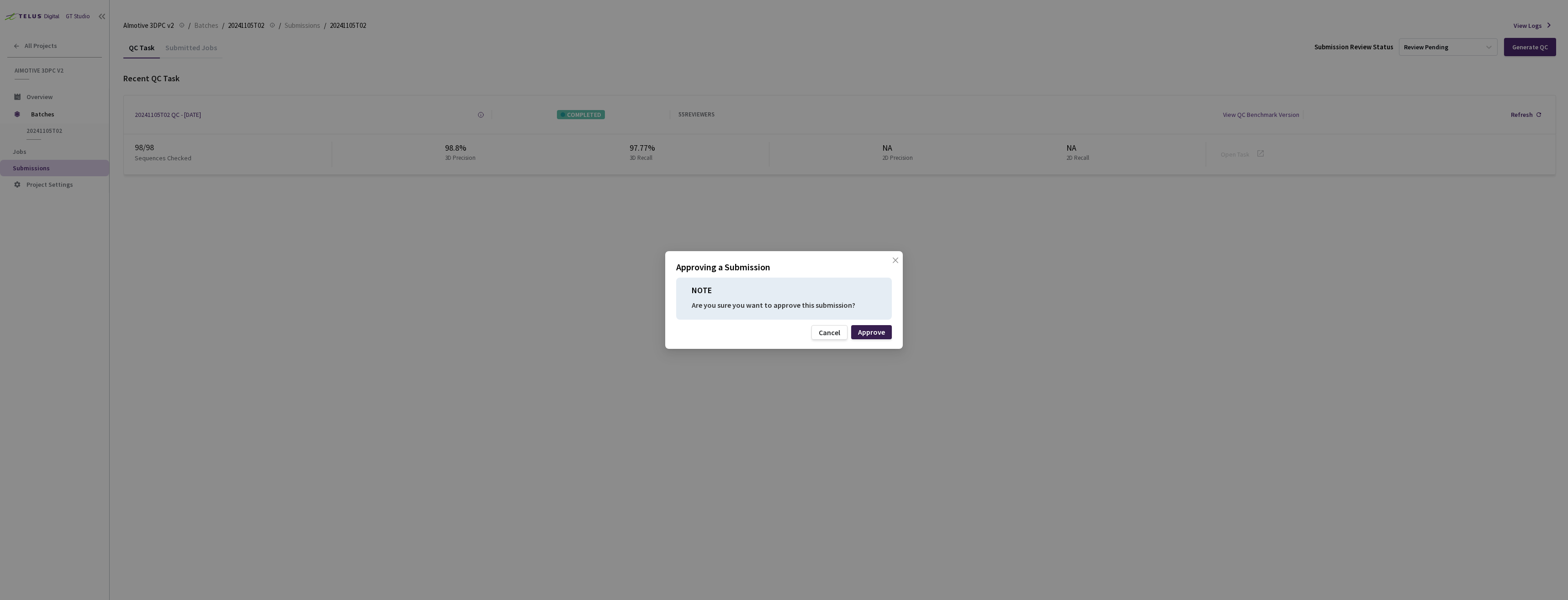
click at [875, 332] on div "Approve" at bounding box center [872, 332] width 27 height 7
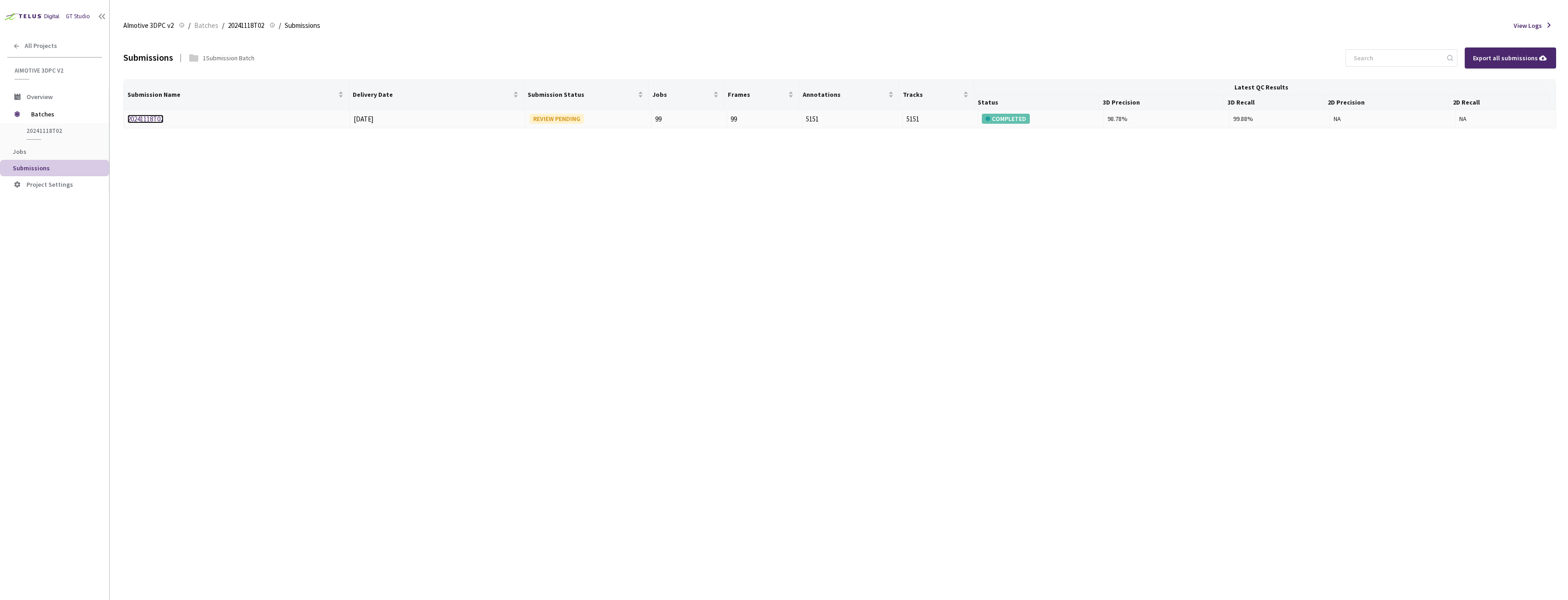
click at [149, 116] on link "20241118T02" at bounding box center [145, 119] width 36 height 9
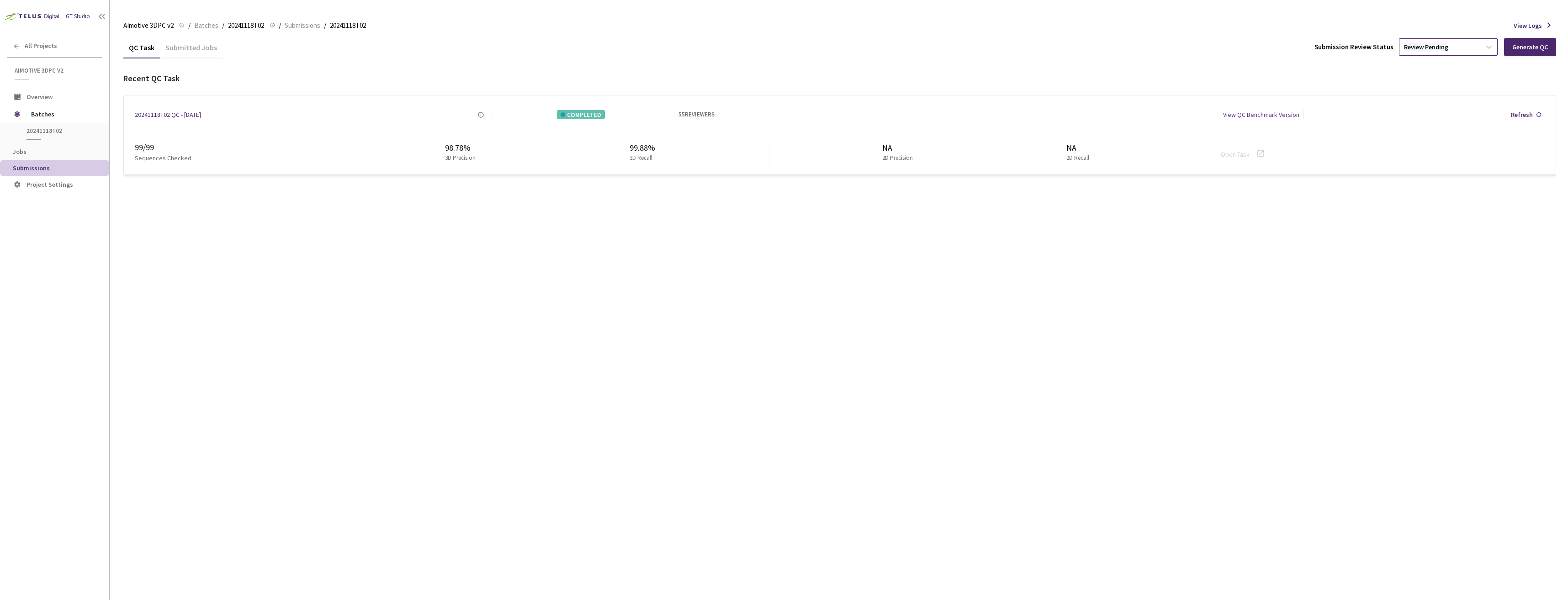
click at [1443, 48] on div "Review Pending" at bounding box center [1426, 47] width 44 height 9
click at [1427, 96] on p "Approve" at bounding box center [1450, 96] width 99 height 9
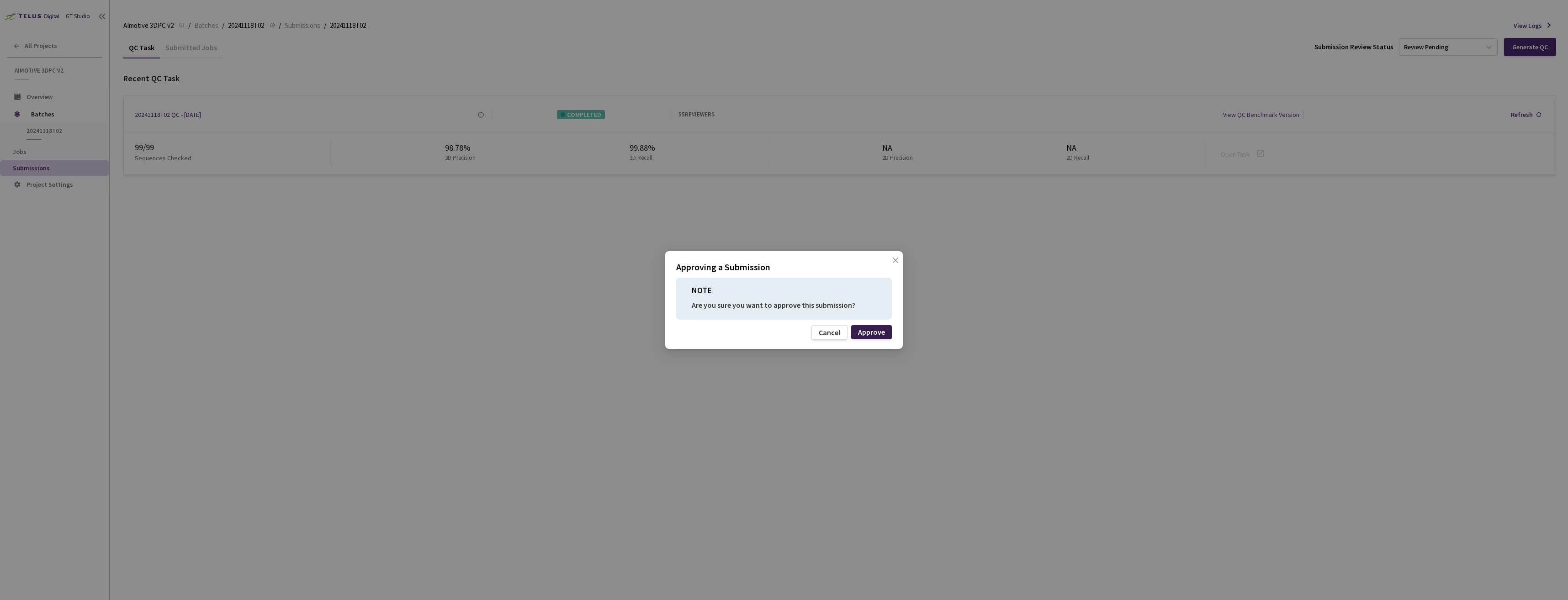
click at [864, 330] on div "Approve" at bounding box center [872, 332] width 27 height 7
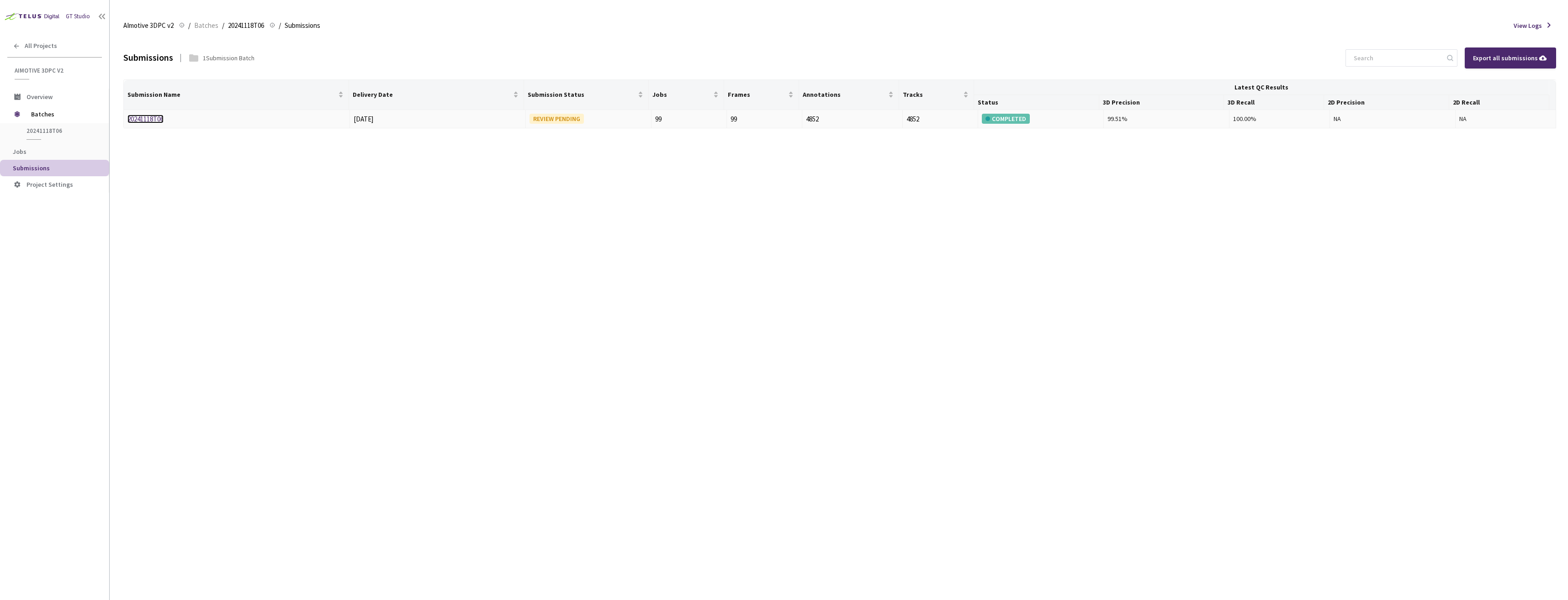
click at [136, 122] on link "20241118T06" at bounding box center [145, 119] width 36 height 9
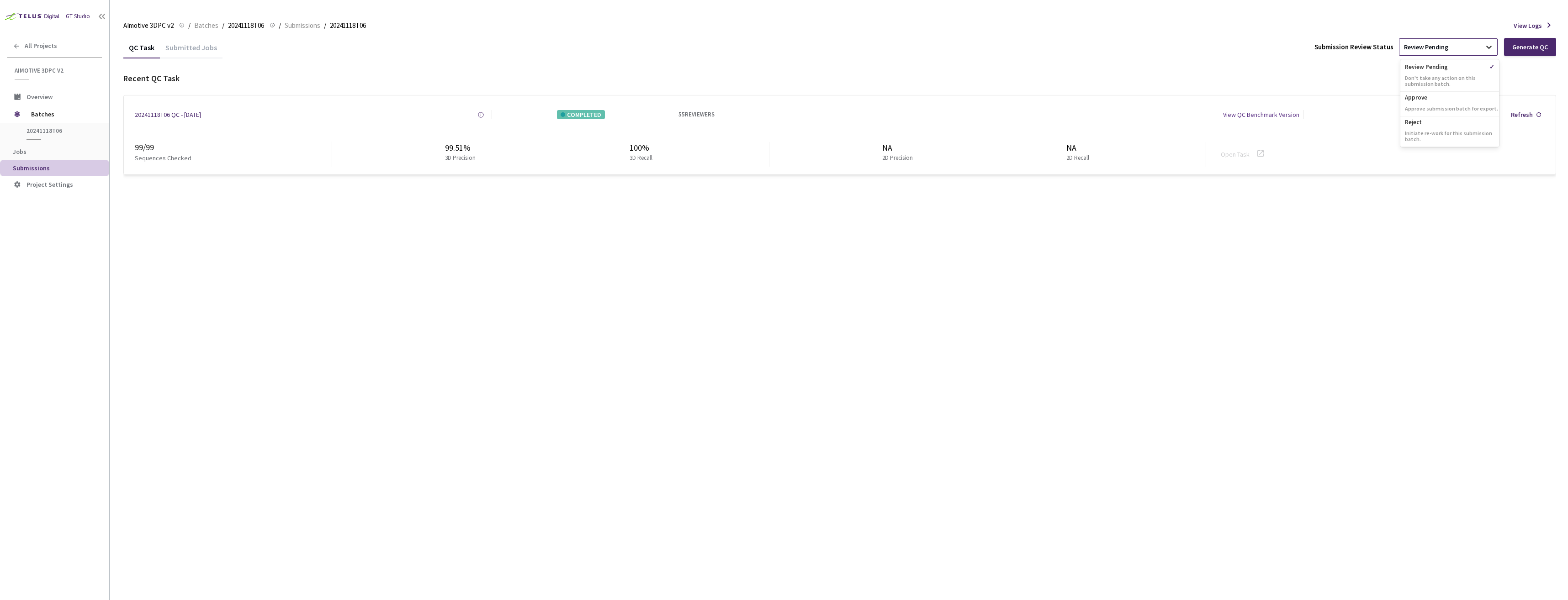
click at [1487, 47] on icon at bounding box center [1489, 47] width 9 height 9
click at [1452, 96] on p "Approve" at bounding box center [1450, 96] width 99 height 9
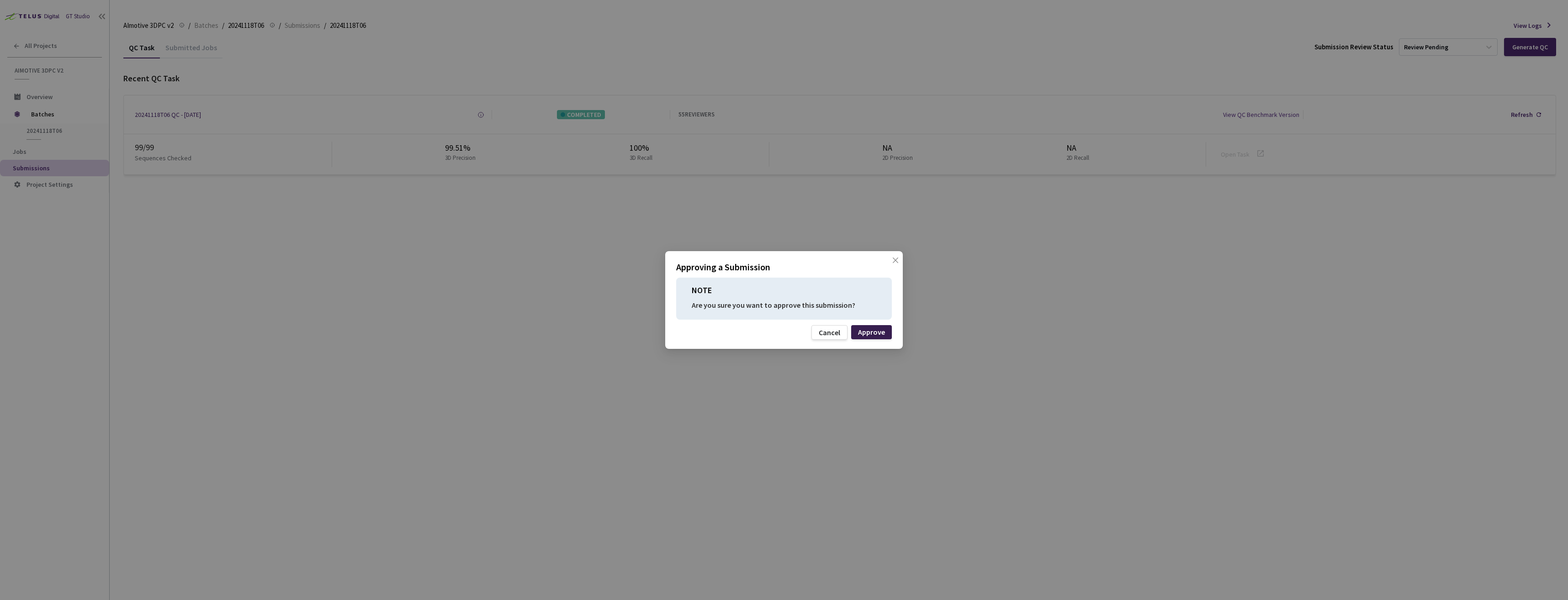
click at [873, 329] on div "Approve" at bounding box center [872, 332] width 27 height 7
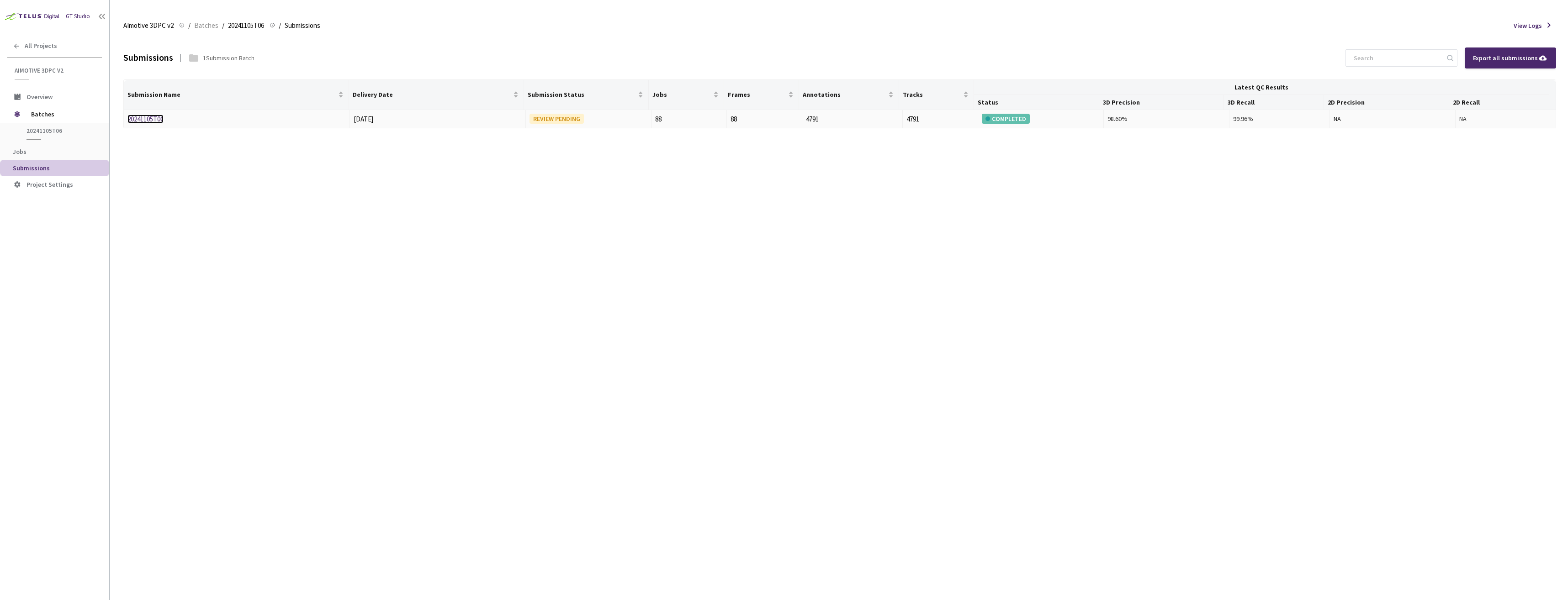
click at [140, 120] on link "20241105T06" at bounding box center [145, 119] width 36 height 9
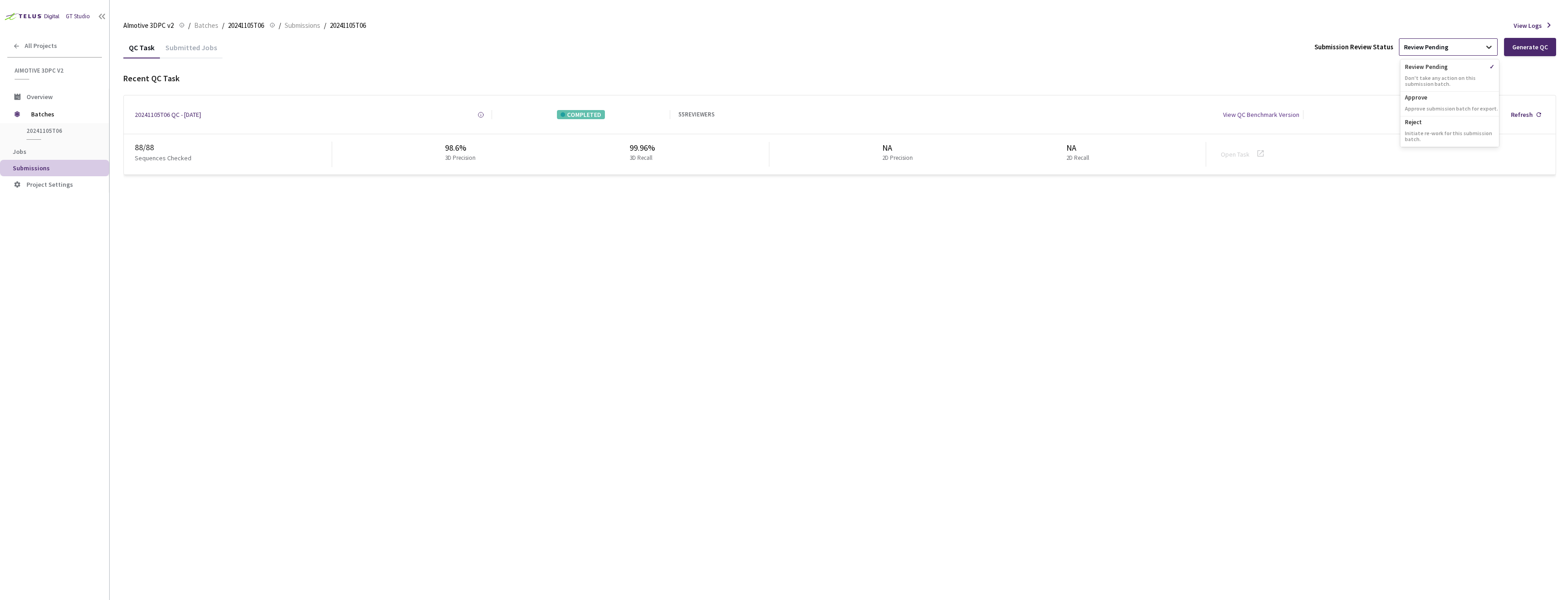
click at [1488, 43] on icon at bounding box center [1489, 47] width 9 height 9
click at [1472, 104] on div "Approve Approve submission batch for export." at bounding box center [1450, 104] width 99 height 25
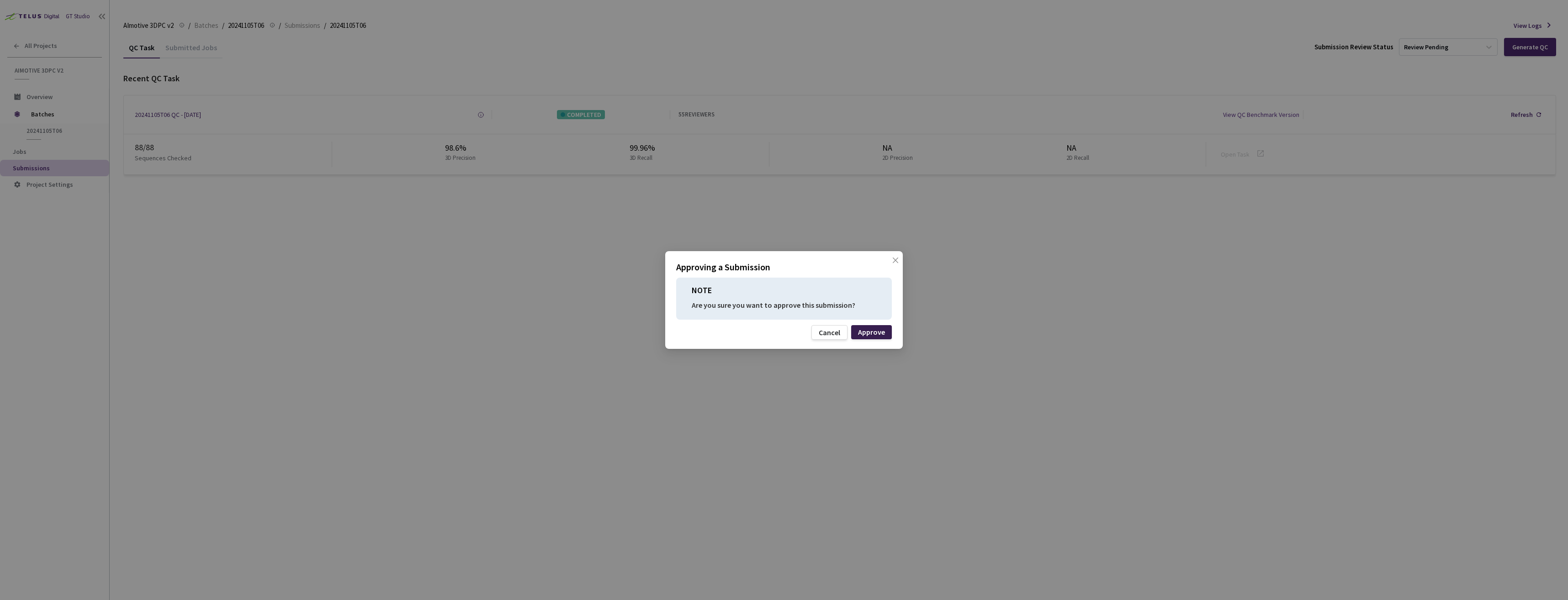
click at [873, 330] on div "Approve" at bounding box center [872, 332] width 27 height 7
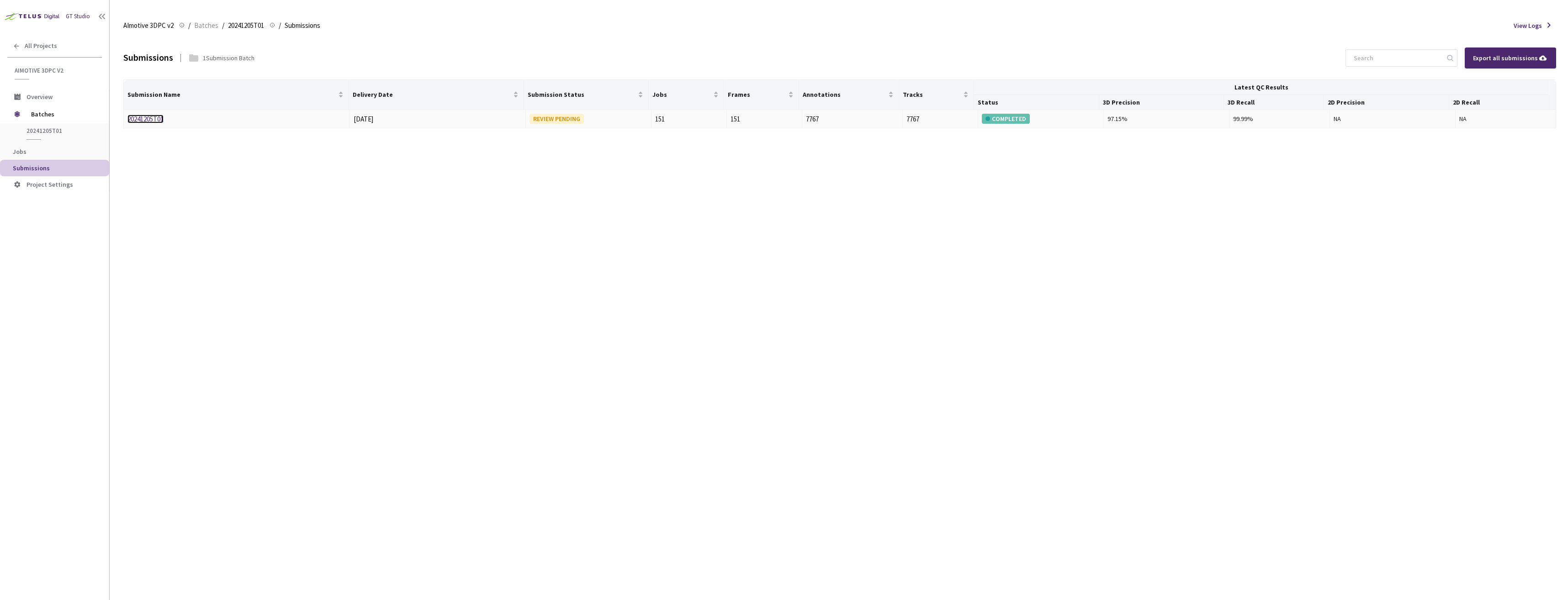
click at [144, 118] on link "20241205T01" at bounding box center [145, 119] width 36 height 9
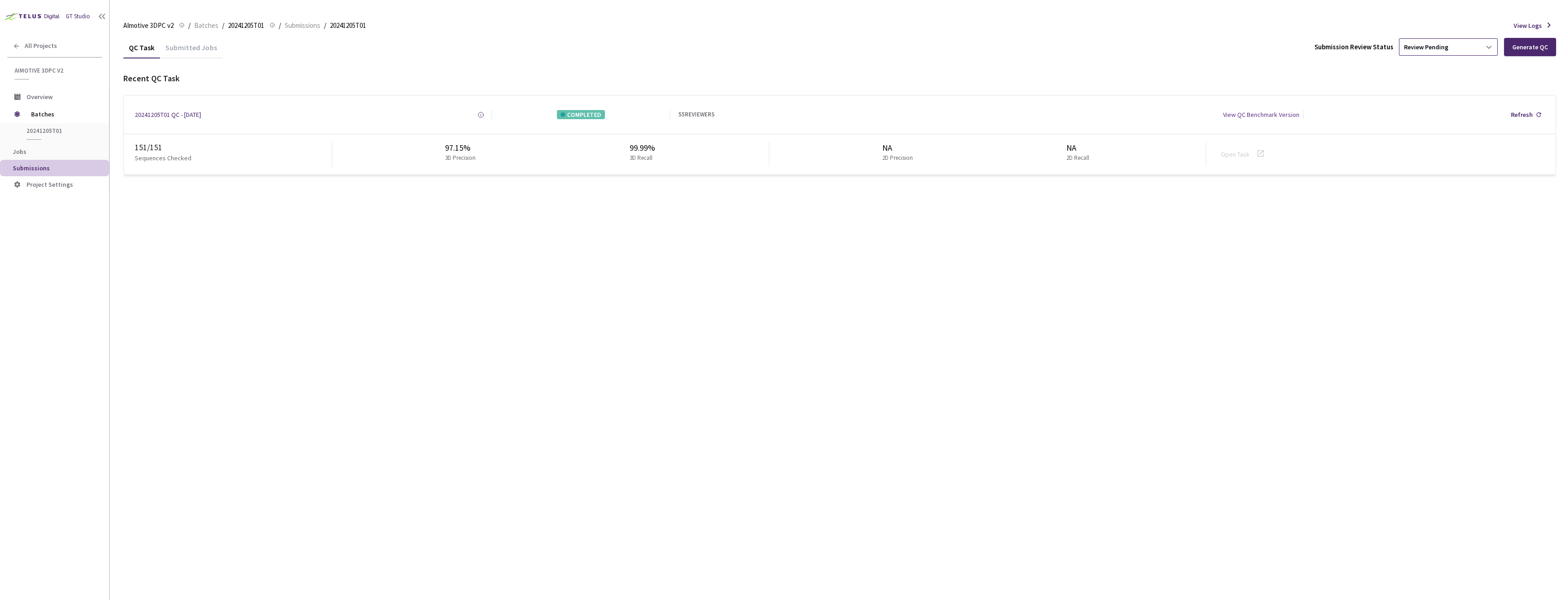
click at [1493, 47] on icon at bounding box center [1489, 47] width 9 height 9
click at [1452, 105] on div "Approve Approve submission batch for export." at bounding box center [1450, 104] width 99 height 25
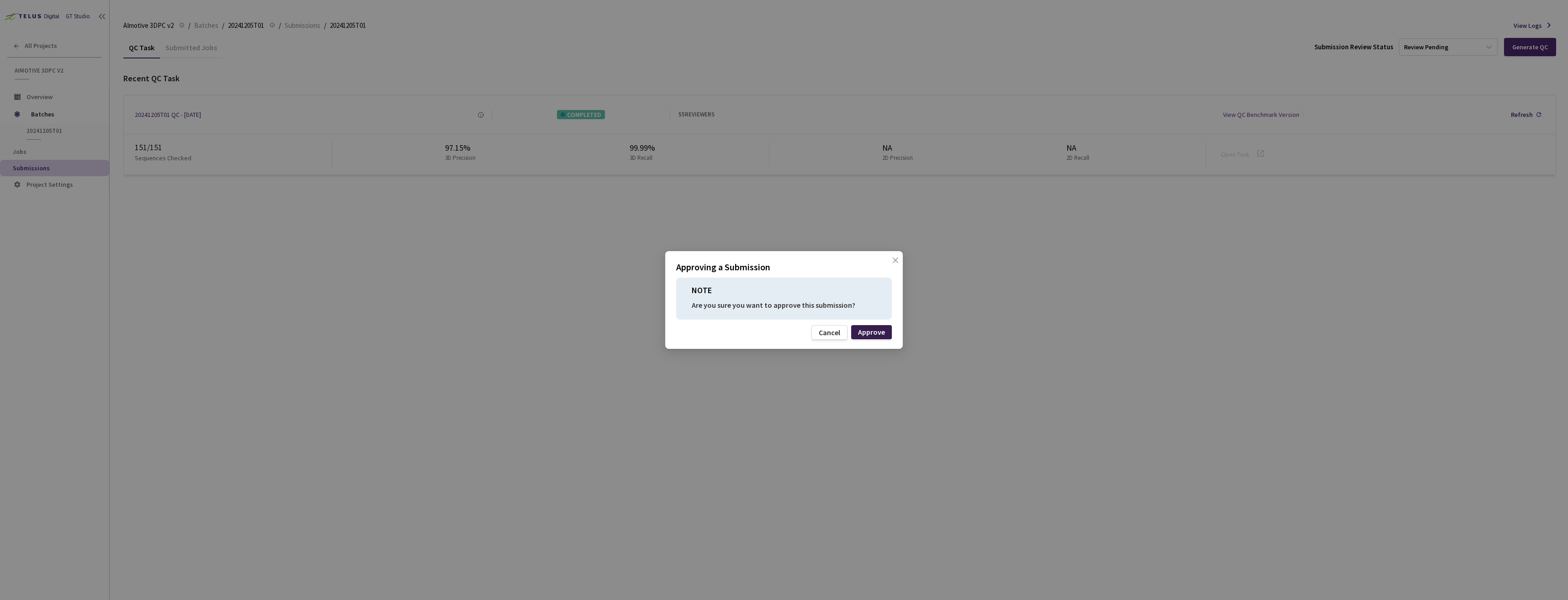
click at [877, 330] on div "Approve" at bounding box center [872, 332] width 27 height 7
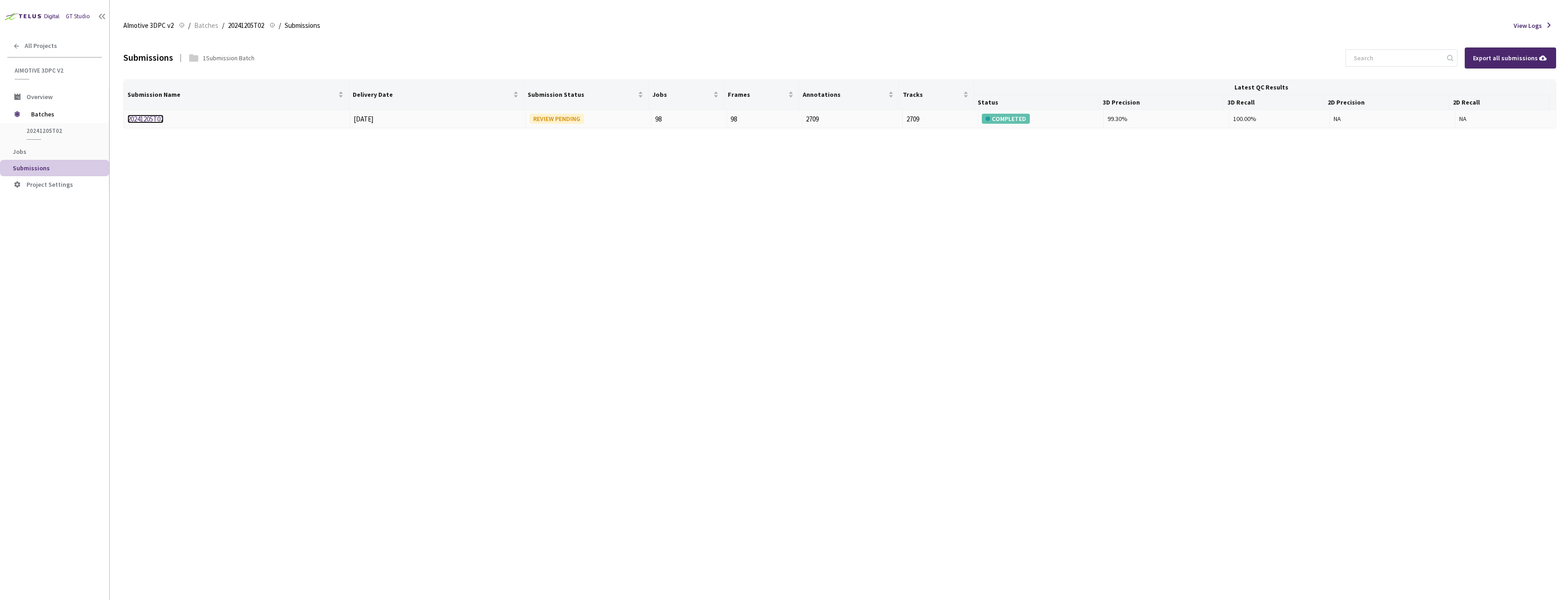
click at [158, 117] on link "20241205T02" at bounding box center [145, 119] width 36 height 9
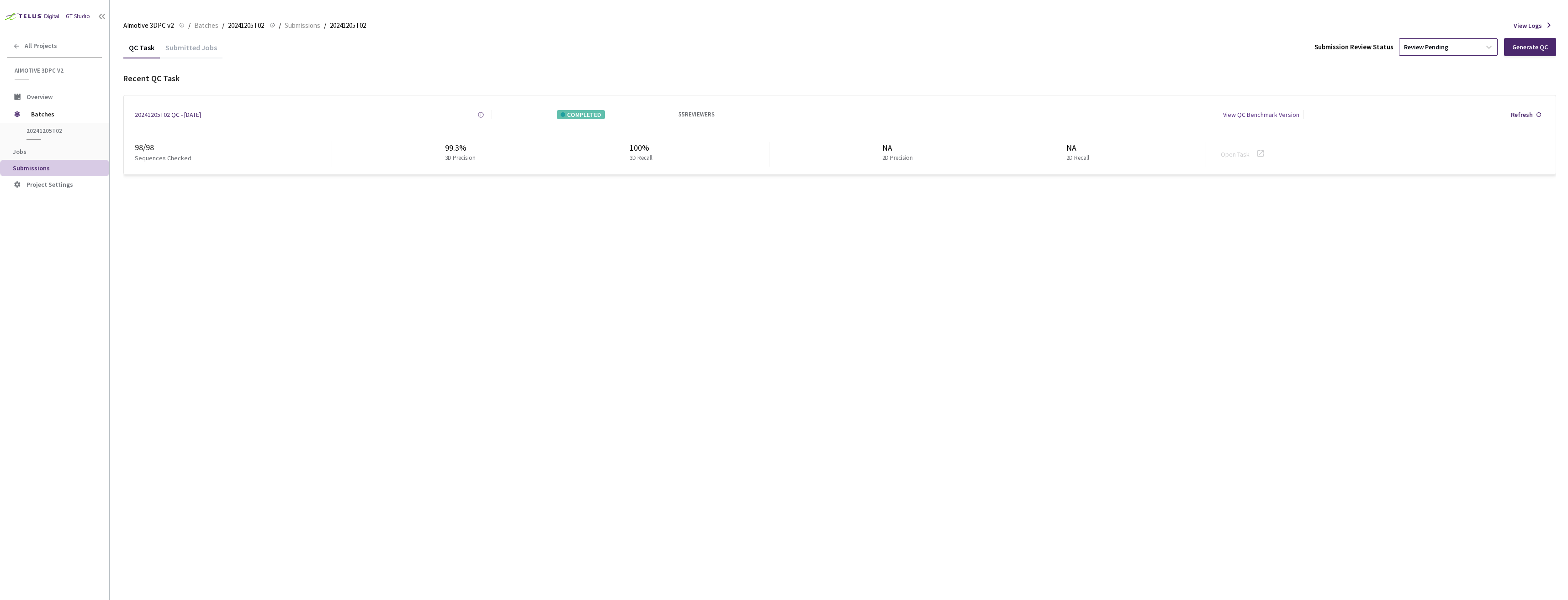
click at [1471, 46] on div "Review Pending" at bounding box center [1440, 47] width 82 height 15
click at [1437, 96] on p "Approve" at bounding box center [1450, 96] width 99 height 9
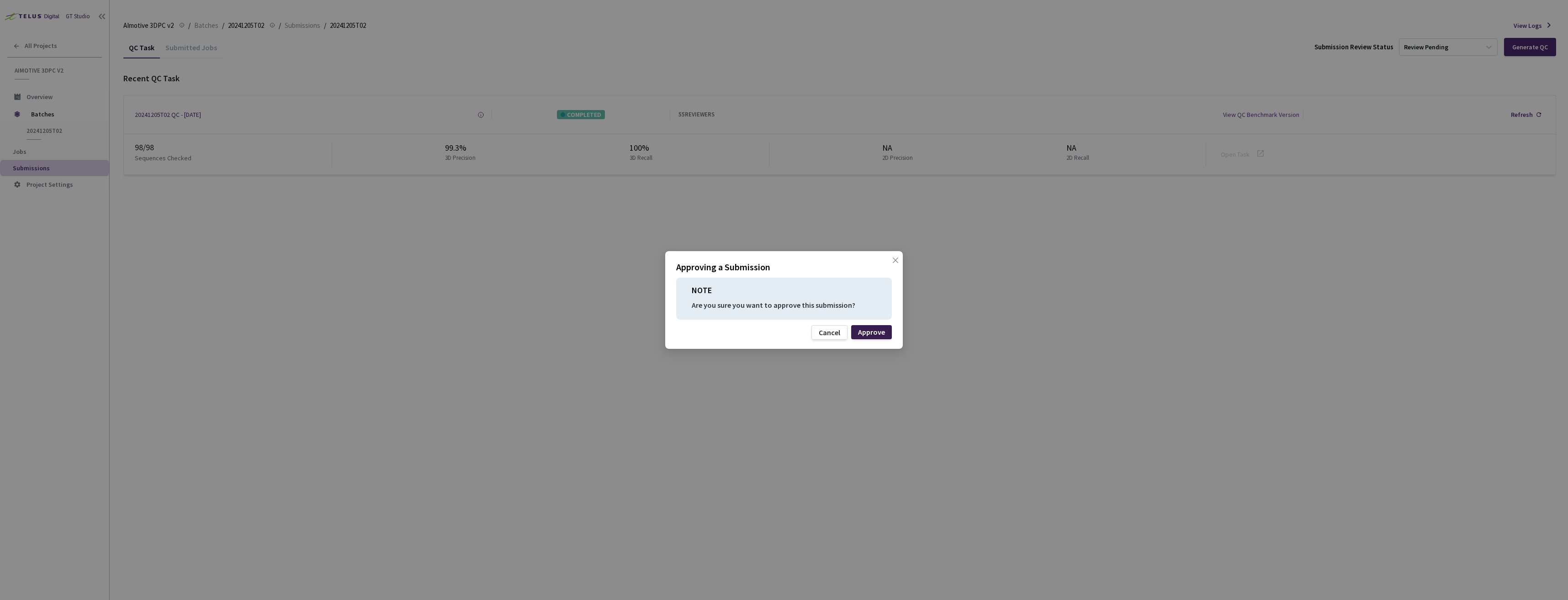
click at [867, 331] on div "Approve" at bounding box center [872, 332] width 27 height 7
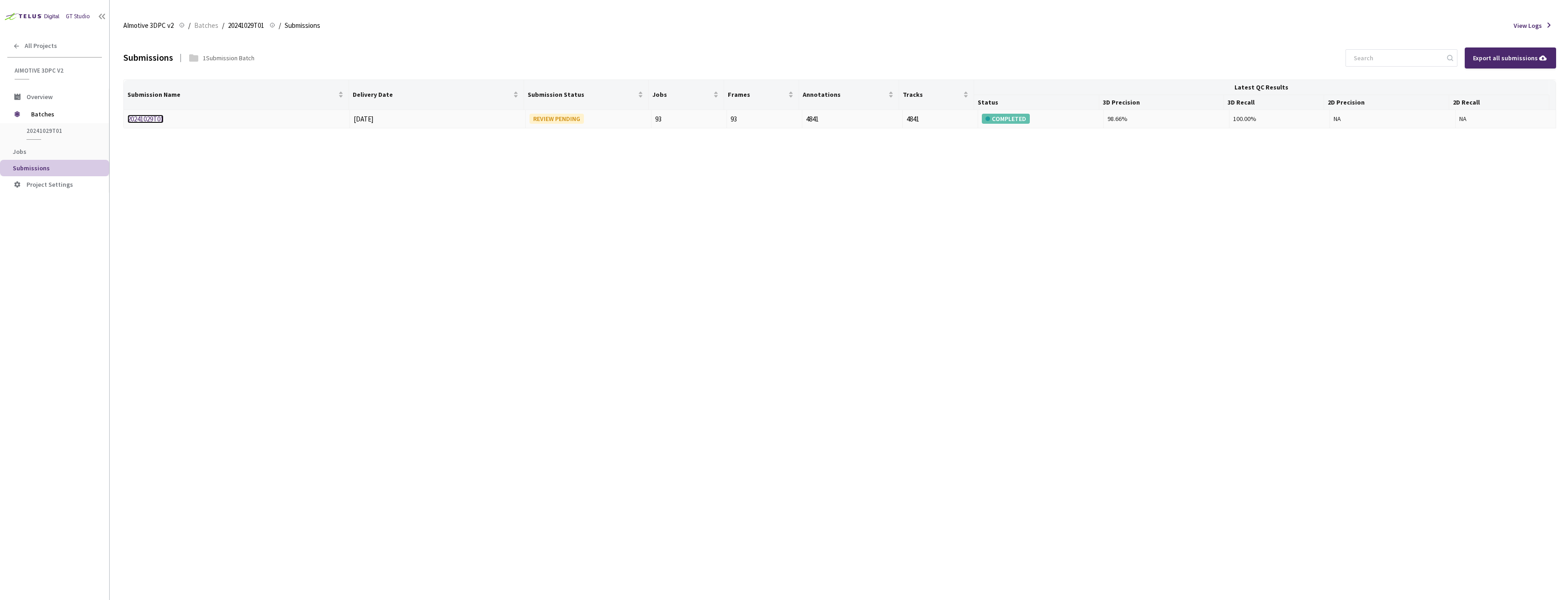
click at [135, 119] on link "20241029T01" at bounding box center [145, 119] width 36 height 9
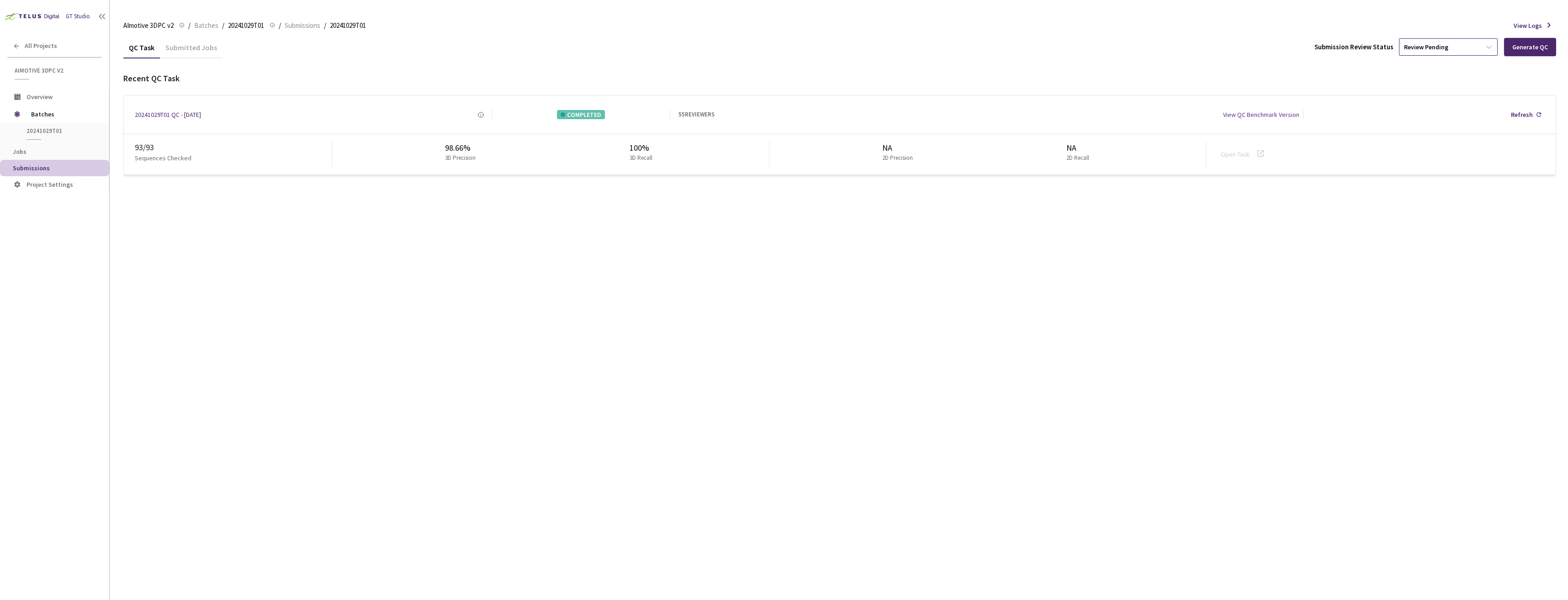
click at [1466, 54] on div "Review Pending" at bounding box center [1440, 47] width 82 height 15
click at [1435, 97] on p "Approve" at bounding box center [1450, 96] width 99 height 9
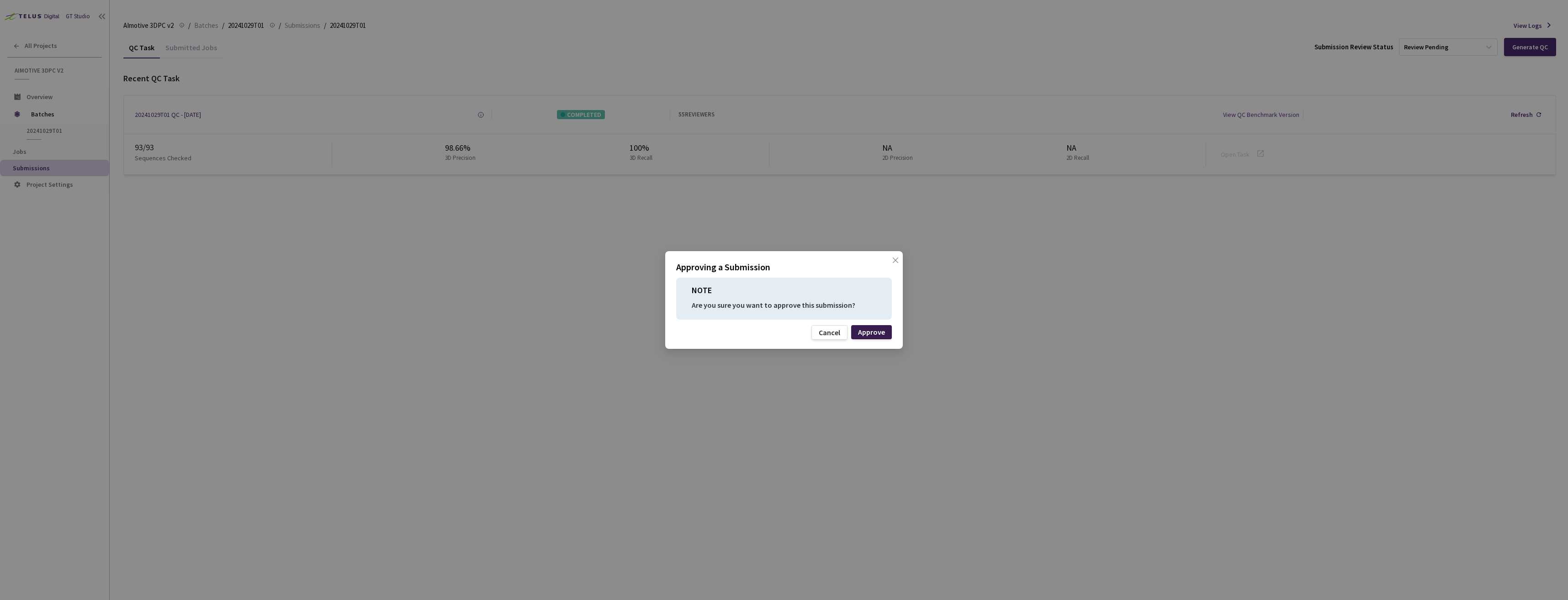
click at [870, 332] on div "Approve" at bounding box center [872, 332] width 27 height 7
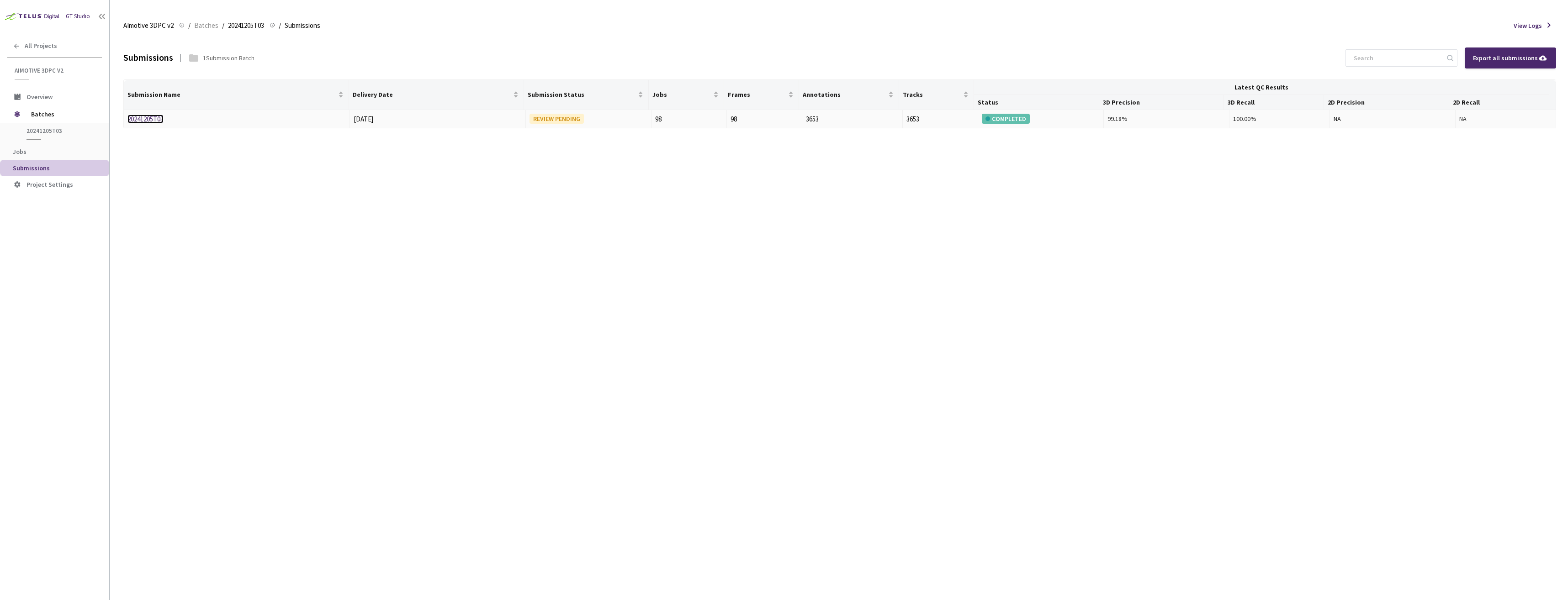
click at [137, 118] on link "20241205T03" at bounding box center [145, 119] width 36 height 9
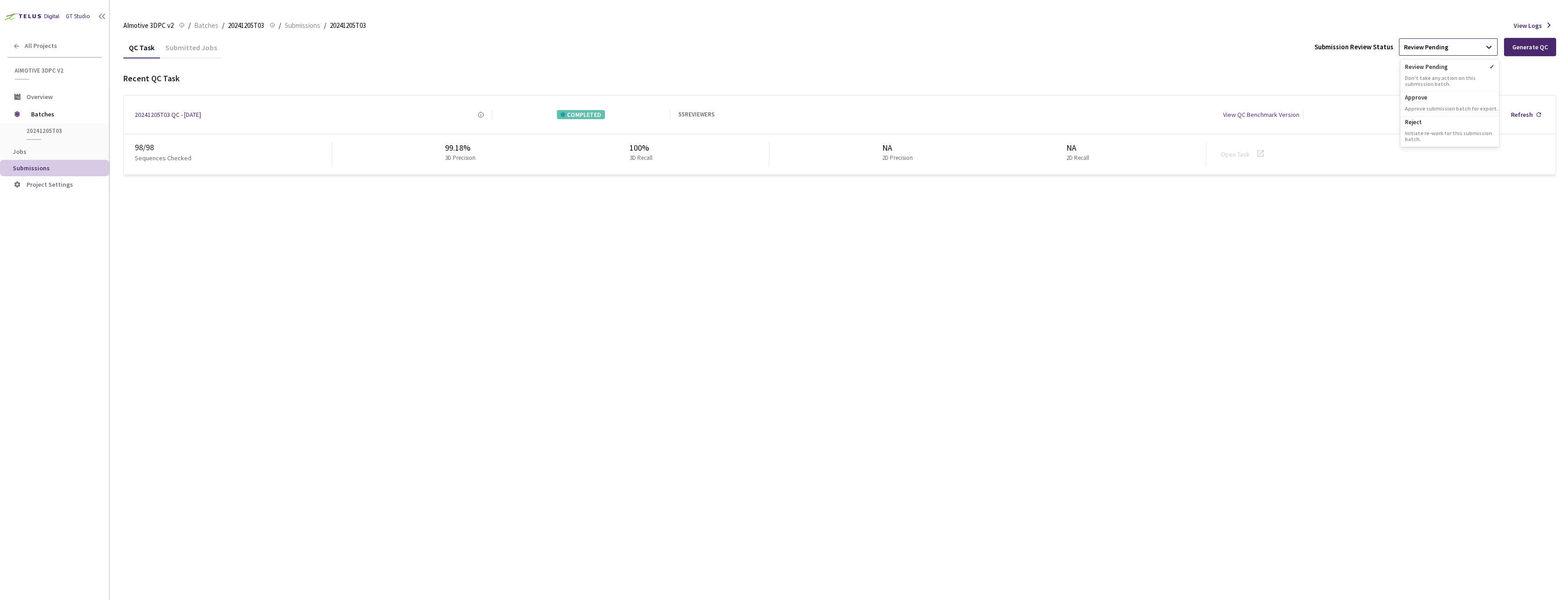
click at [1486, 51] on icon at bounding box center [1489, 47] width 9 height 9
click at [1425, 103] on div "Approve Approve submission batch for export." at bounding box center [1450, 104] width 99 height 25
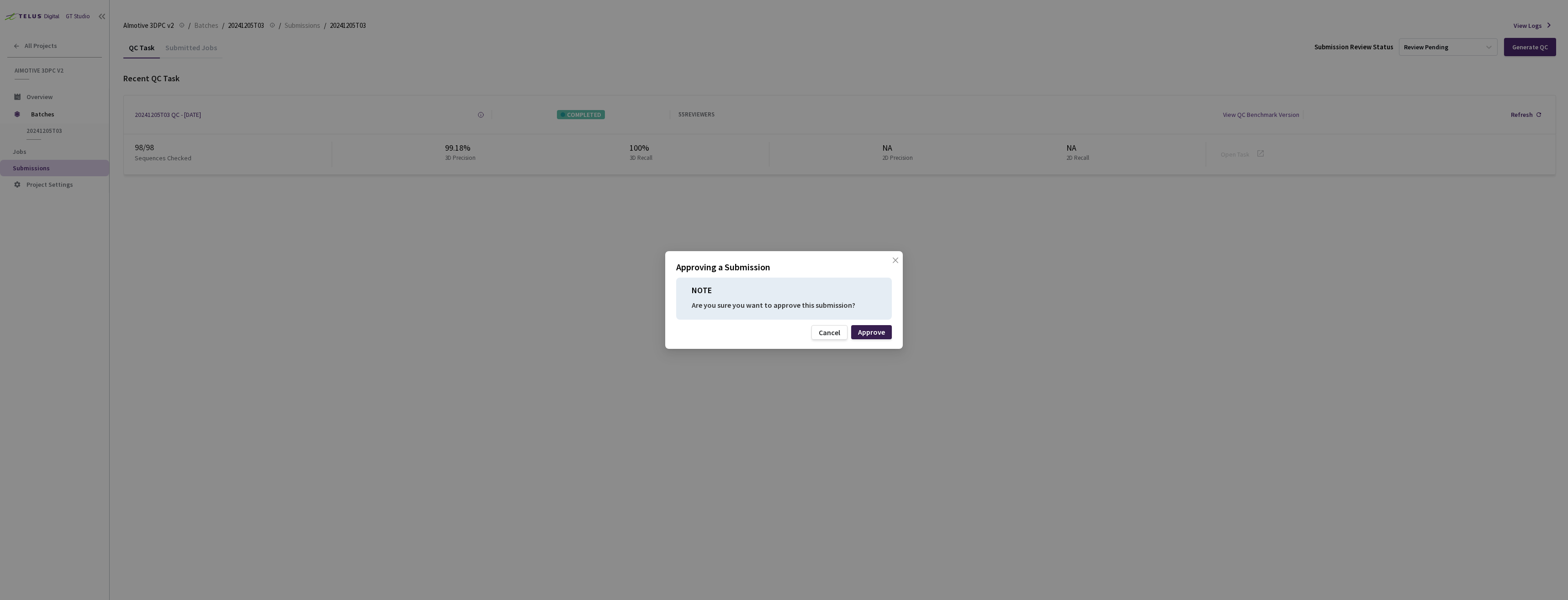
click at [867, 334] on div "Approve" at bounding box center [872, 332] width 27 height 7
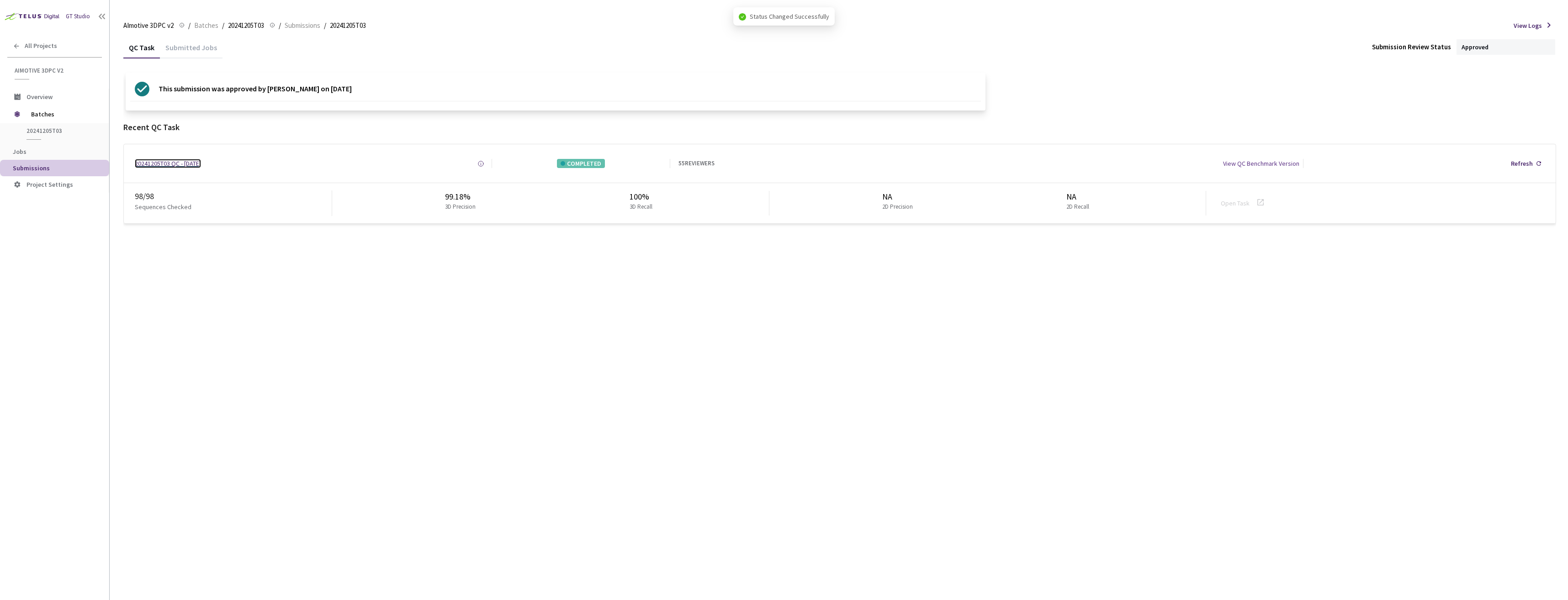
click at [195, 166] on div "20241205T03 QC - [DATE]" at bounding box center [167, 163] width 66 height 9
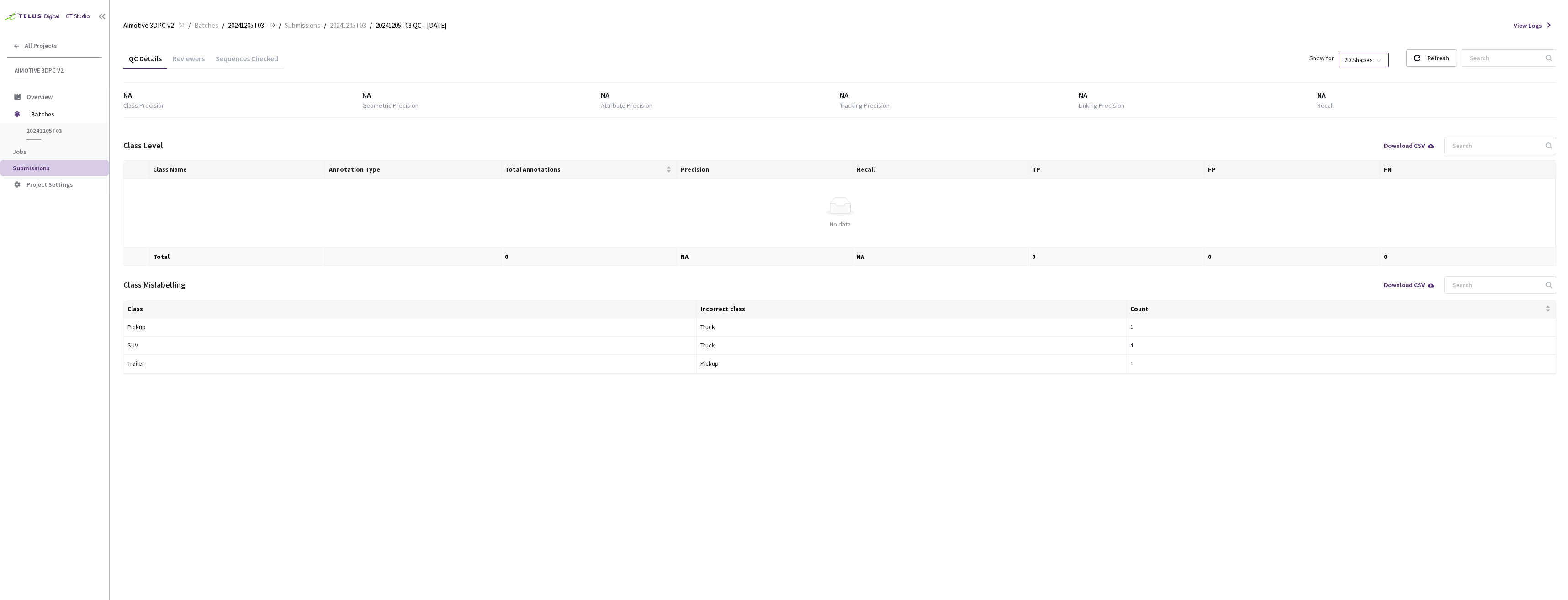
click at [1364, 54] on span "2D Shapes" at bounding box center [1363, 60] width 40 height 14
click at [1363, 75] on div "3D Shapes" at bounding box center [1373, 76] width 38 height 10
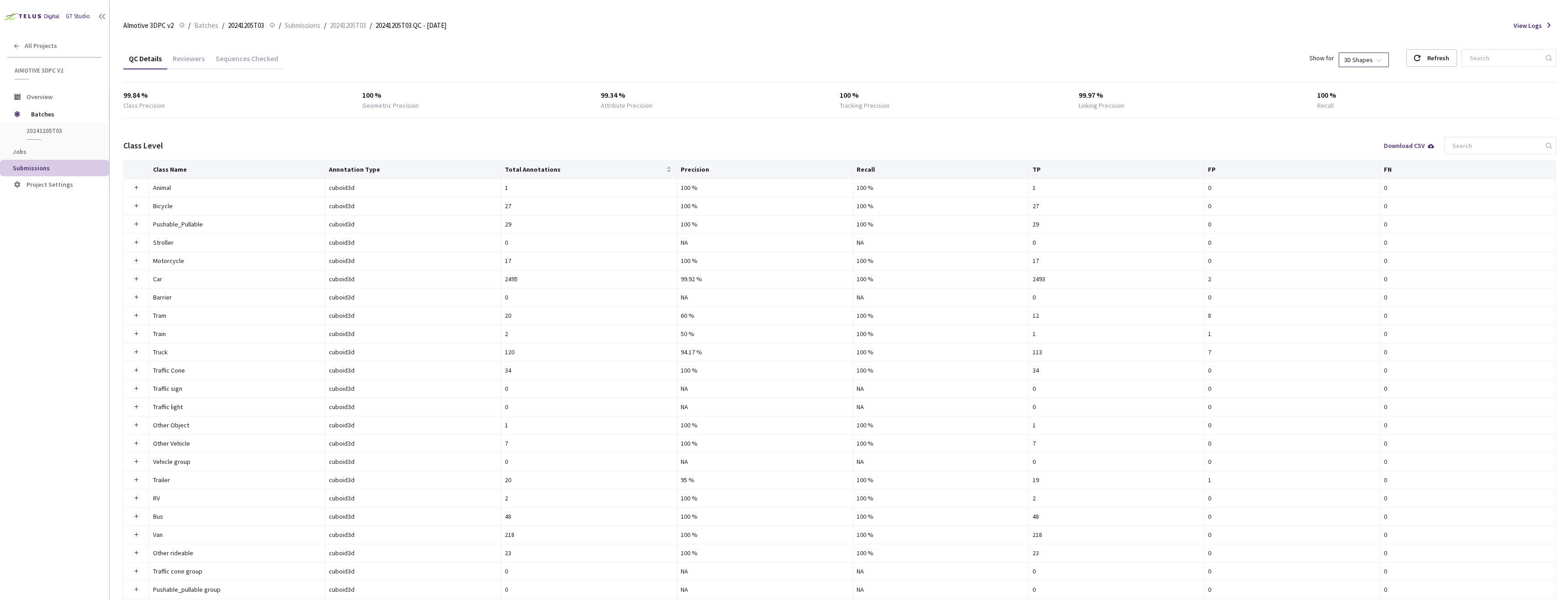
click at [226, 60] on div "Sequences Checked" at bounding box center [247, 62] width 74 height 16
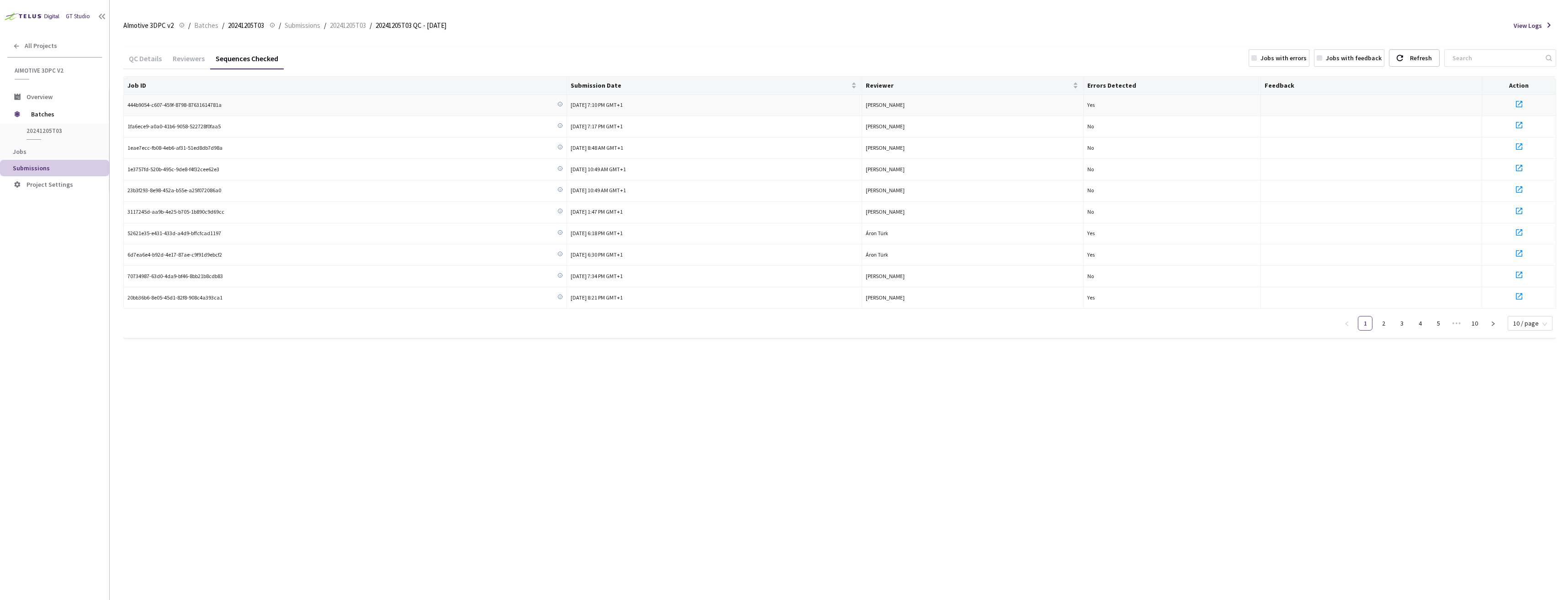
click at [1521, 103] on icon at bounding box center [1519, 104] width 7 height 7
